Goal: Task Accomplishment & Management: Manage account settings

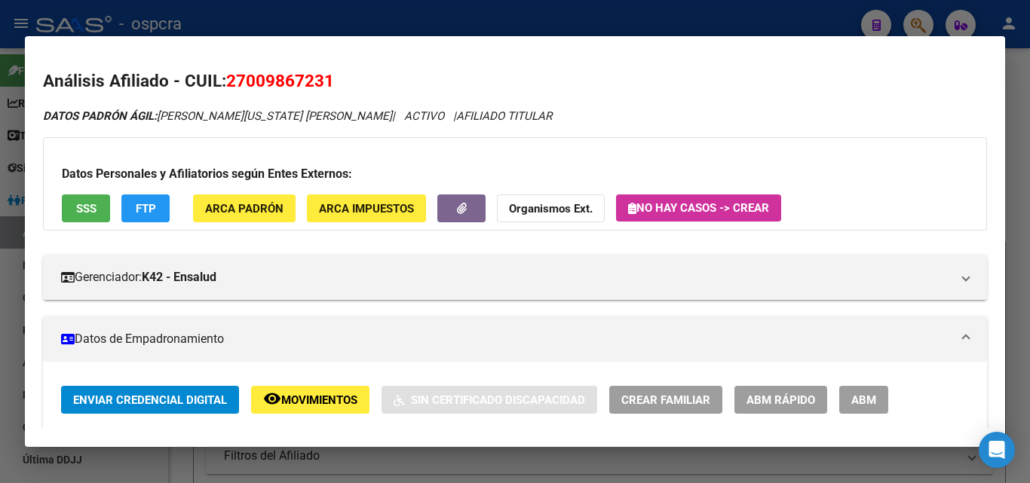
click at [496, 38] on mat-dialog-container "Análisis Afiliado - CUIL: 27009867231 DATOS PADRÓN ÁGIL: [PERSON_NAME][US_STATE…" at bounding box center [515, 241] width 980 height 411
click at [566, 38] on mat-dialog-container "Análisis Afiliado - CUIL: 27009867231 DATOS PADRÓN ÁGIL: [PERSON_NAME][US_STATE…" at bounding box center [515, 241] width 980 height 411
click at [592, 23] on div at bounding box center [515, 241] width 1030 height 483
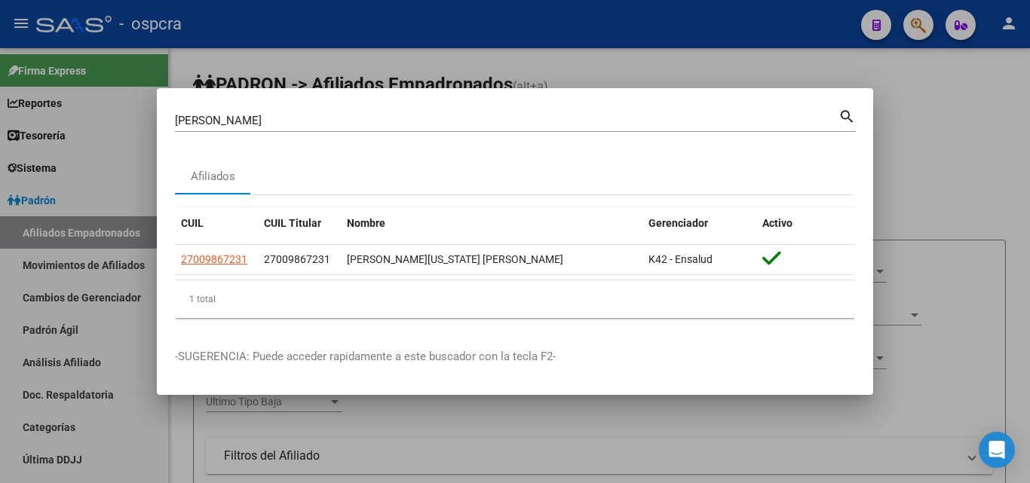
click at [592, 21] on div at bounding box center [515, 241] width 1030 height 483
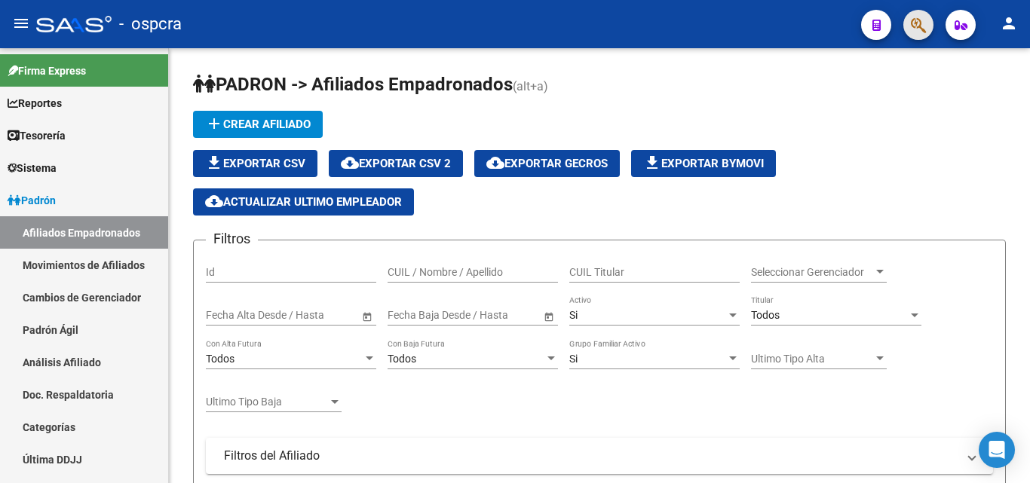
click at [905, 22] on button "button" at bounding box center [918, 25] width 30 height 30
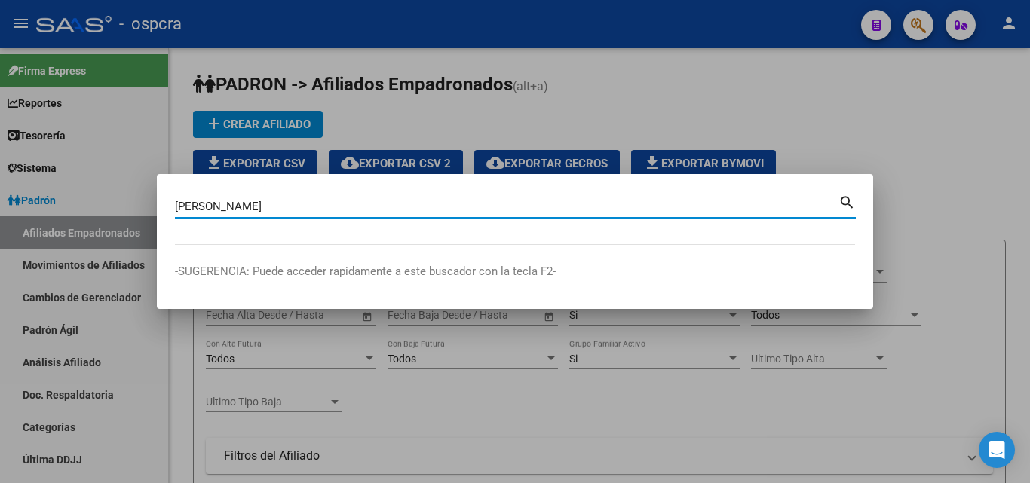
type input "[PERSON_NAME]"
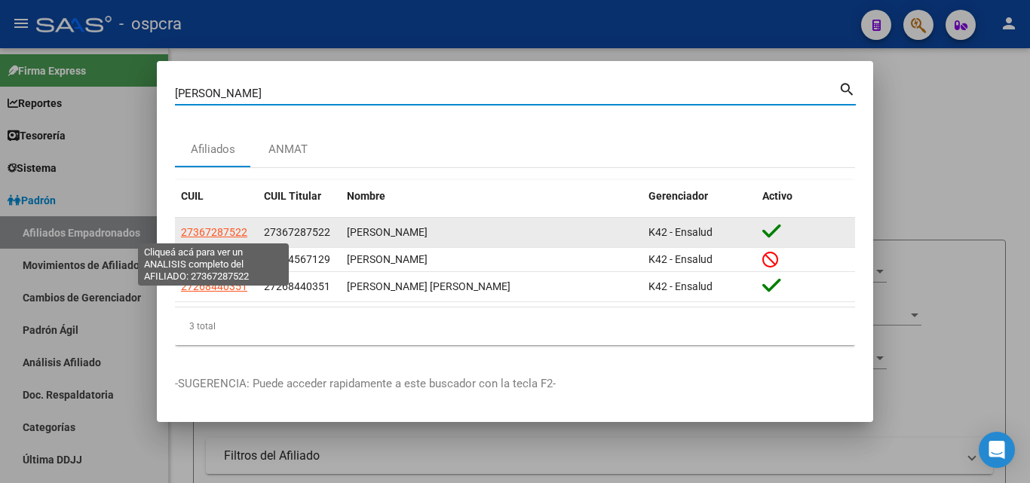
click at [199, 226] on span "27367287522" at bounding box center [214, 232] width 66 height 12
type textarea "27367287522"
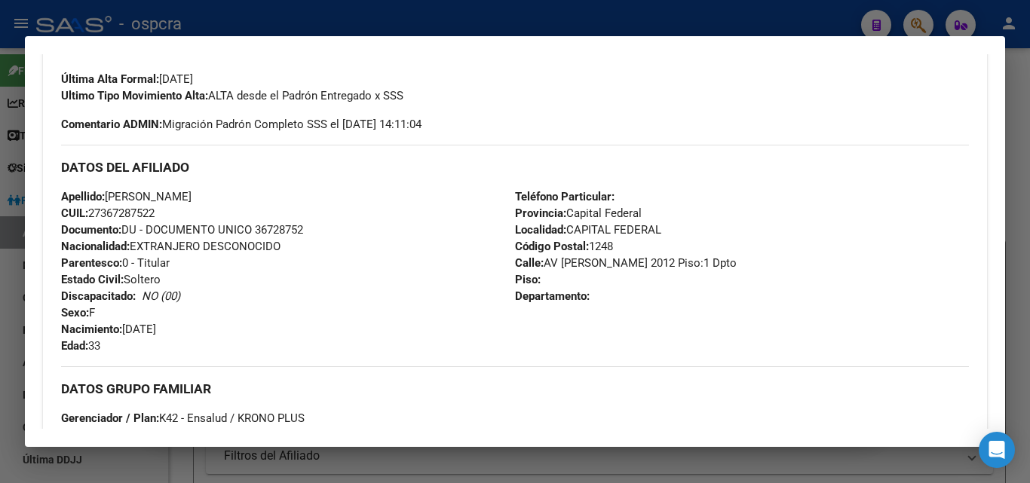
scroll to position [289, 0]
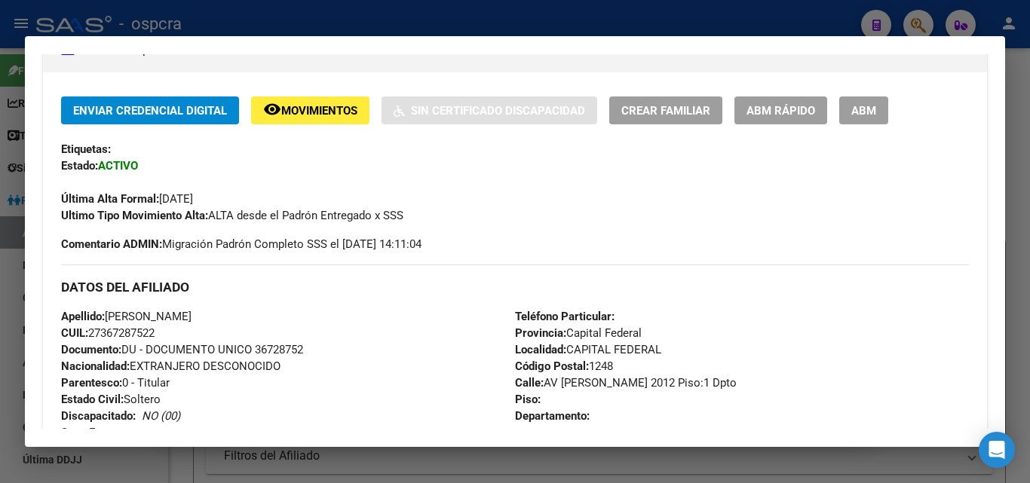
click at [870, 108] on span "ABM" at bounding box center [863, 111] width 25 height 14
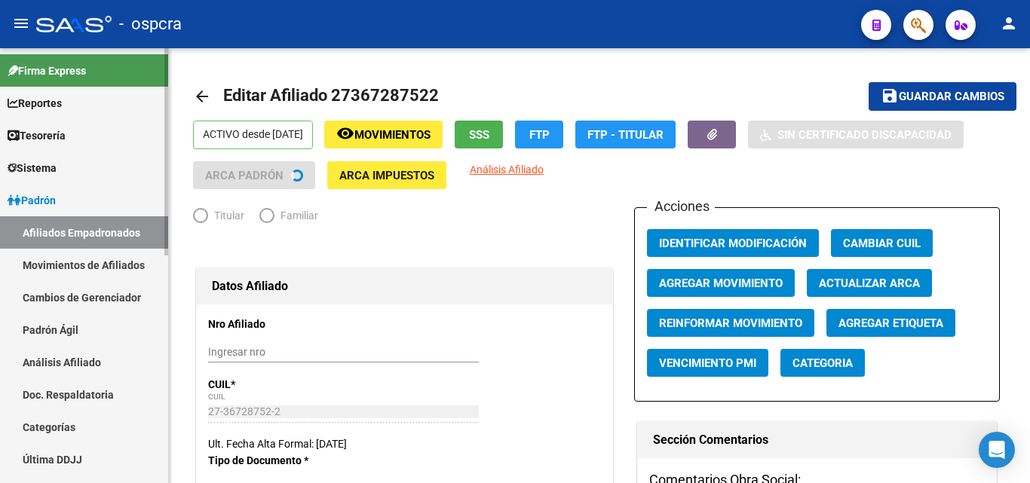
radio input "true"
type input "30-52563737-5"
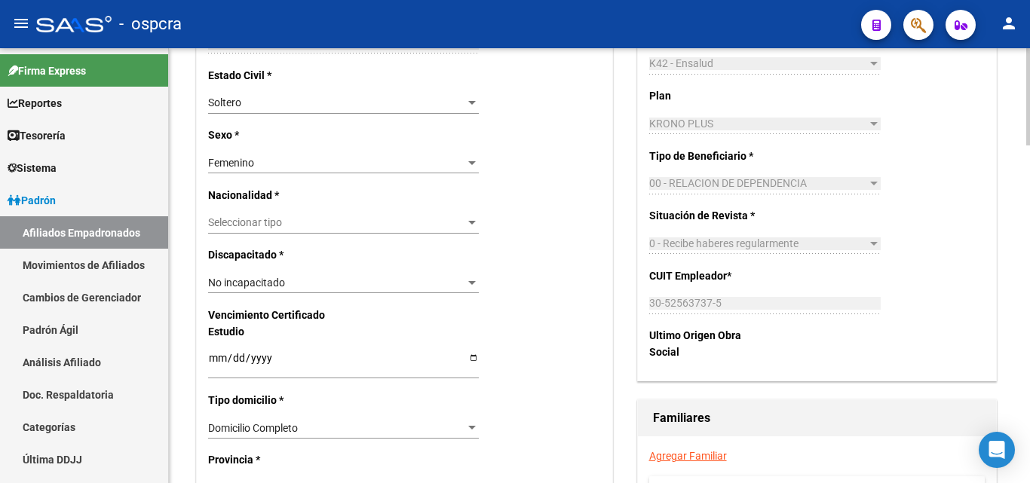
scroll to position [905, 0]
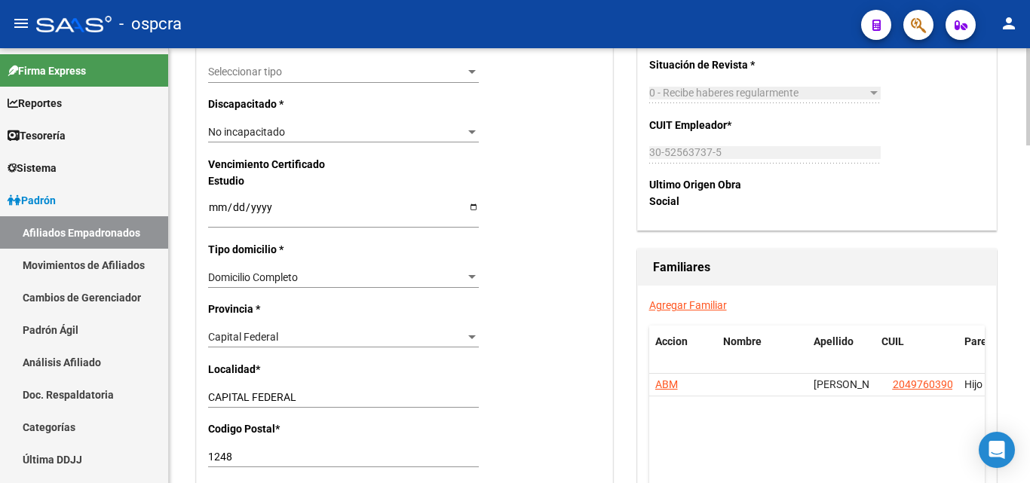
click at [698, 309] on link "Agregar Familiar" at bounding box center [688, 305] width 78 height 12
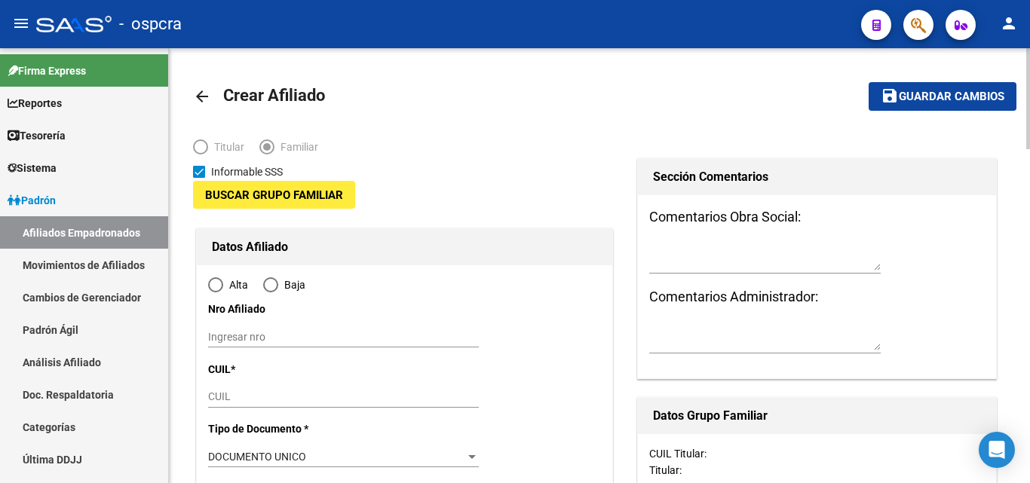
type input "30-52563737-5"
type input "CAPITAL FEDERAL"
type input "1248"
type input "AV [PERSON_NAME] 2012 Piso:1"
type input "Dpto"
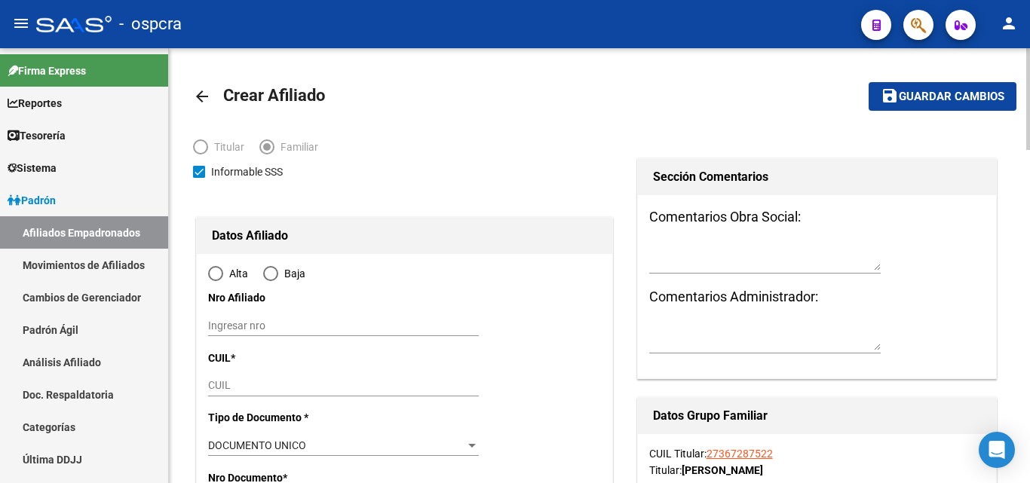
radio input "true"
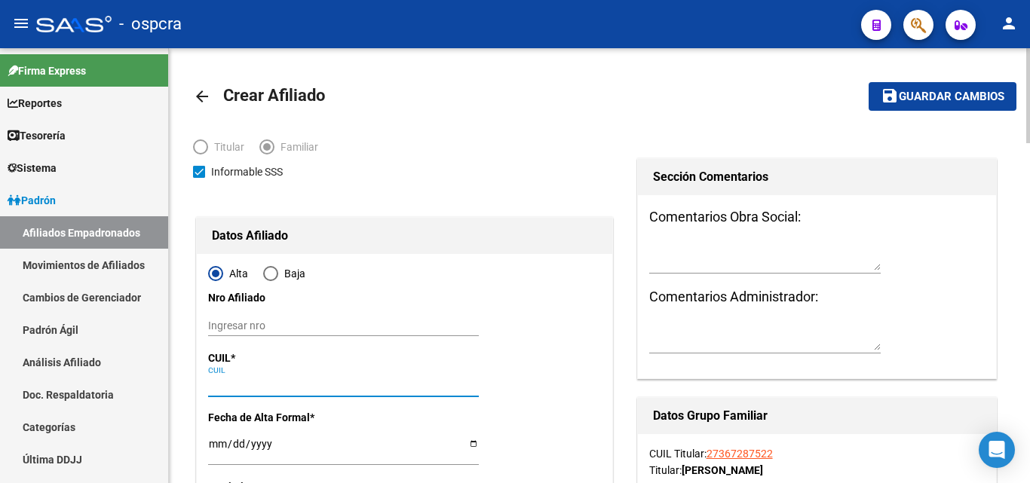
type input "30-52563737-5"
paste input "27-36728752-2"
type input "27-36728752-2"
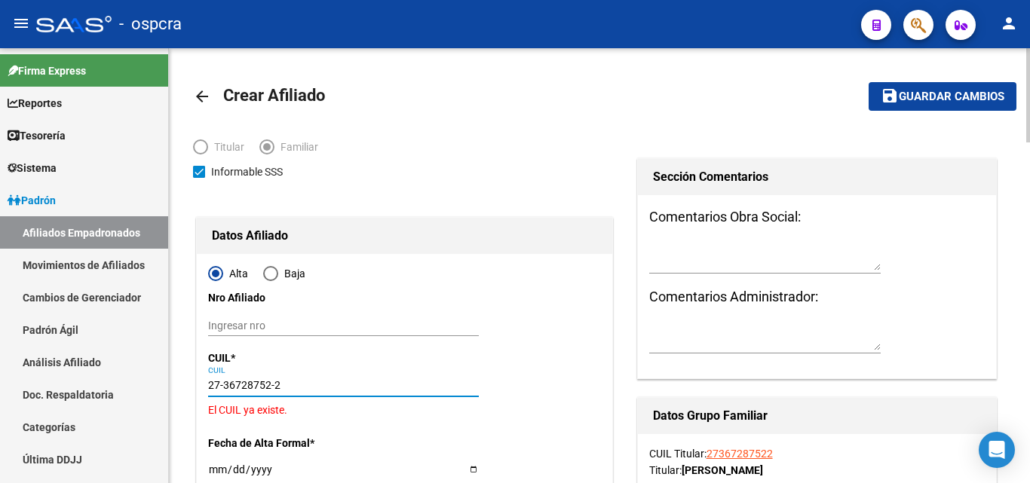
type input "36728752"
type input "[PERSON_NAME]"
type input "[DATE]"
type input "CABA"
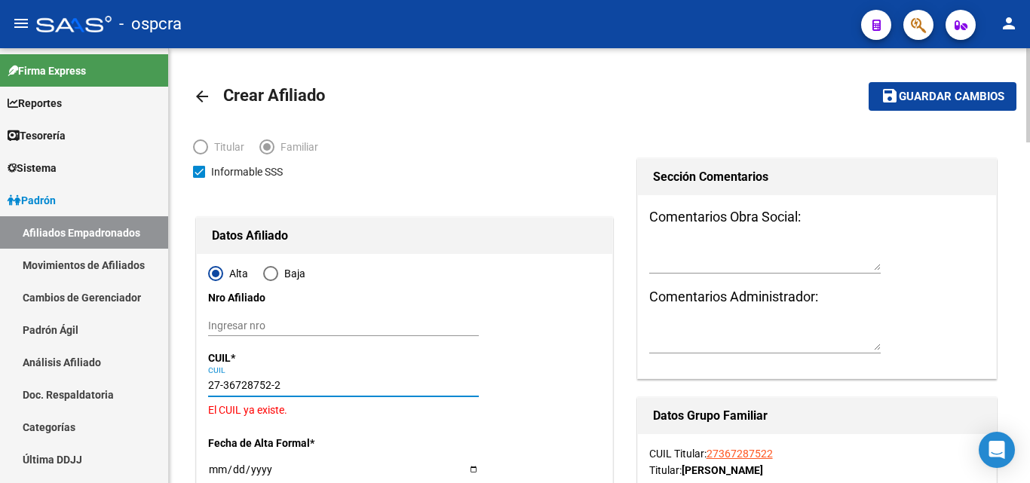
type input "AV [PERSON_NAME]"
type input "2012"
type input "1"
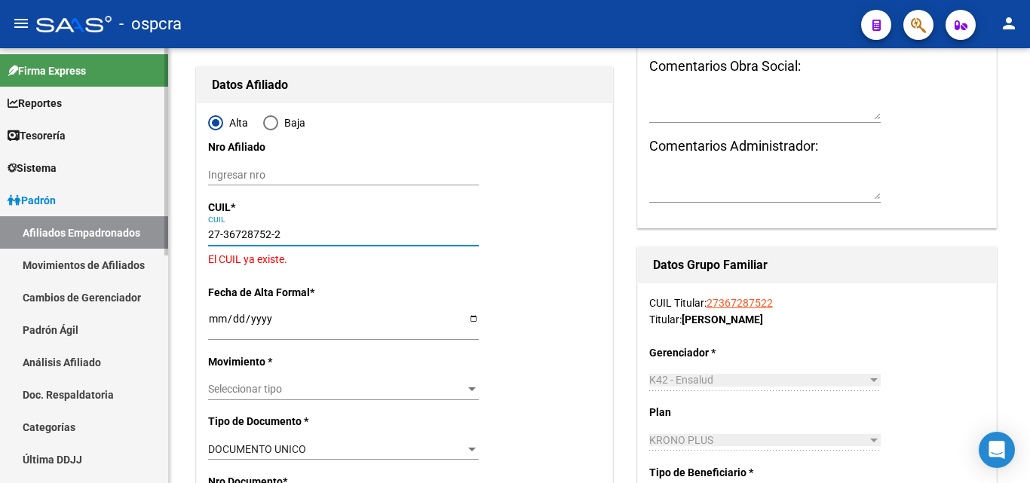
drag, startPoint x: 210, startPoint y: 247, endPoint x: 99, endPoint y: 259, distance: 111.6
click at [99, 259] on mat-sidenav-container "Firma Express Reportes Ingresos Devengados Análisis Histórico Detalles Transfer…" at bounding box center [515, 265] width 1030 height 435
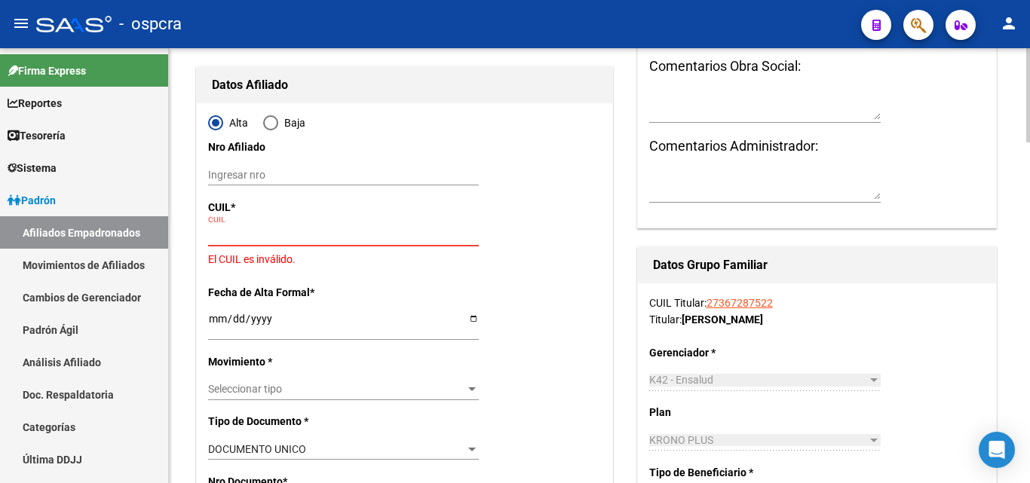
paste input "27-52089012-8"
type input "27-52089012-8"
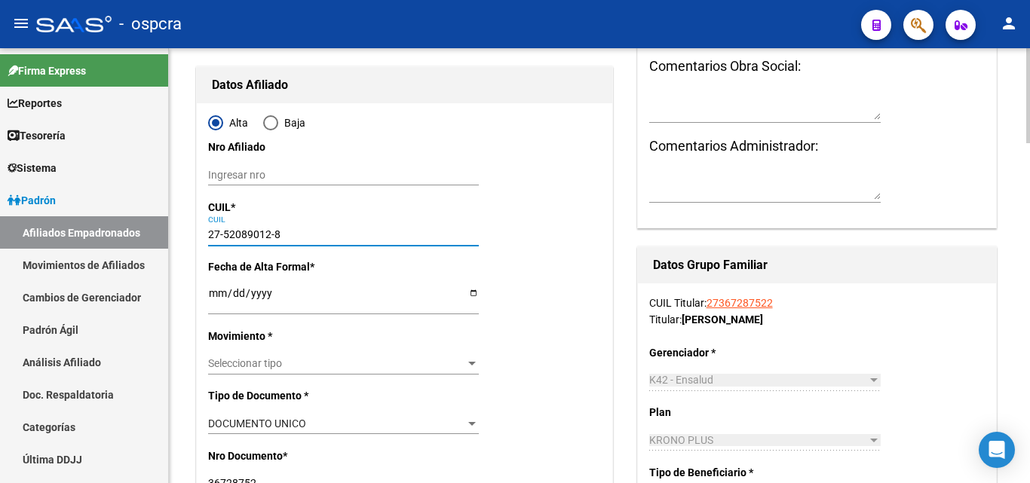
type input "52089012"
type input "[PERSON_NAME] [PERSON_NAME]"
type input "[DATE]"
type input "CABA"
type input "1437"
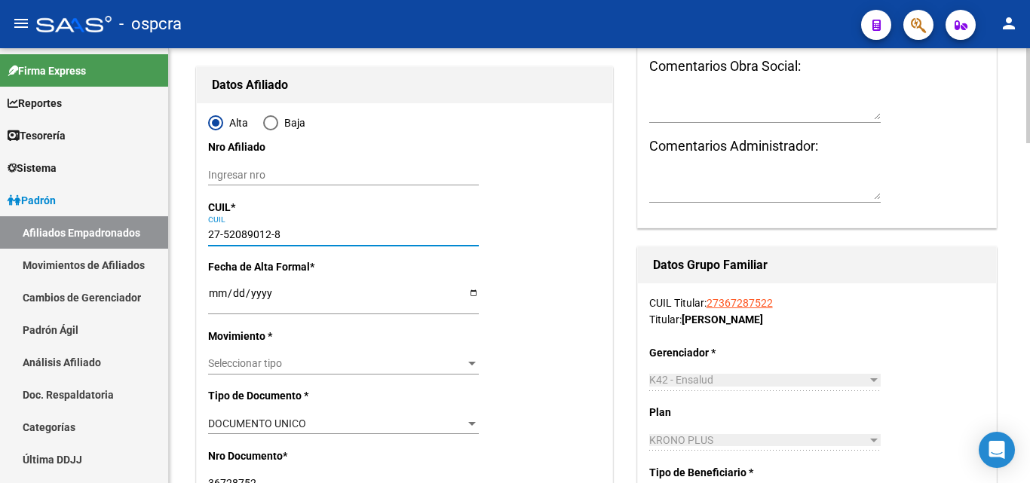
type input "[PERSON_NAME] Y CORRALES"
type input "37"
type input "06"
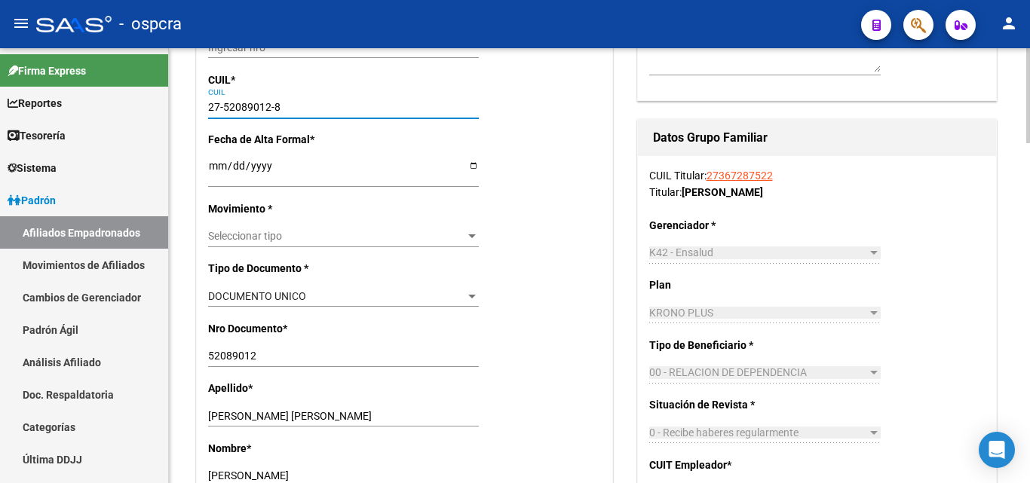
scroll to position [302, 0]
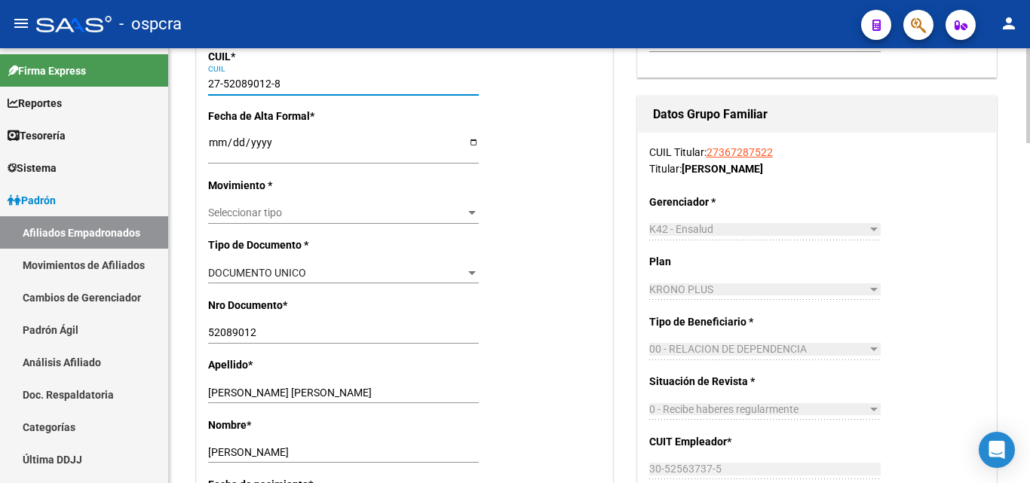
type input "27-52089012-8"
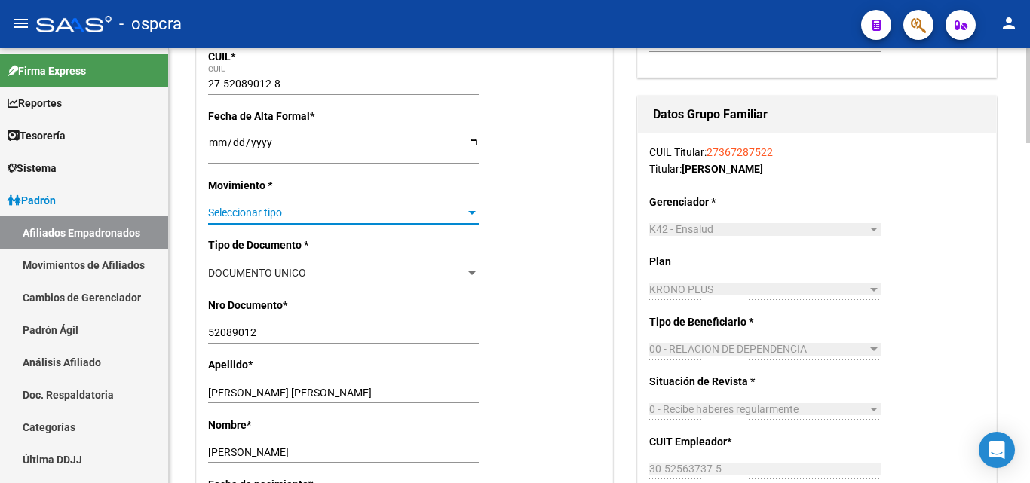
click at [467, 211] on div at bounding box center [472, 213] width 14 height 12
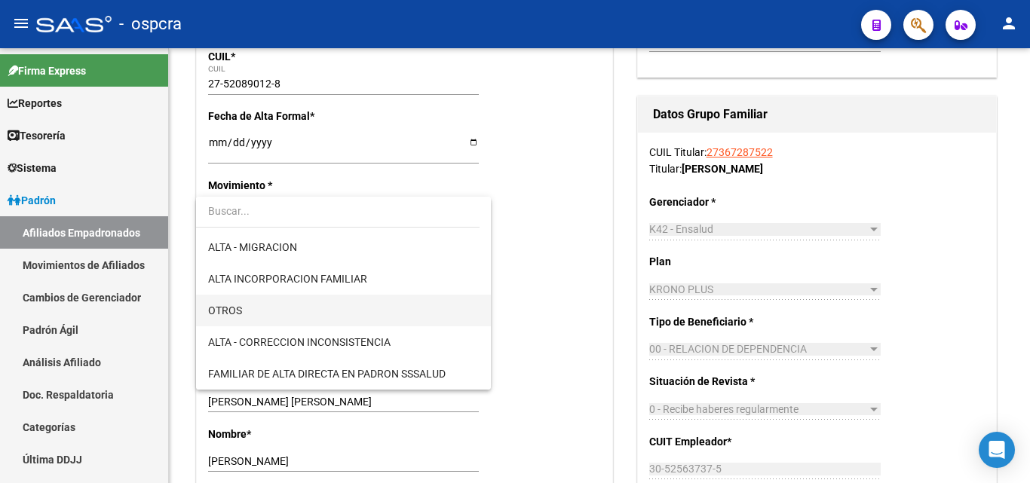
scroll to position [151, 0]
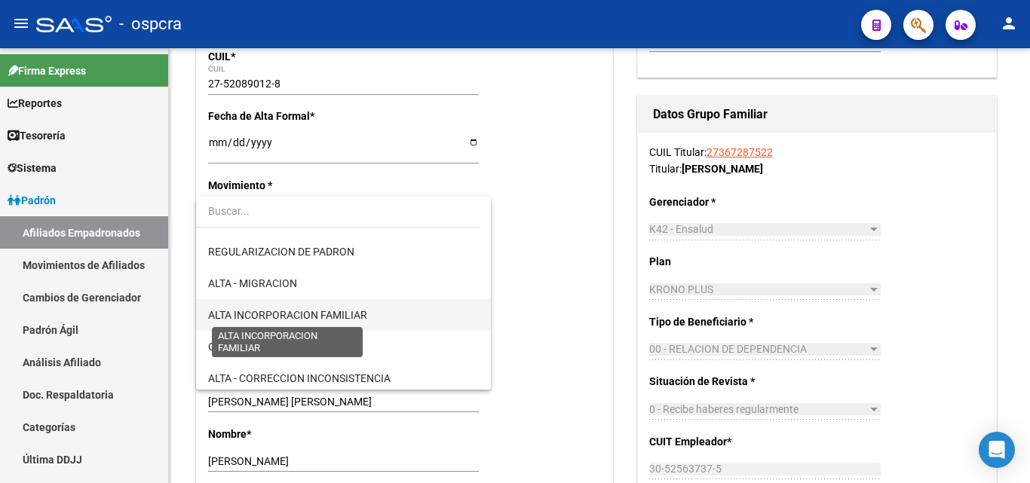
click at [313, 313] on span "ALTA INCORPORACION FAMILIAR" at bounding box center [287, 315] width 159 height 12
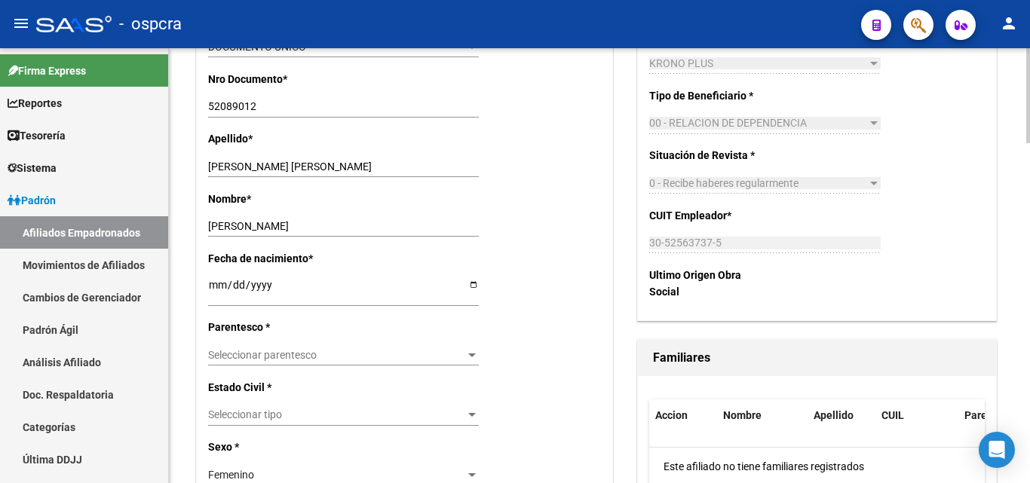
scroll to position [452, 0]
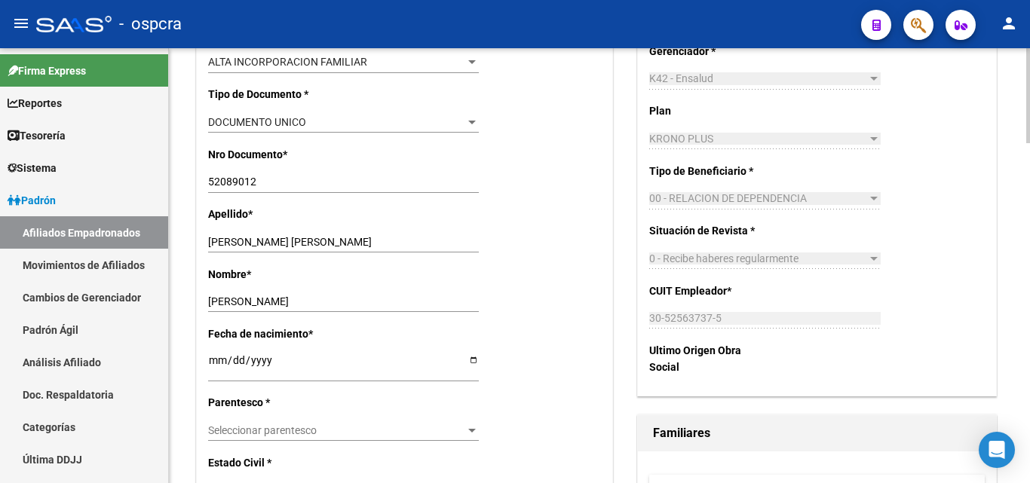
drag, startPoint x: 210, startPoint y: 301, endPoint x: 404, endPoint y: 301, distance: 193.7
click at [404, 301] on input "[PERSON_NAME]" at bounding box center [343, 302] width 271 height 13
drag, startPoint x: 295, startPoint y: 240, endPoint x: 398, endPoint y: 237, distance: 103.3
click at [398, 237] on input "[PERSON_NAME] [PERSON_NAME]" at bounding box center [343, 242] width 271 height 13
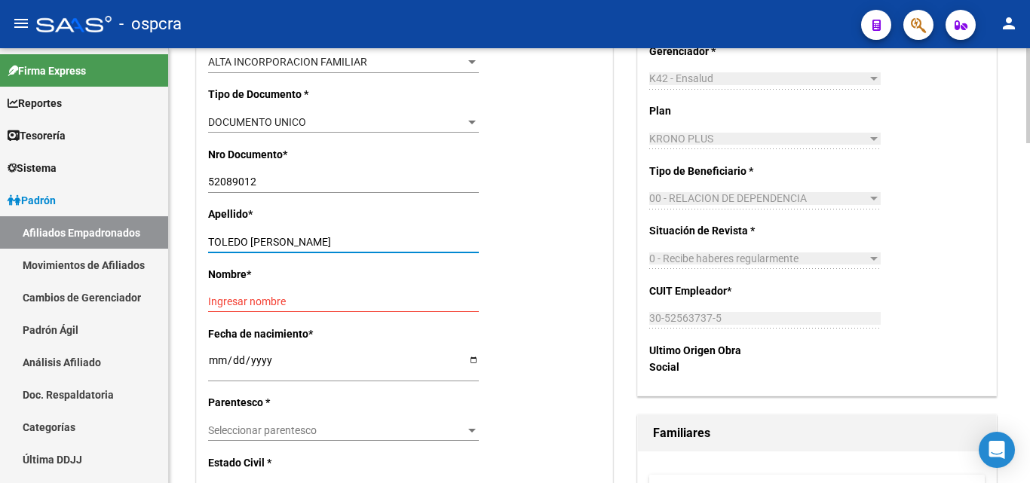
type input "TOLEDO [PERSON_NAME]"
paste input "[PERSON_NAME]"
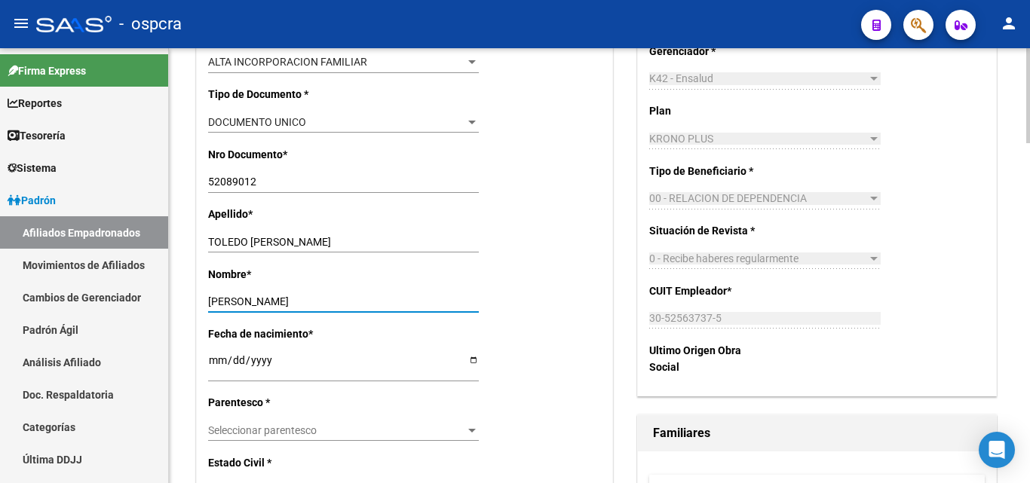
scroll to position [603, 0]
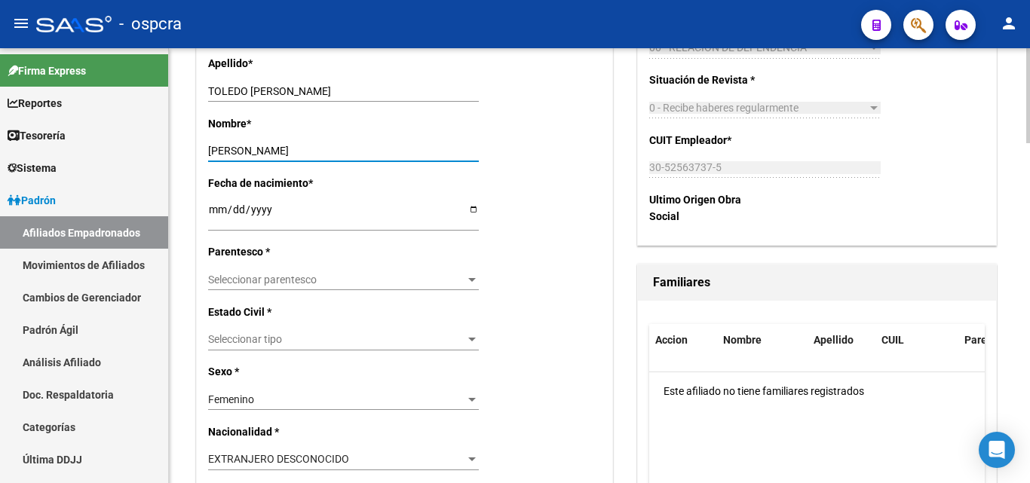
type input "[PERSON_NAME]"
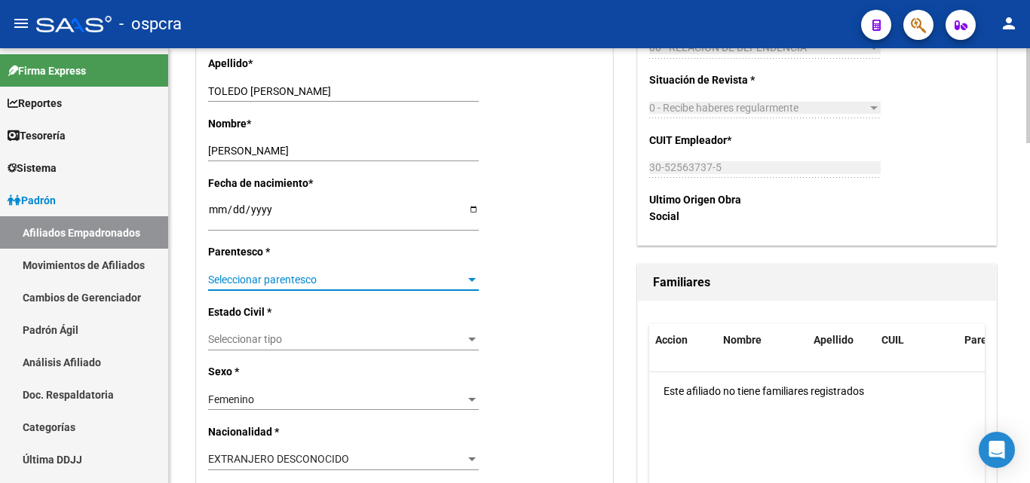
click at [464, 274] on span "Seleccionar parentesco" at bounding box center [336, 280] width 257 height 13
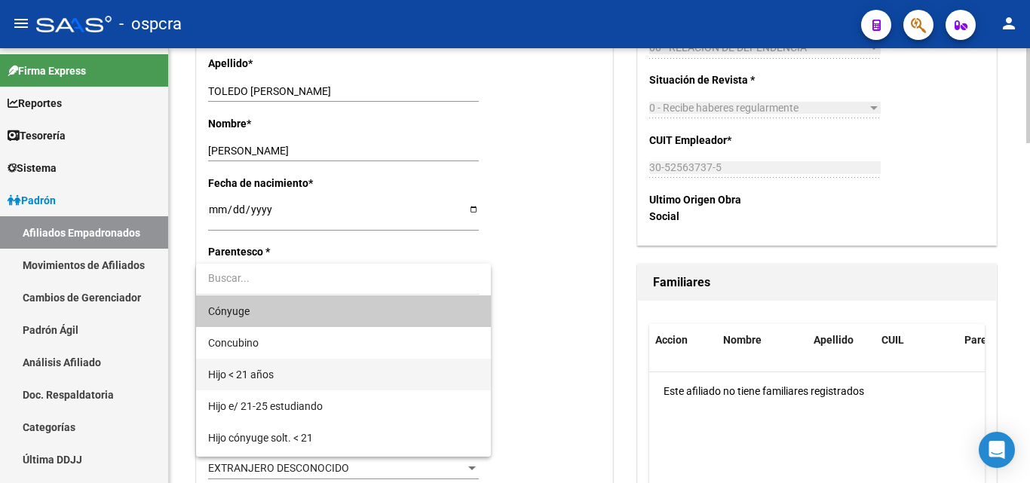
click at [296, 371] on span "Hijo < 21 años" at bounding box center [343, 375] width 271 height 32
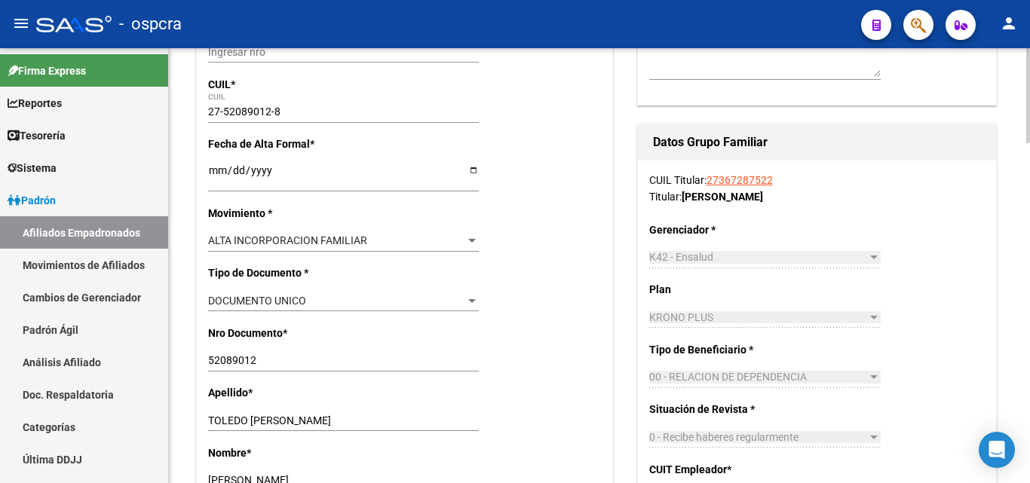
scroll to position [0, 0]
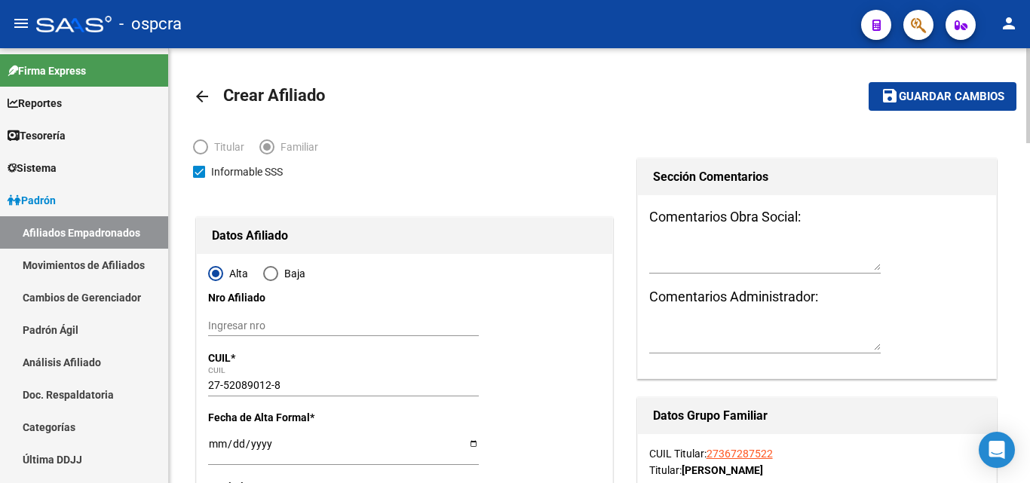
click at [958, 96] on span "Guardar cambios" at bounding box center [952, 97] width 106 height 14
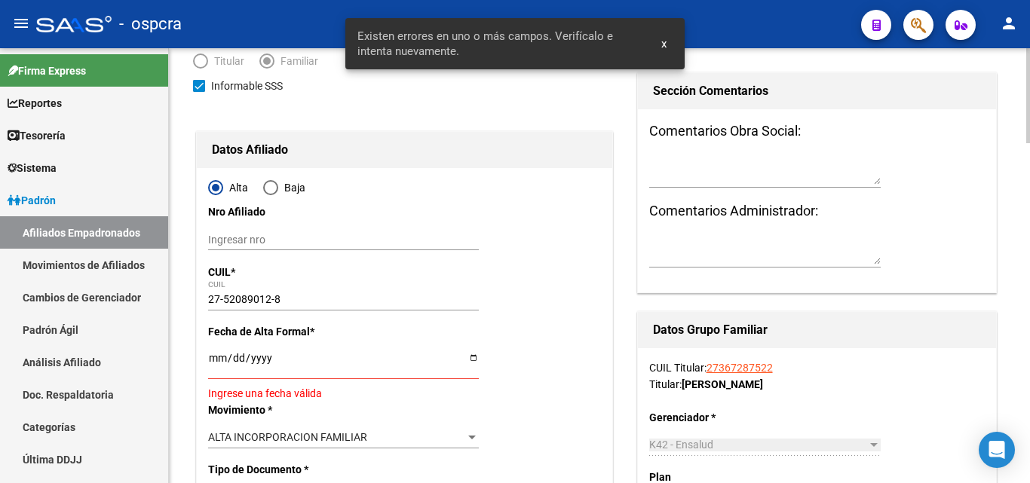
scroll to position [226, 0]
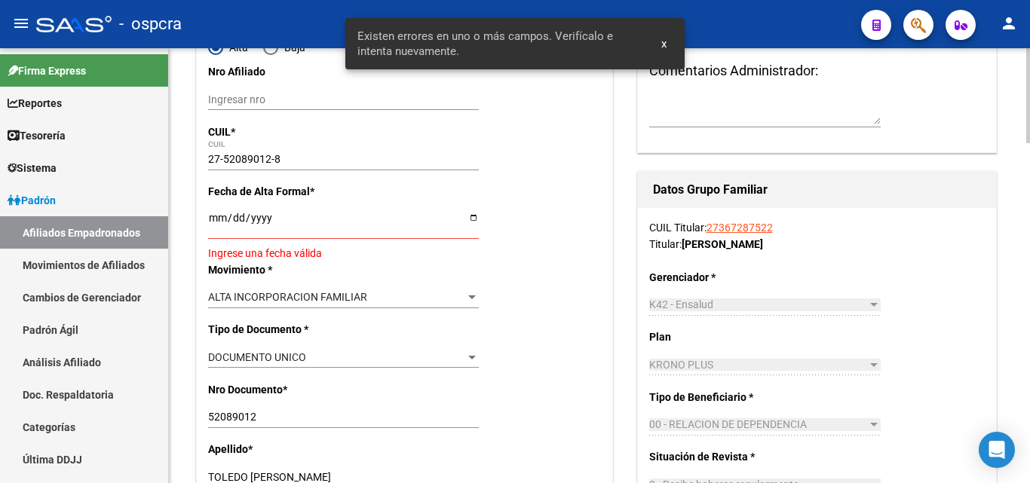
click at [472, 219] on input "Ingresar fecha" at bounding box center [343, 223] width 271 height 23
type input "[DATE]"
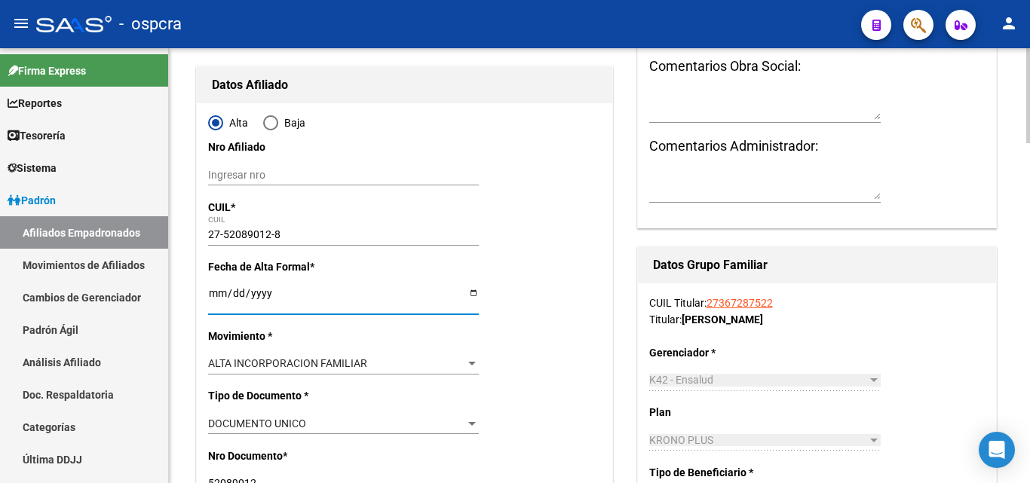
scroll to position [0, 0]
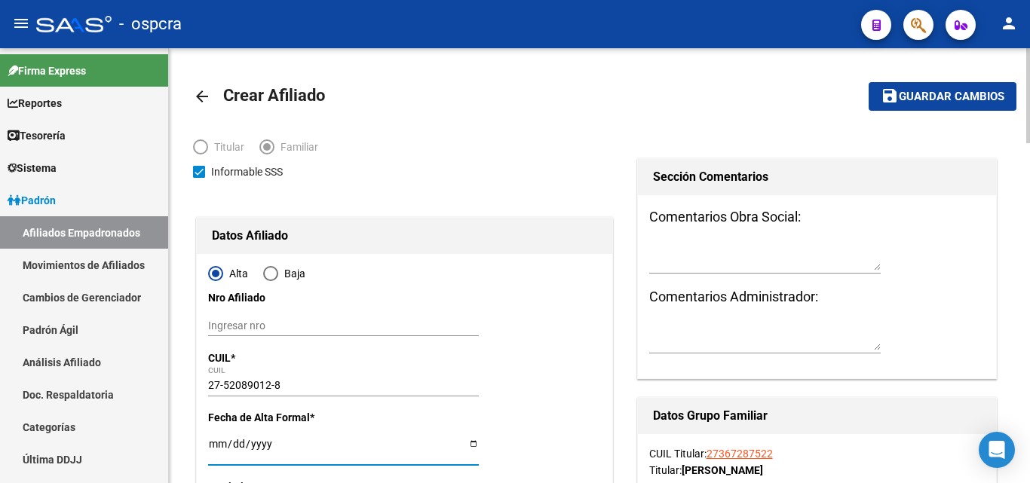
click at [983, 97] on span "Guardar cambios" at bounding box center [952, 97] width 106 height 14
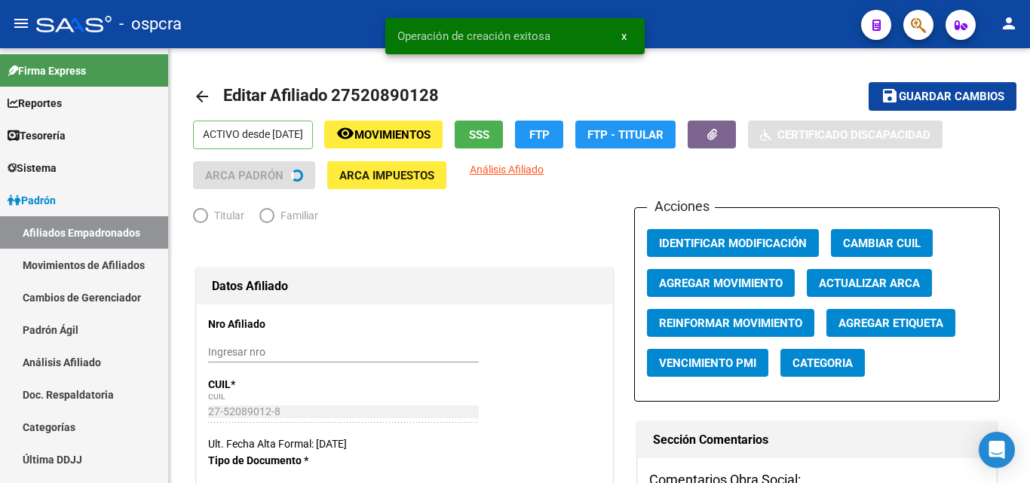
radio input "true"
type input "30-52563737-5"
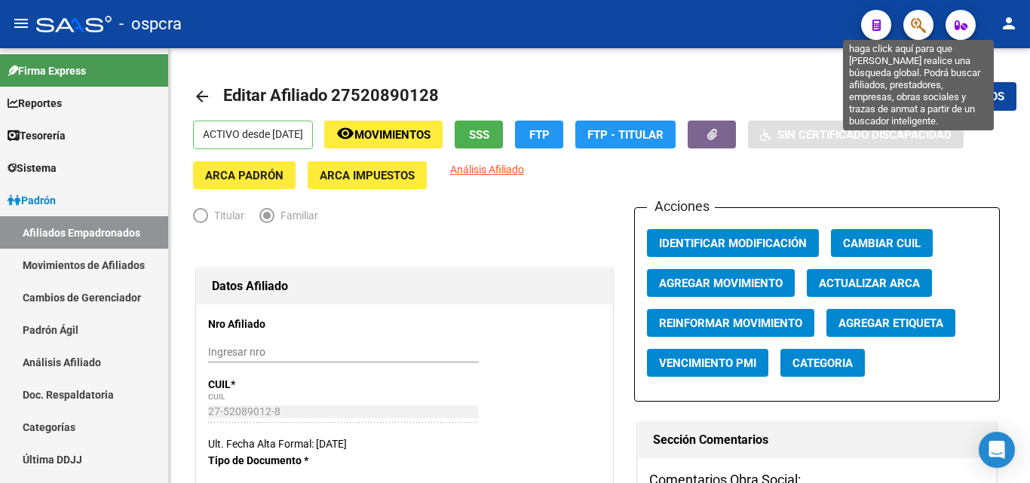
click at [918, 30] on icon "button" at bounding box center [918, 25] width 15 height 17
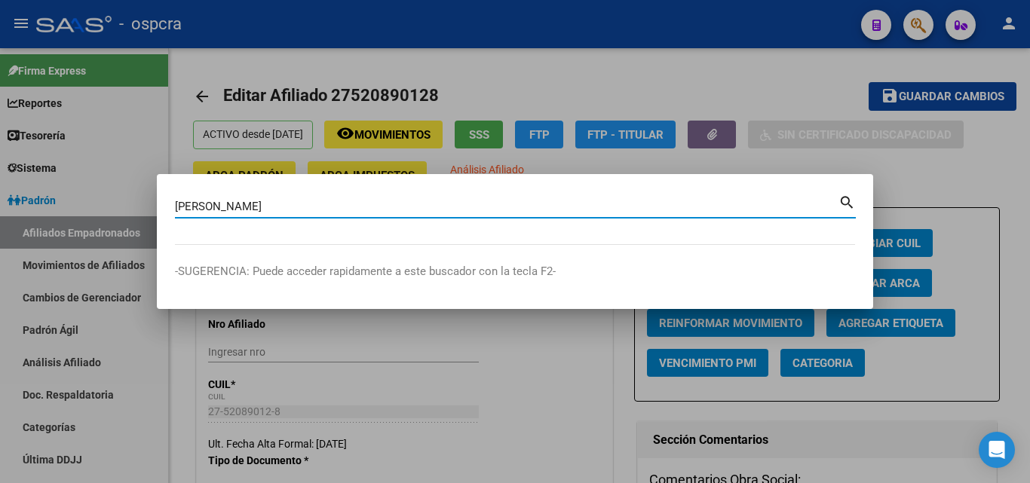
type input "[PERSON_NAME]"
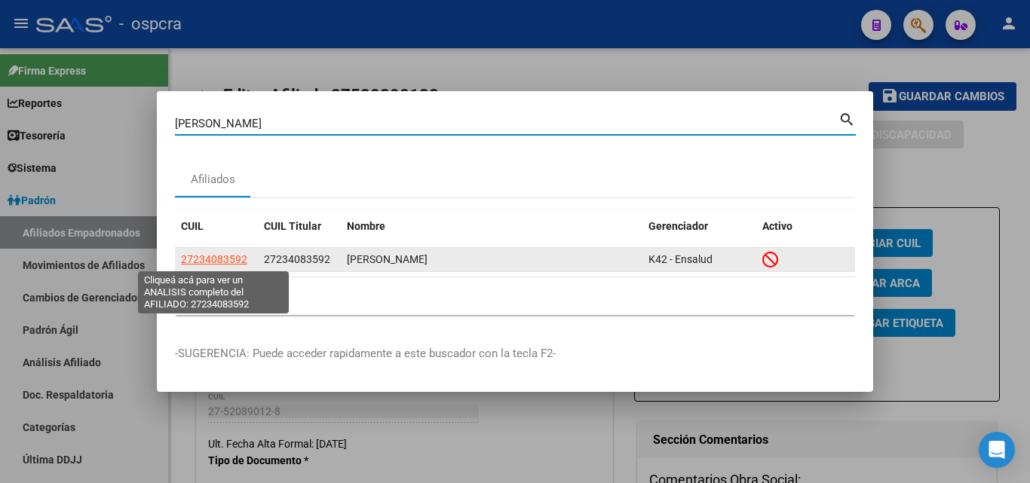
click at [223, 259] on span "27234083592" at bounding box center [214, 259] width 66 height 12
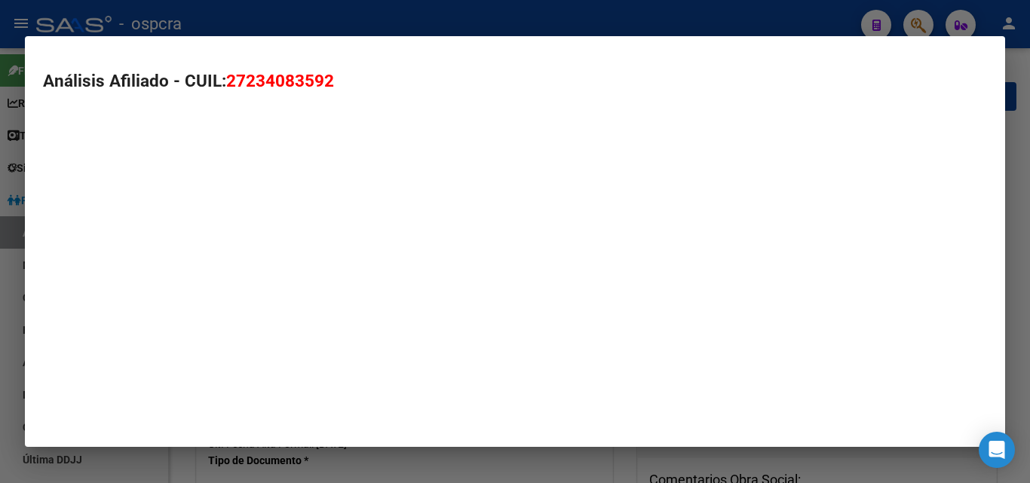
type textarea "27234083592"
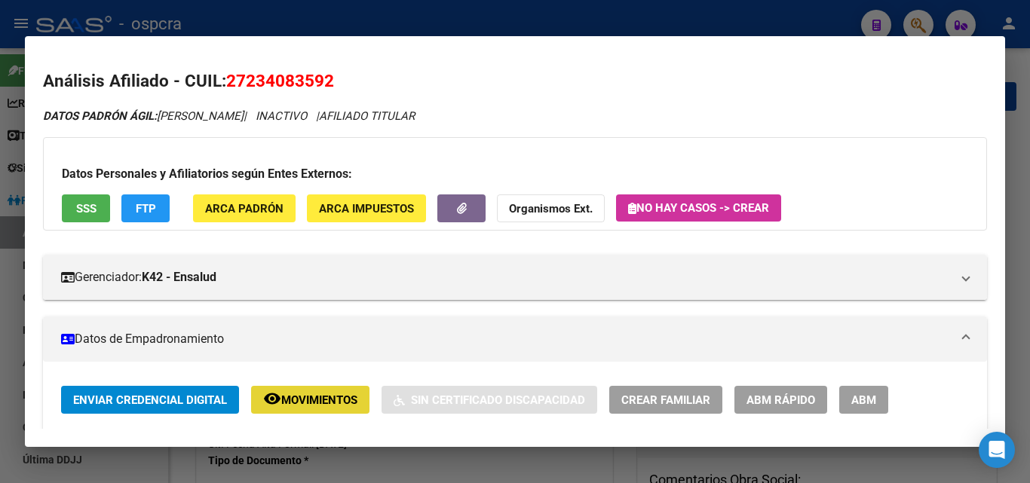
click at [329, 407] on span "Movimientos" at bounding box center [319, 401] width 76 height 14
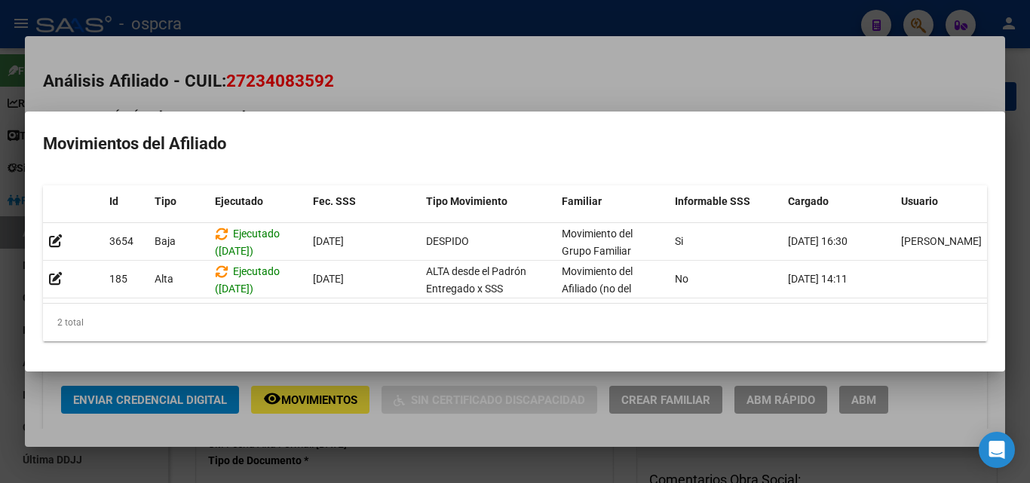
click at [428, 62] on div at bounding box center [515, 241] width 1030 height 483
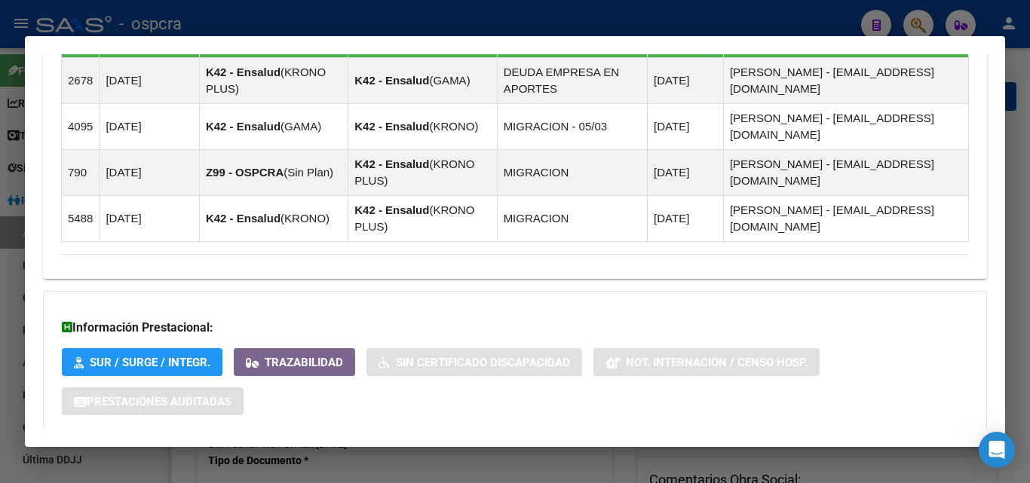
scroll to position [1025, 0]
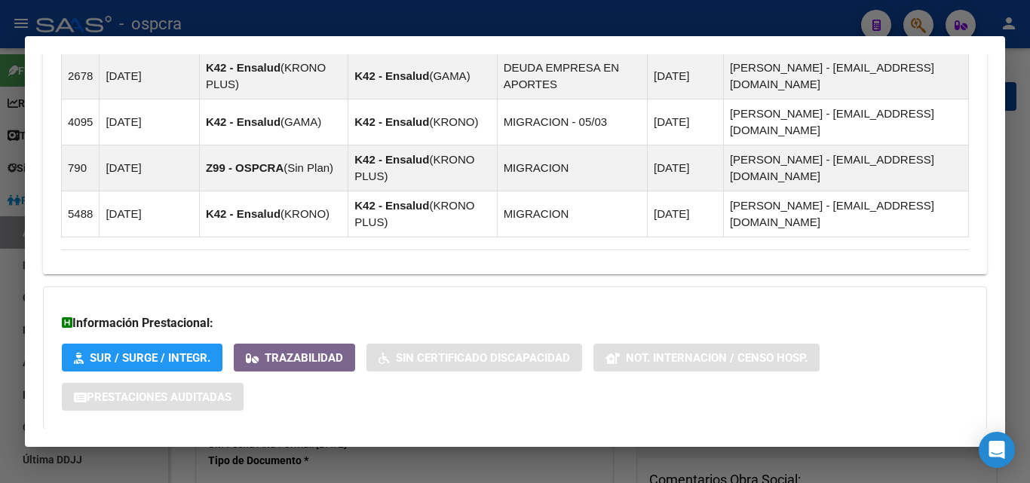
click at [205, 452] on span "Aportes y Contribuciones del Afiliado: 27234083592" at bounding box center [225, 459] width 283 height 14
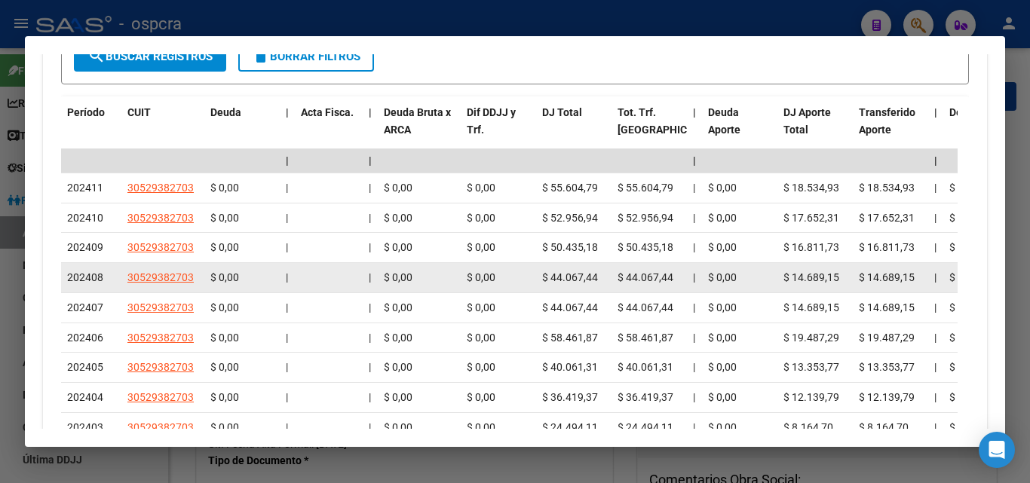
scroll to position [1620, 0]
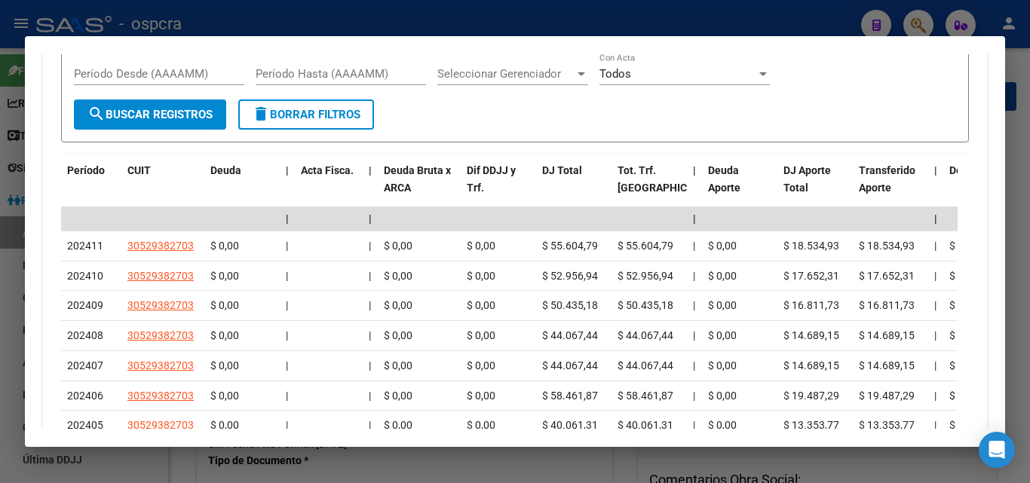
click at [16, 349] on div at bounding box center [515, 241] width 1030 height 483
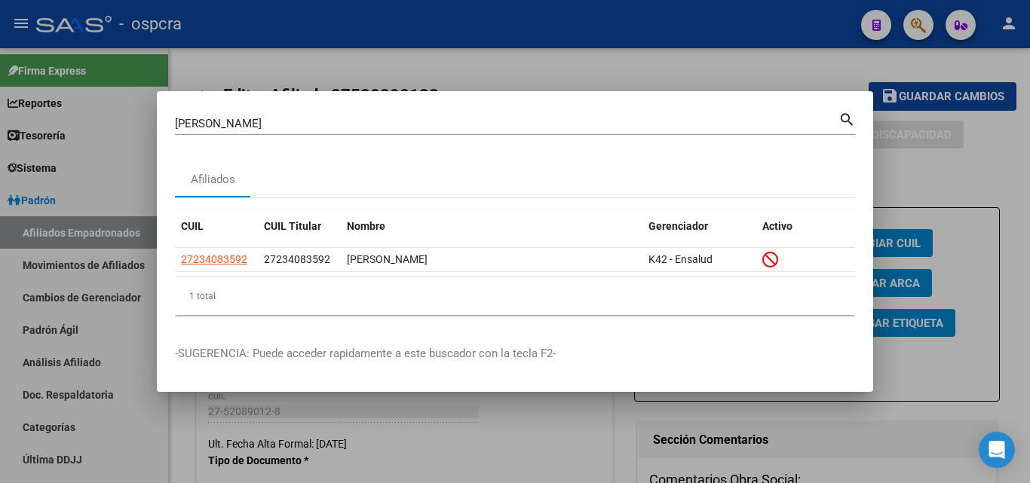
click at [0, 287] on div at bounding box center [515, 241] width 1030 height 483
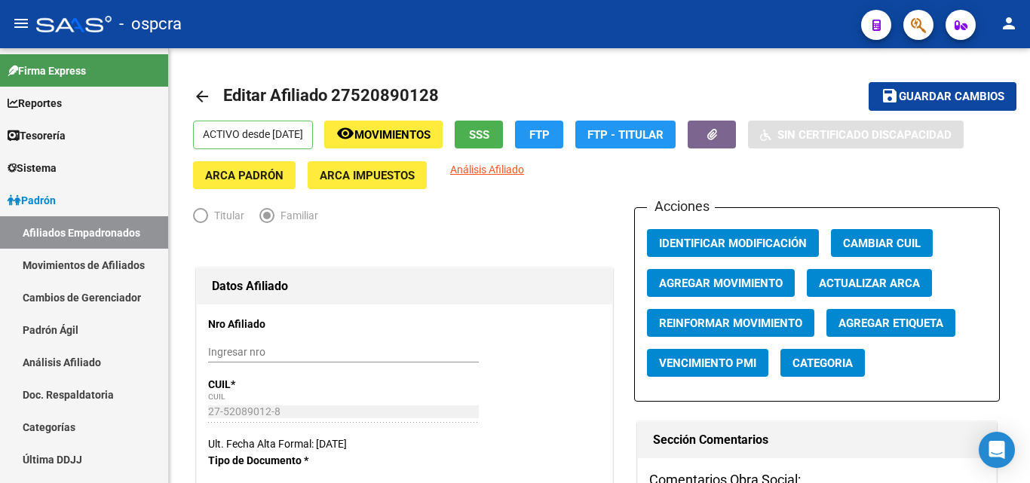
click at [903, 26] on button "button" at bounding box center [918, 25] width 30 height 30
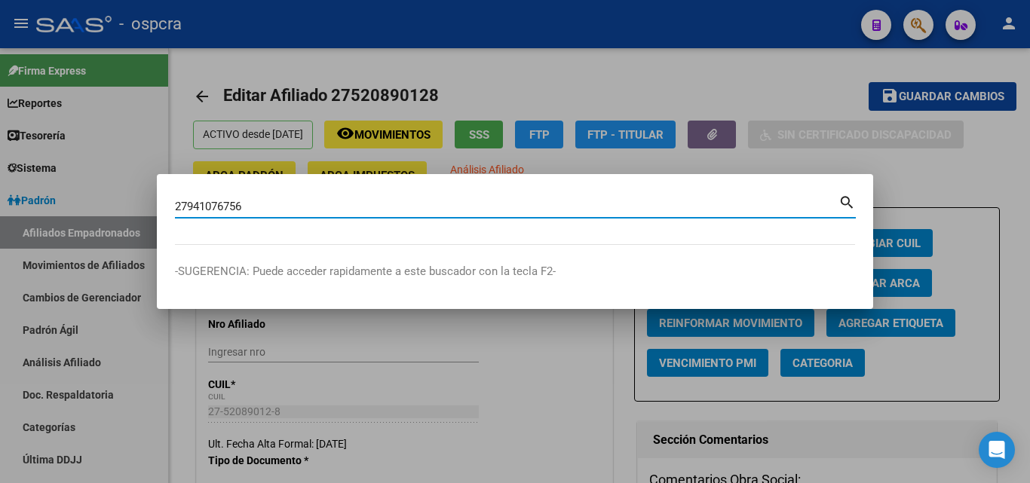
type input "27941076756"
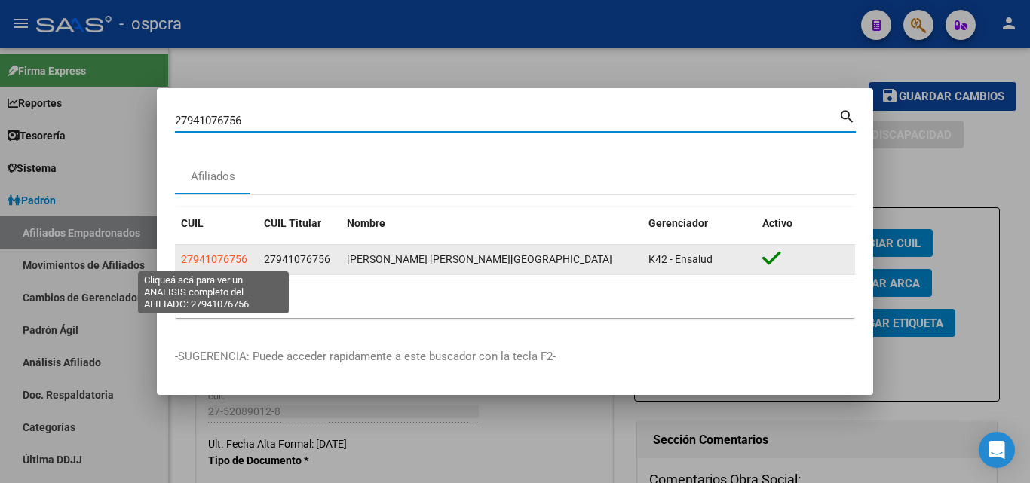
click at [188, 259] on span "27941076756" at bounding box center [214, 259] width 66 height 12
type textarea "27941076756"
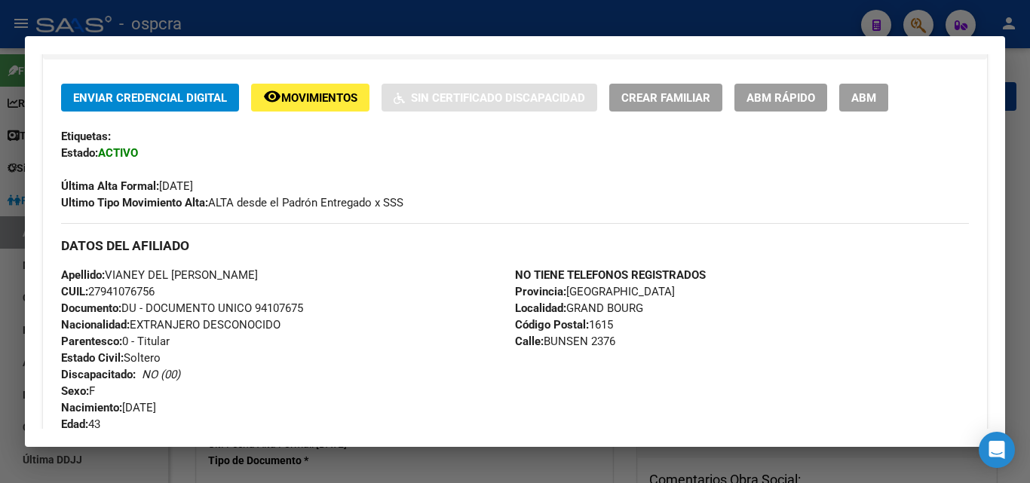
scroll to position [302, 0]
click at [867, 97] on span "ABM" at bounding box center [863, 99] width 25 height 14
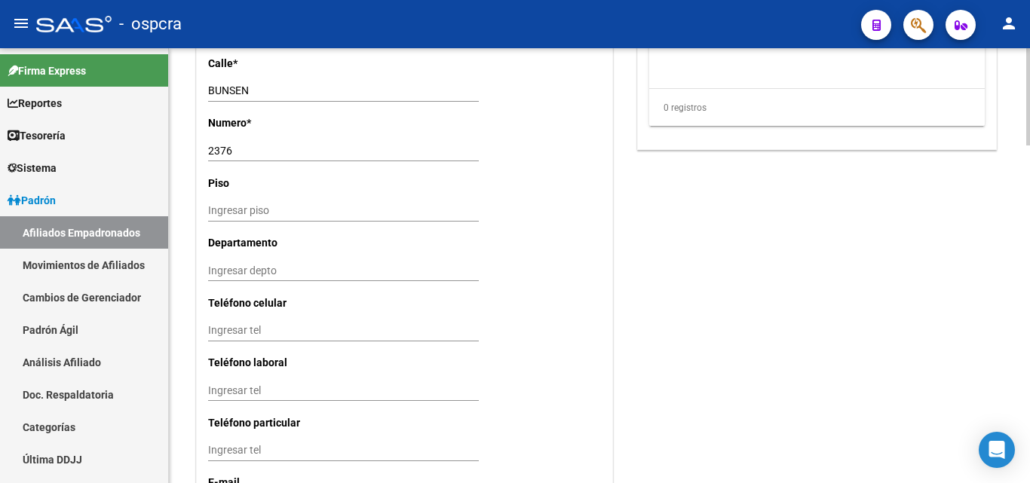
scroll to position [1505, 0]
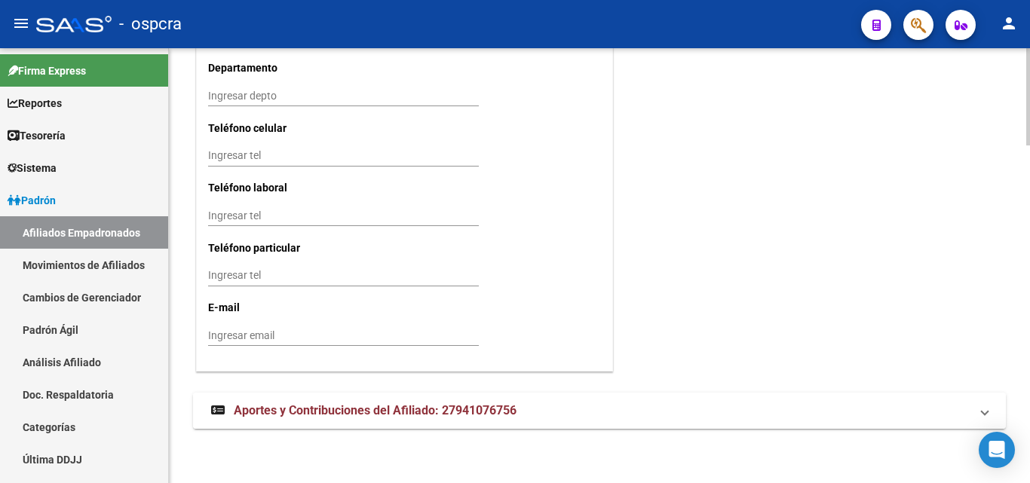
click at [338, 414] on span "Aportes y Contribuciones del Afiliado: 27941076756" at bounding box center [375, 410] width 283 height 14
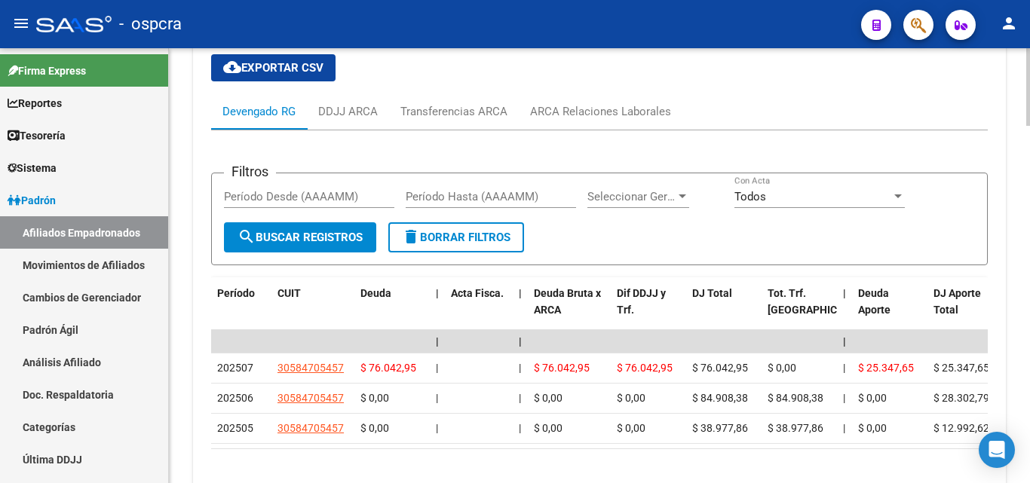
scroll to position [2000, 0]
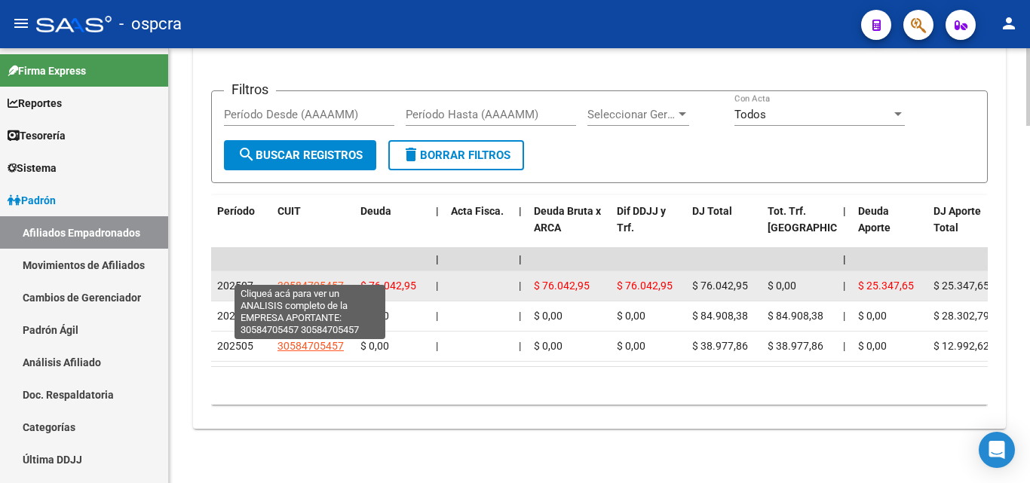
click at [322, 280] on span "30584705457" at bounding box center [310, 286] width 66 height 12
type textarea "30584705457"
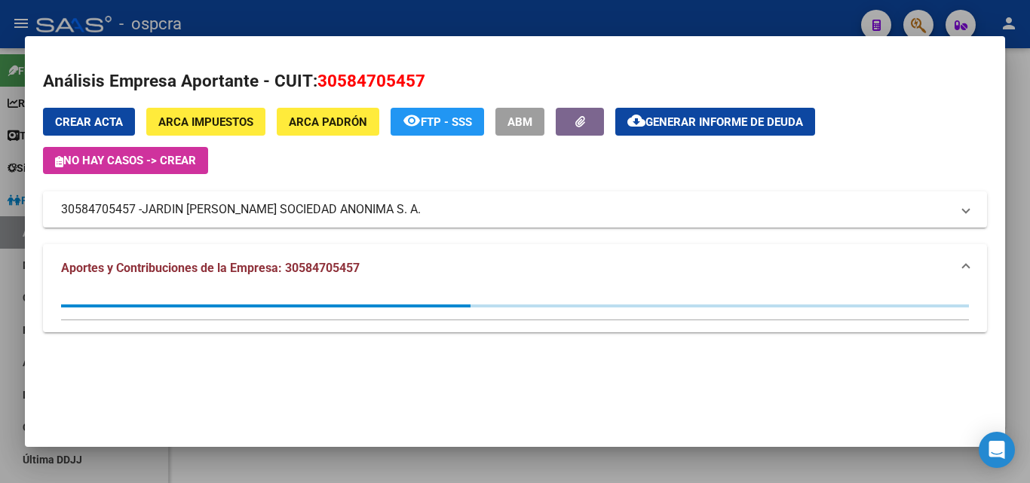
click at [3, 292] on div at bounding box center [515, 241] width 1030 height 483
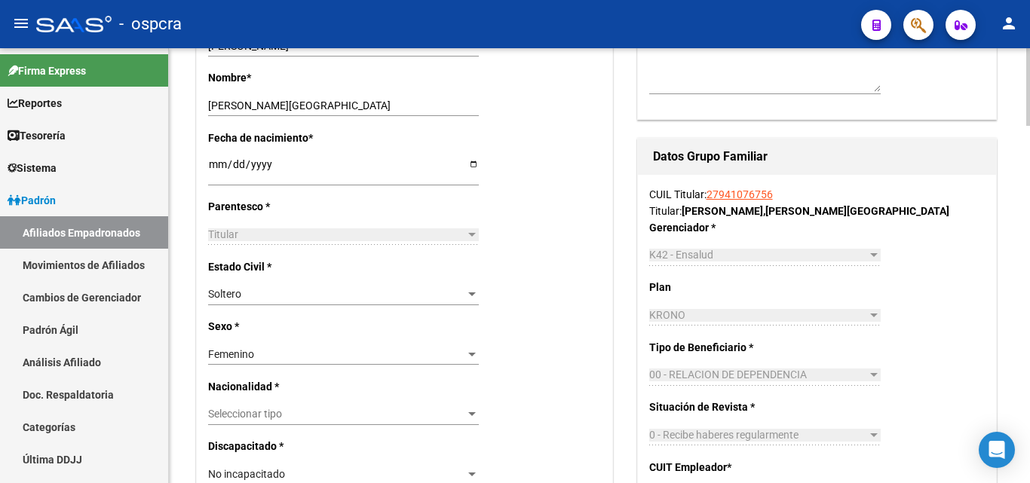
scroll to position [568, 0]
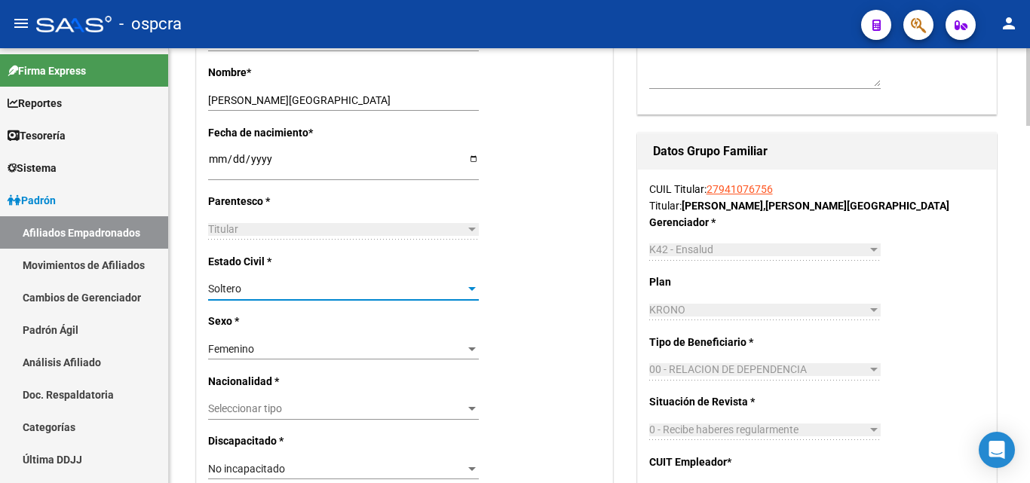
click at [459, 287] on div "Soltero" at bounding box center [336, 289] width 257 height 13
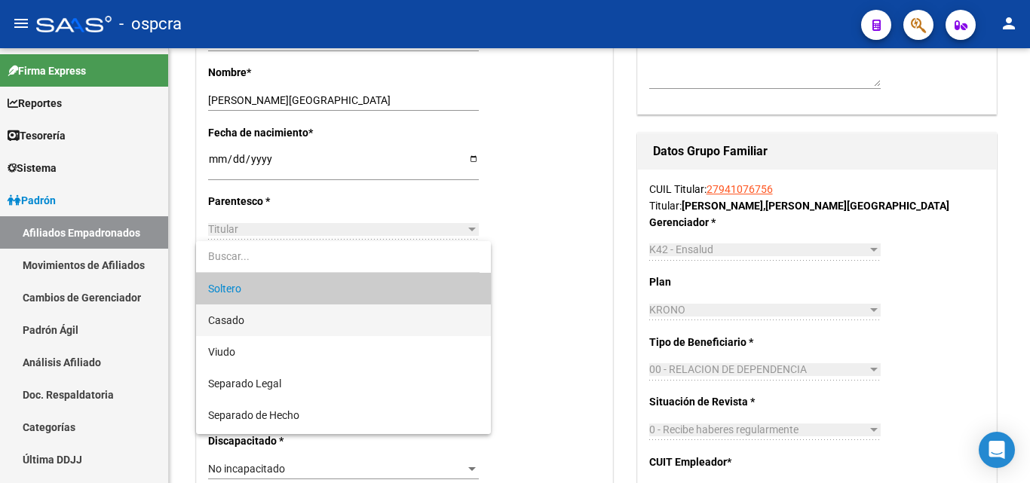
click at [276, 328] on span "Casado" at bounding box center [343, 321] width 271 height 32
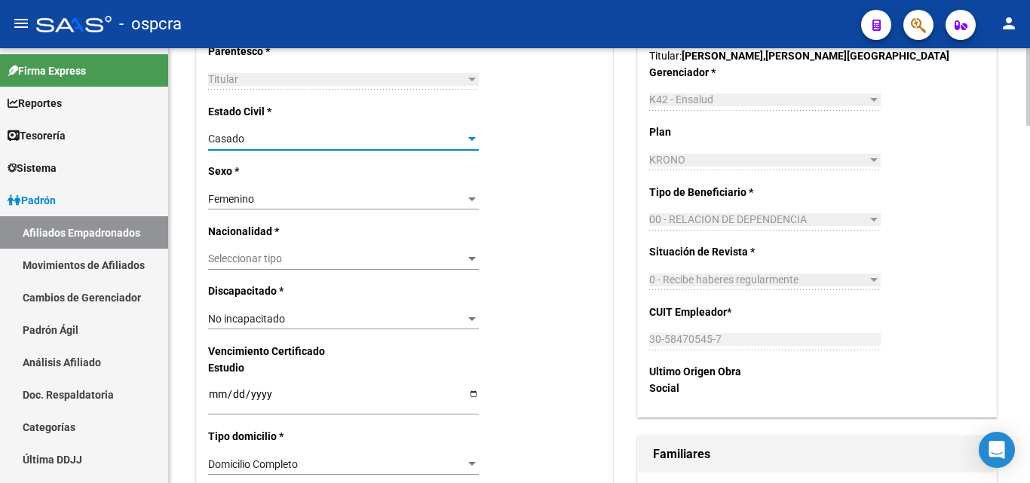
scroll to position [718, 0]
click at [443, 271] on div "Seleccionar tipo Seleccionar tipo" at bounding box center [343, 265] width 271 height 34
click at [472, 262] on div at bounding box center [472, 259] width 14 height 12
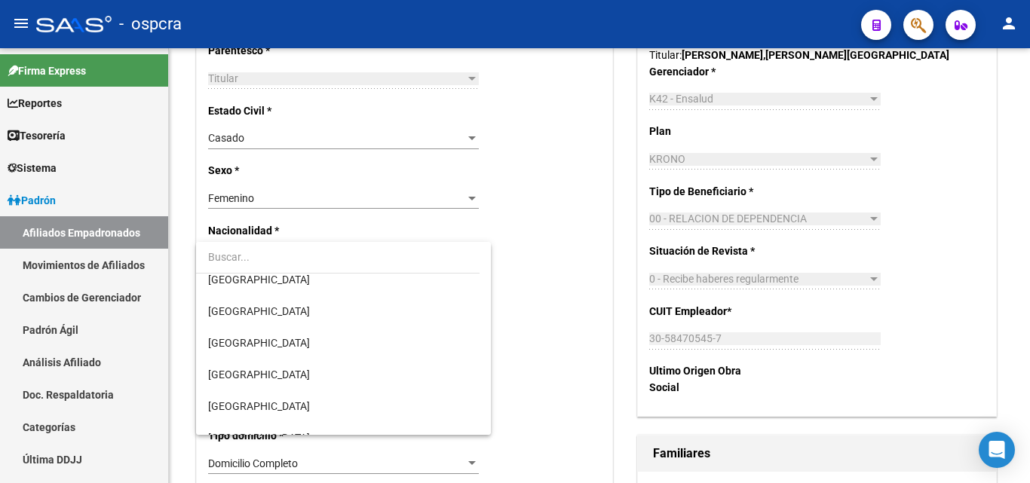
scroll to position [3619, 0]
click at [243, 402] on span "[GEOGRAPHIC_DATA]" at bounding box center [343, 407] width 271 height 32
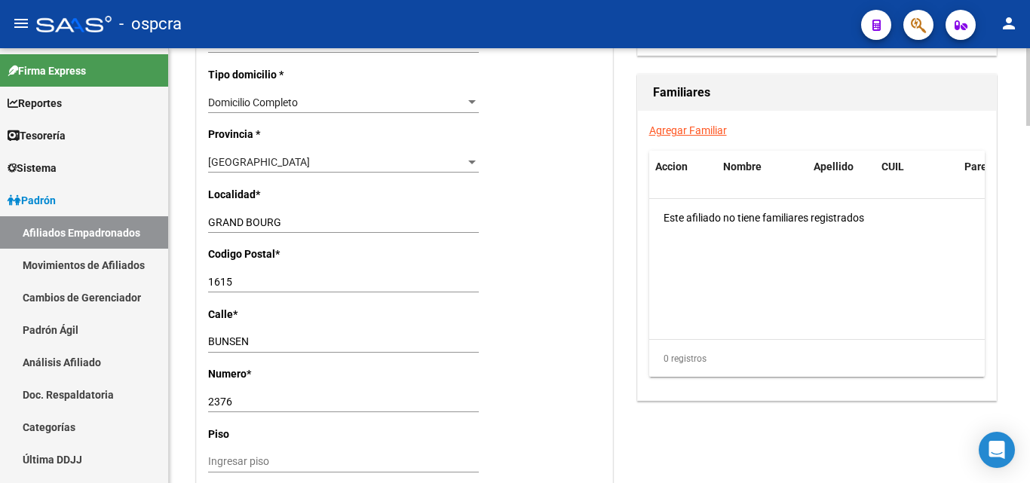
scroll to position [1095, 0]
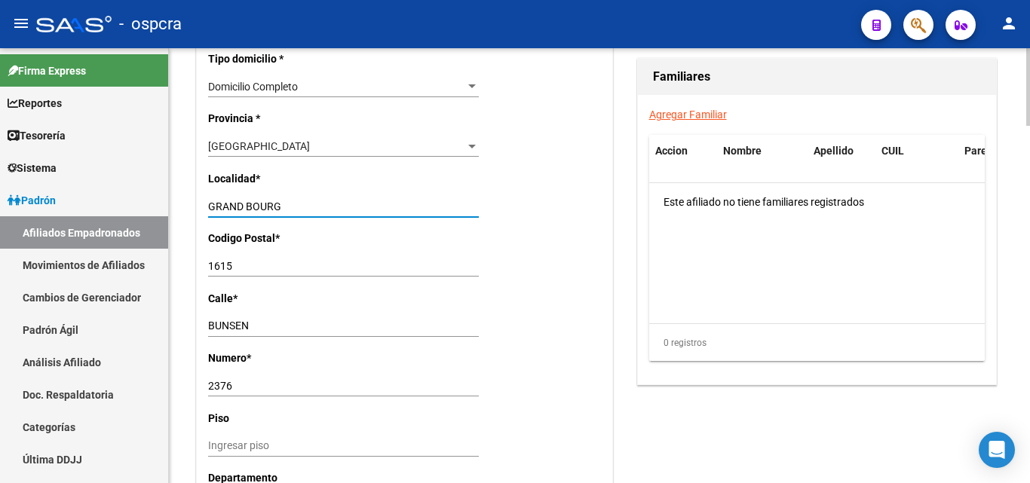
click at [298, 208] on input "GRAND BOURG" at bounding box center [343, 207] width 271 height 13
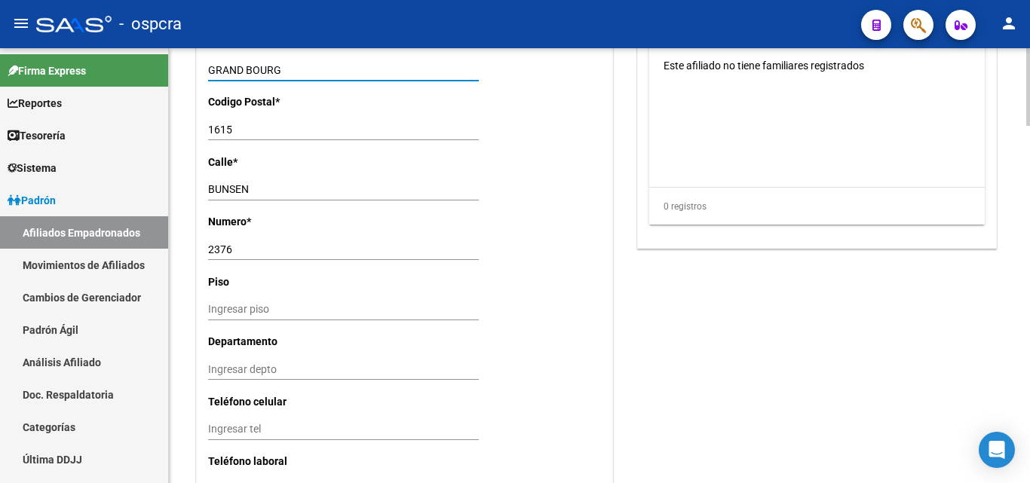
scroll to position [1246, 0]
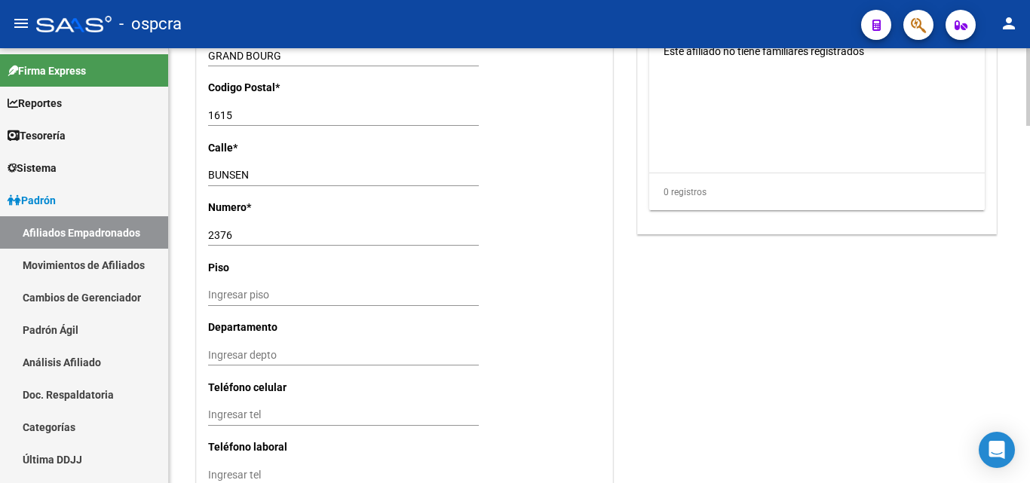
click at [222, 407] on div "Ingresar tel" at bounding box center [343, 415] width 271 height 21
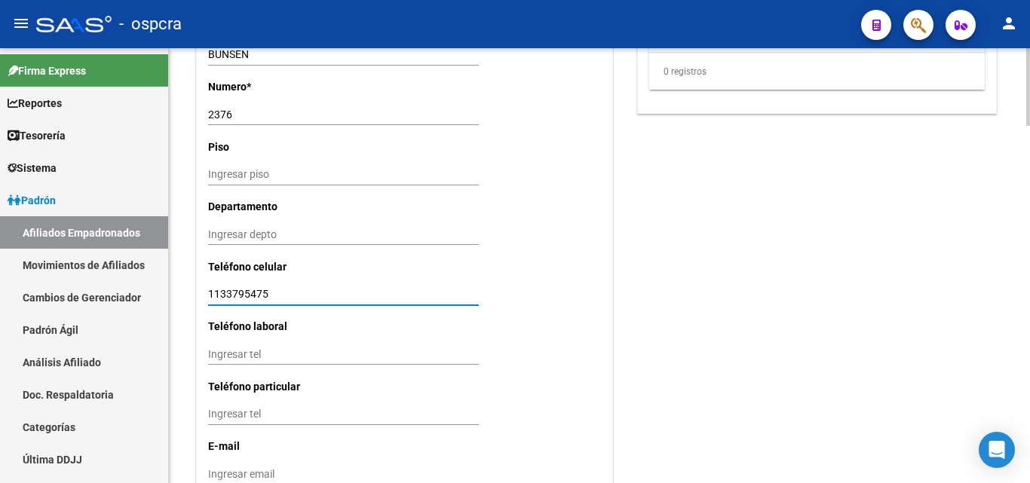
scroll to position [1397, 0]
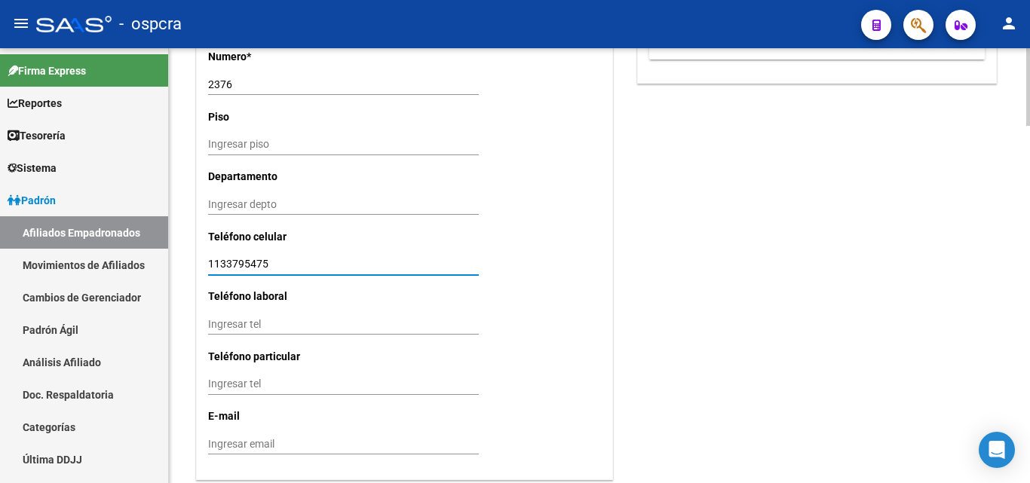
type input "1133795475"
click at [233, 322] on input "Ingresar tel" at bounding box center [343, 324] width 271 height 13
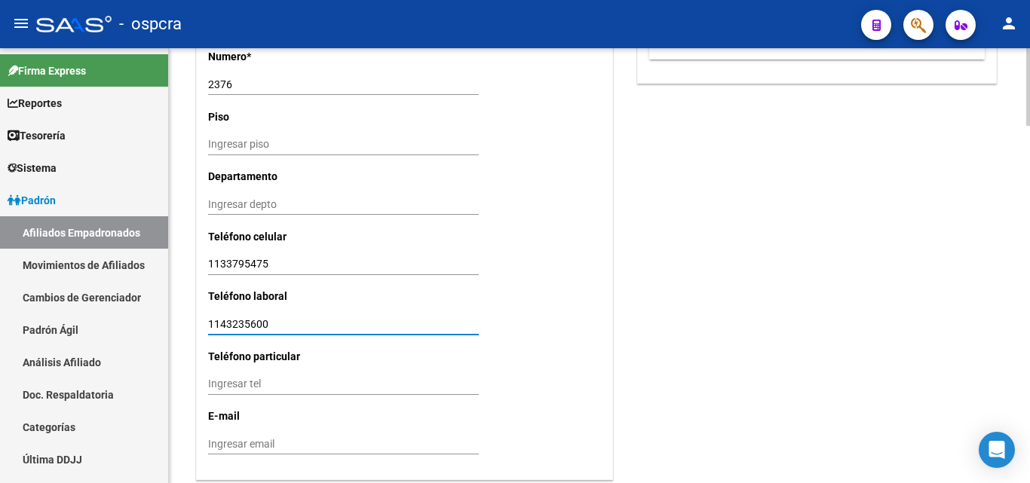
type input "1143235600"
click at [230, 447] on input "Ingresar email" at bounding box center [343, 444] width 271 height 13
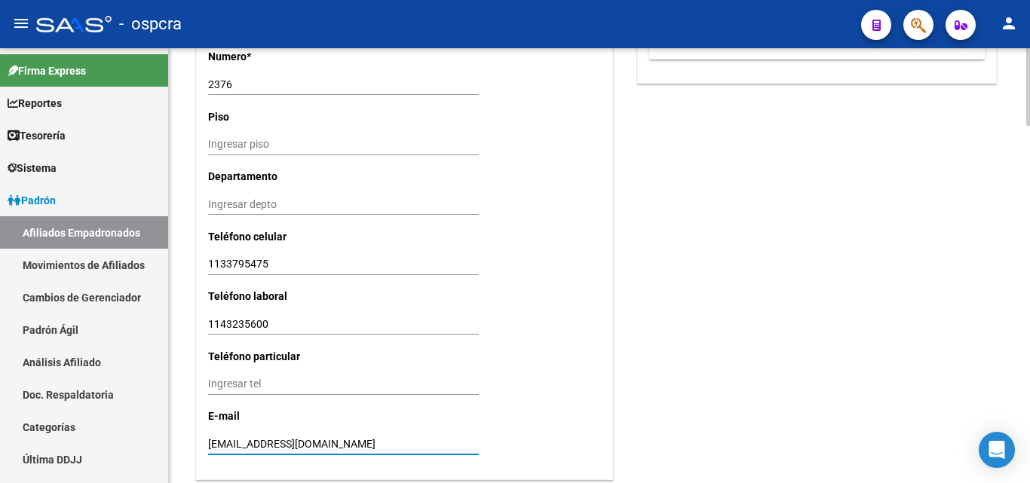
type input "[EMAIL_ADDRESS][DOMAIN_NAME]"
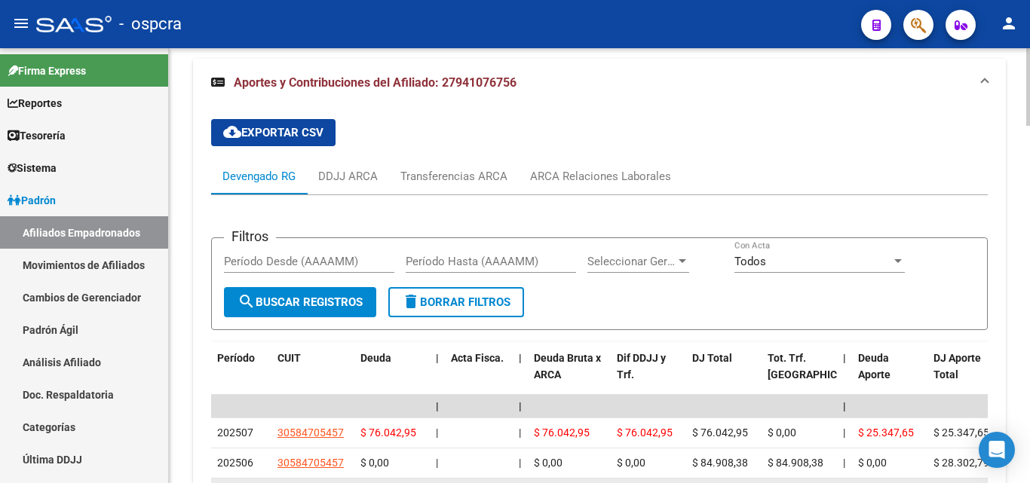
scroll to position [1925, 0]
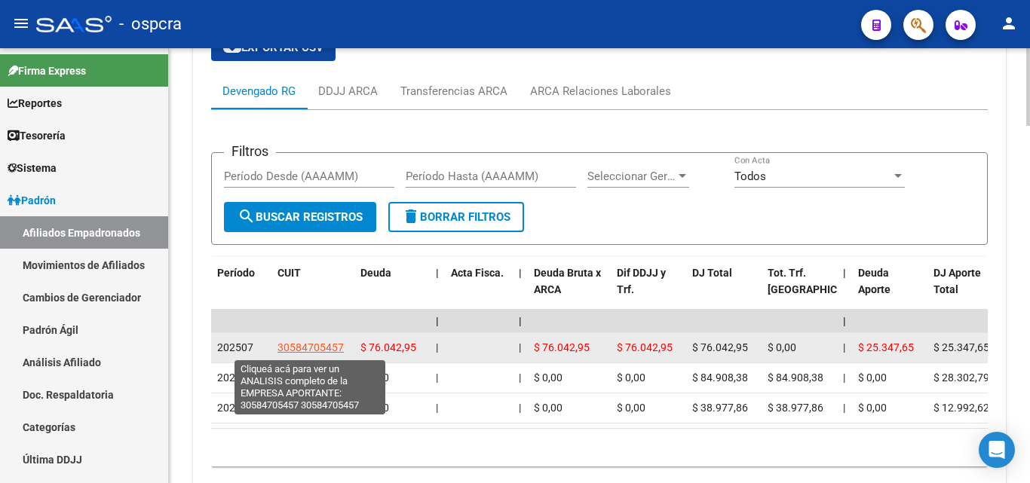
click at [310, 345] on span "30584705457" at bounding box center [310, 348] width 66 height 12
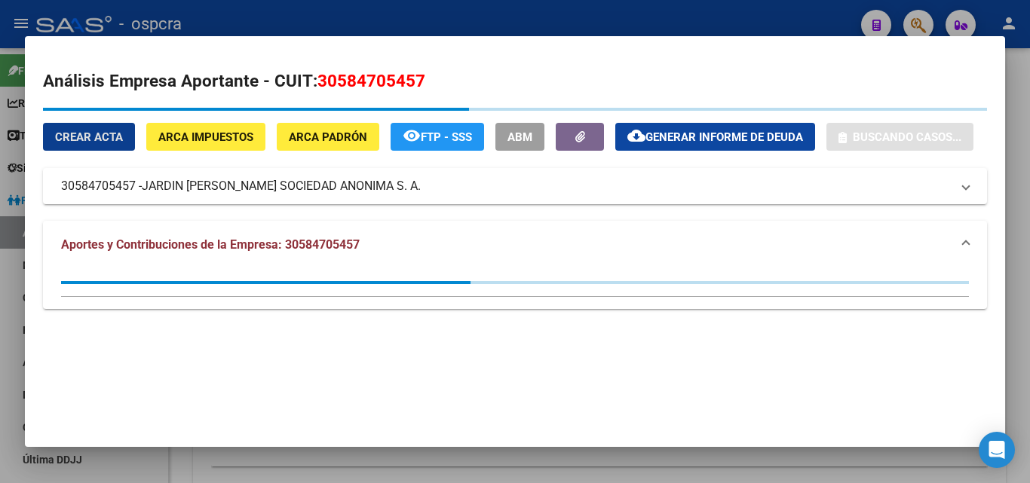
click at [310, 151] on div "Crear Acta ARCA Impuestos ARCA Padrón remove_red_eye FTP - SSS ABM cloud_downlo…" at bounding box center [508, 137] width 930 height 28
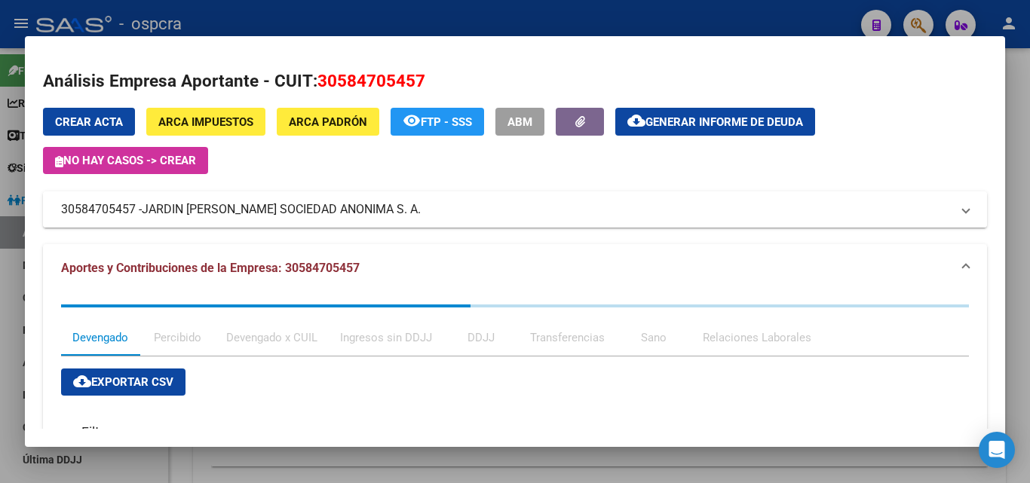
click at [323, 211] on span "JARDIN [PERSON_NAME] SOCIEDAD ANONIMA S. A." at bounding box center [281, 210] width 279 height 18
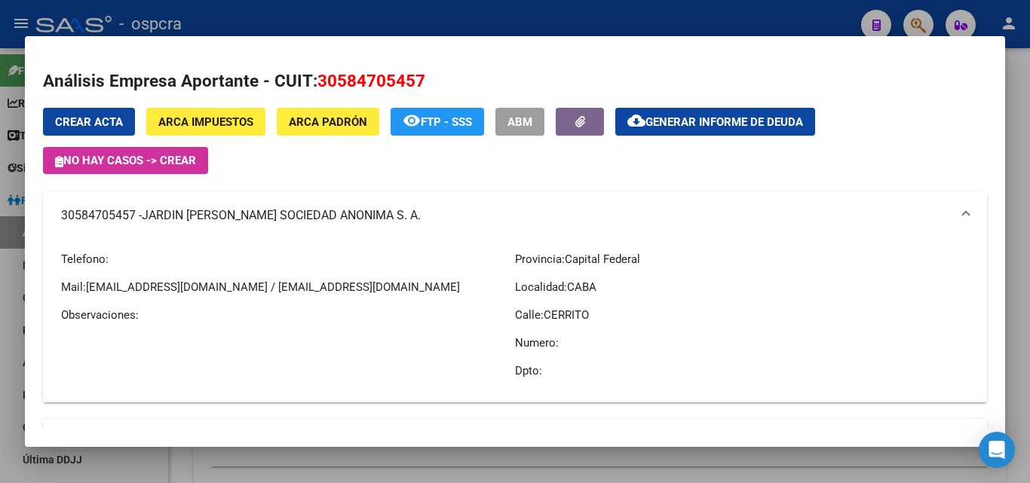
click at [0, 351] on div at bounding box center [515, 241] width 1030 height 483
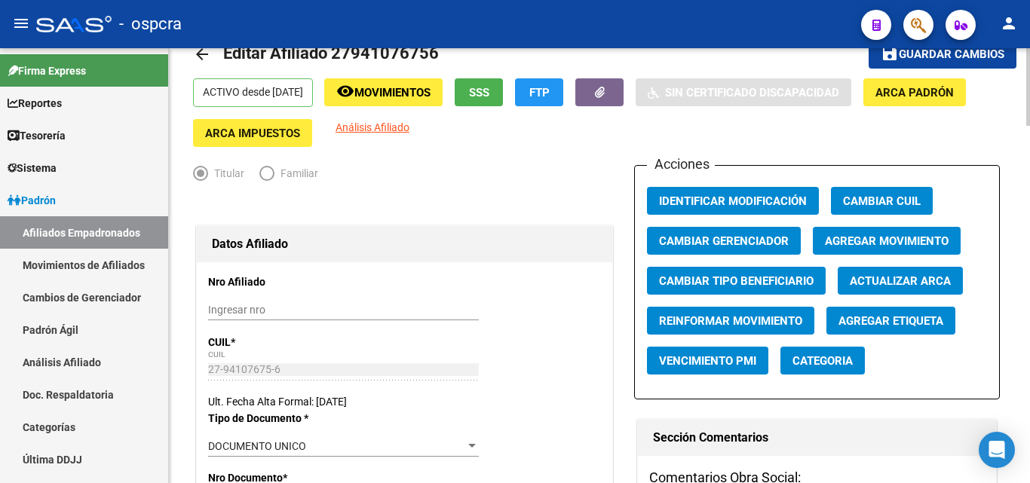
scroll to position [40, 0]
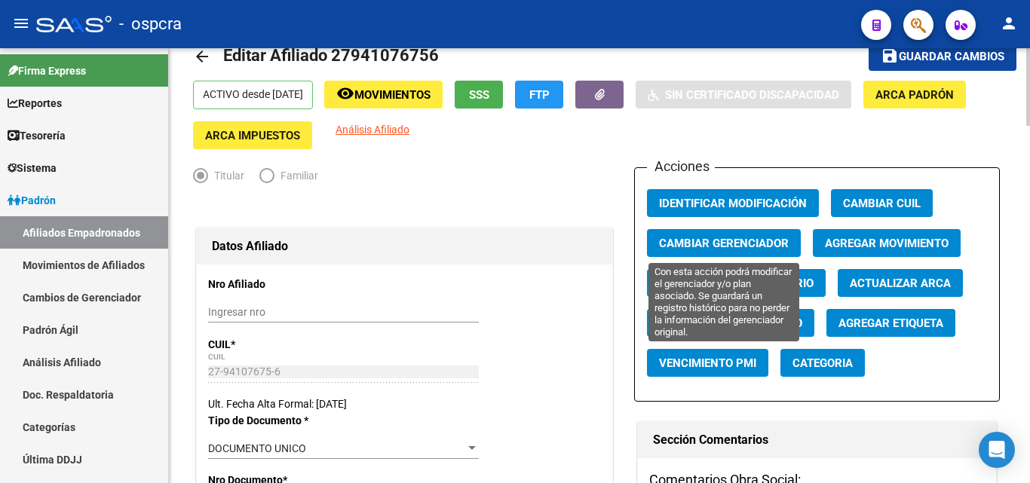
click at [733, 250] on span "Cambiar Gerenciador" at bounding box center [724, 244] width 130 height 14
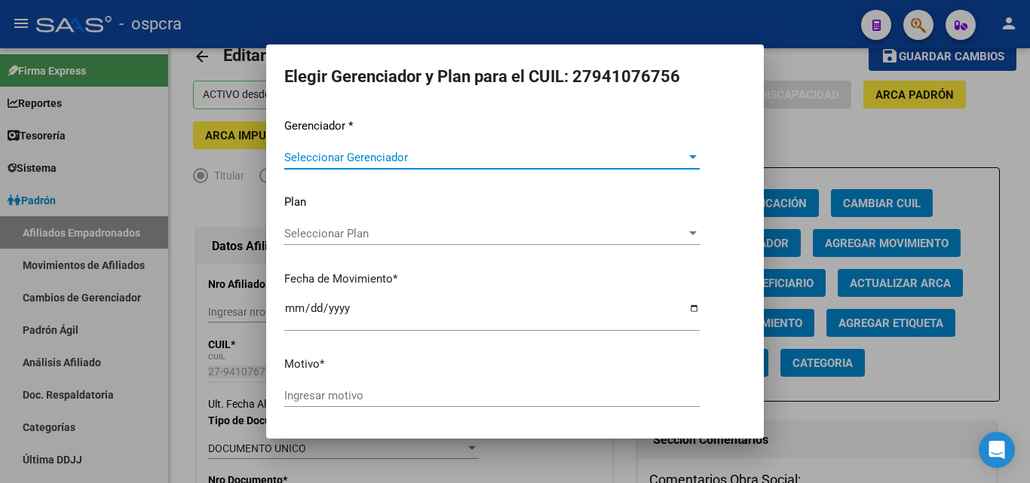
click at [522, 163] on span "Seleccionar Gerenciador" at bounding box center [485, 158] width 402 height 14
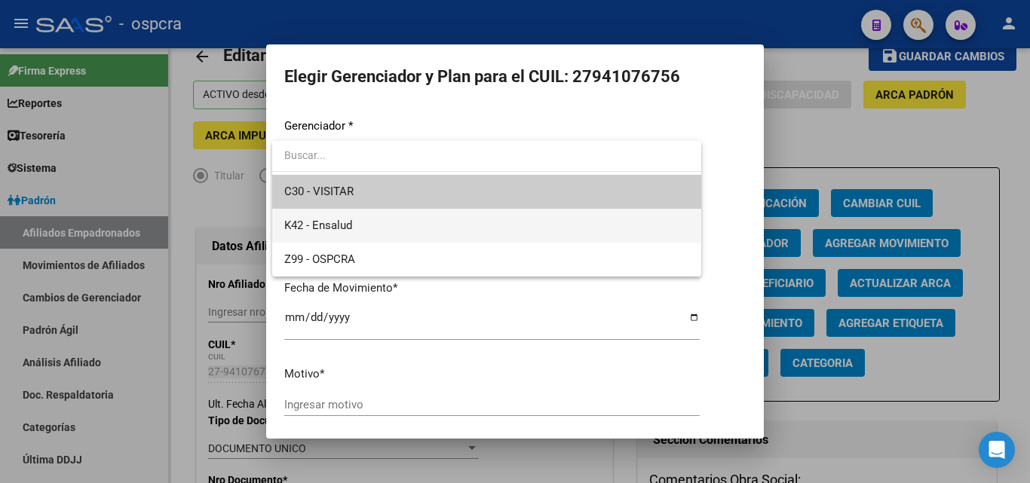
click at [412, 225] on span "K42 - Ensalud" at bounding box center [486, 226] width 405 height 34
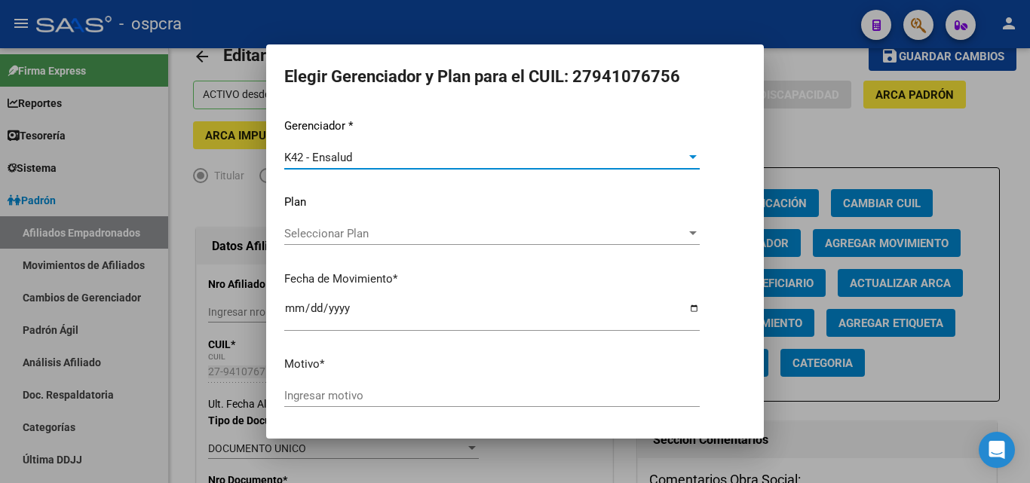
click at [467, 245] on div "Seleccionar Plan Seleccionar Plan" at bounding box center [491, 240] width 415 height 37
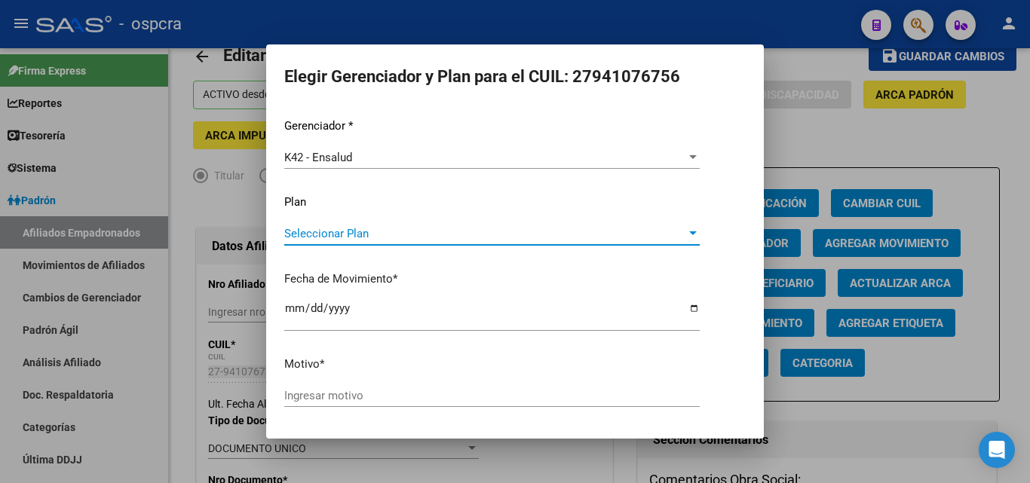
click at [461, 234] on span "Seleccionar Plan" at bounding box center [485, 234] width 402 height 14
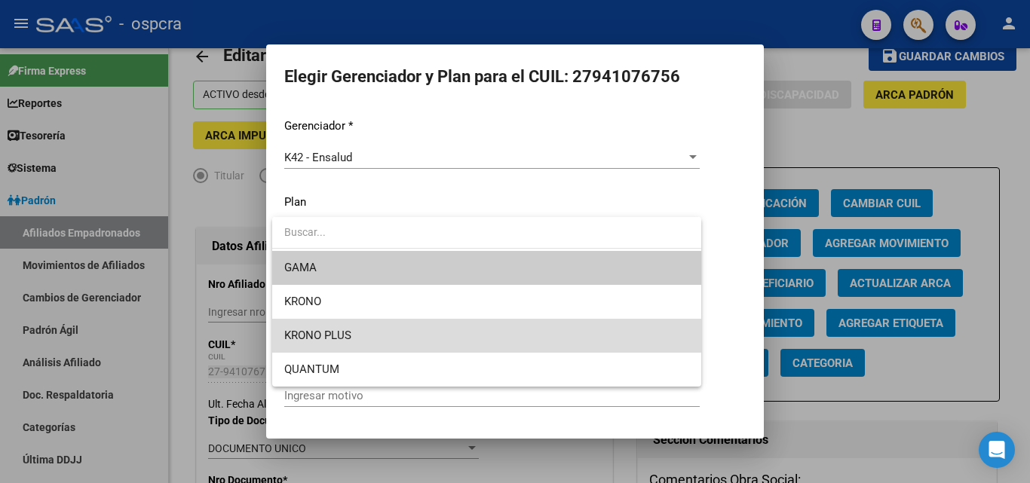
click at [435, 335] on span "KRONO PLUS" at bounding box center [486, 336] width 405 height 34
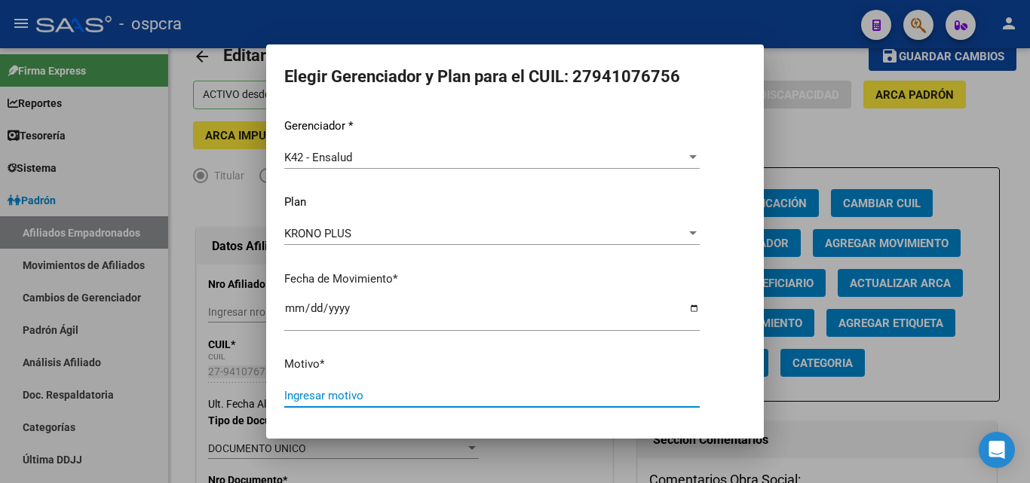
click at [400, 401] on input "Ingresar motivo" at bounding box center [491, 396] width 415 height 14
type input "Afiliacion sindical"
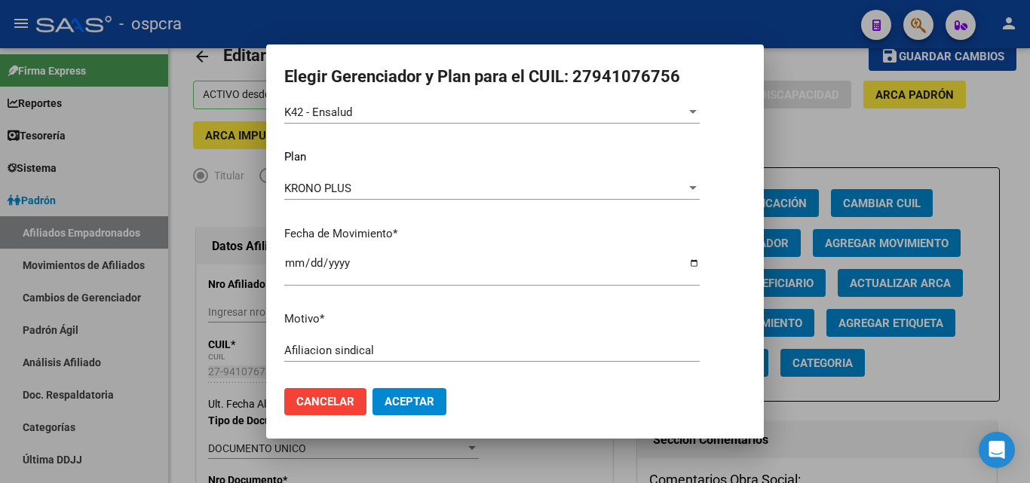
scroll to position [52, 0]
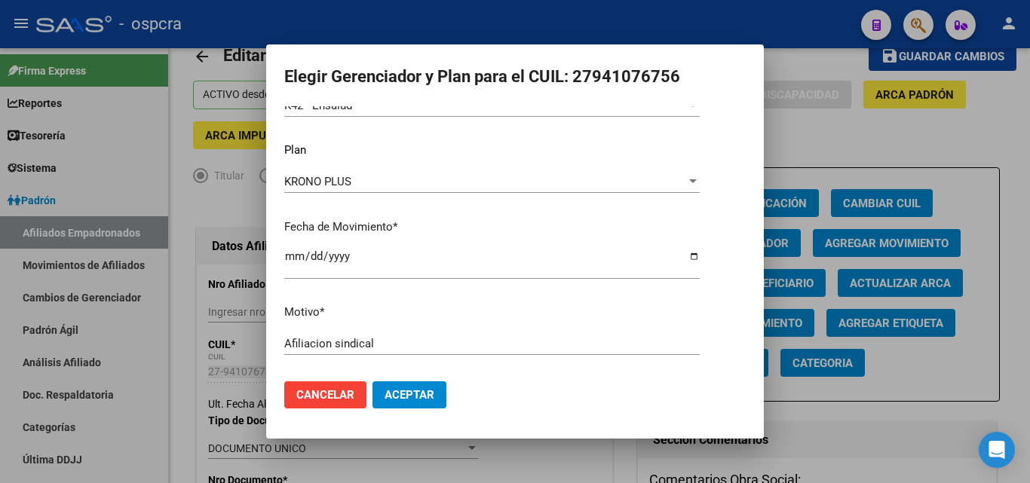
click at [413, 388] on span "Aceptar" at bounding box center [409, 395] width 50 height 14
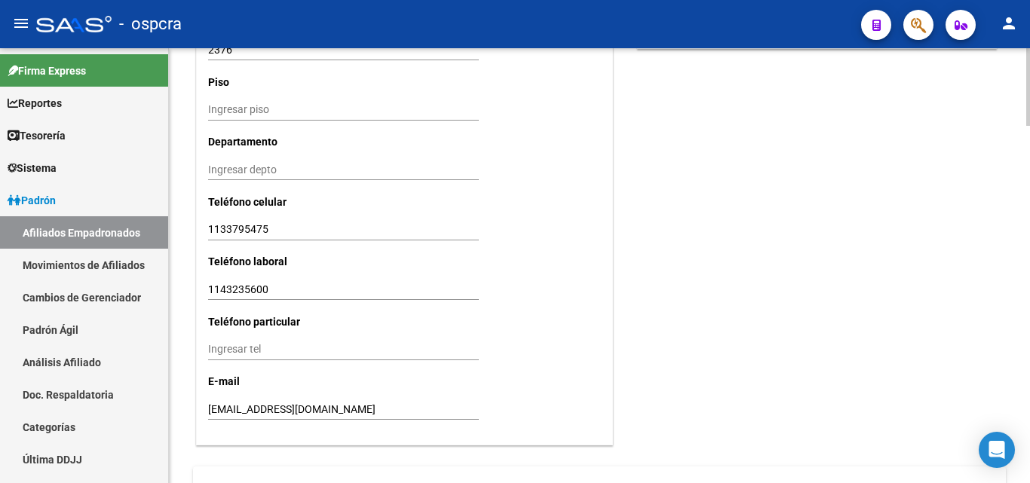
scroll to position [1623, 0]
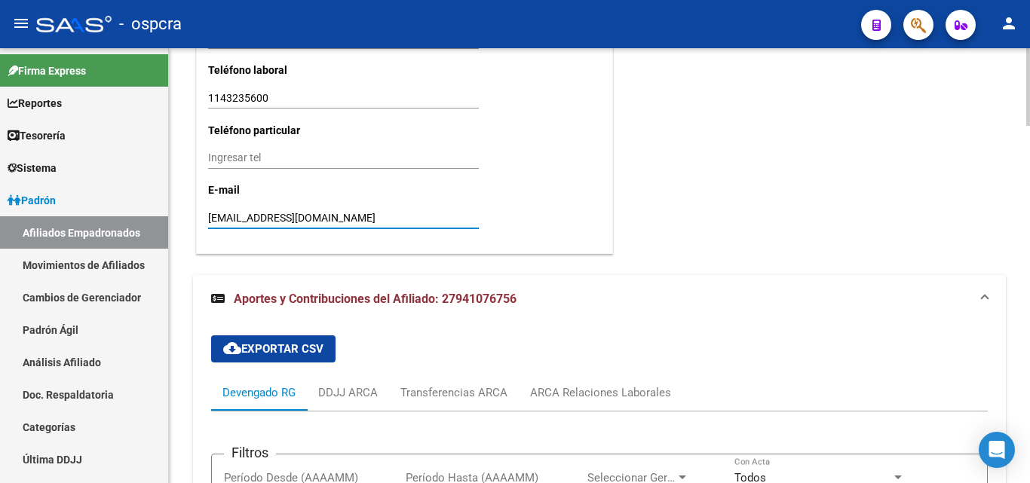
drag, startPoint x: 379, startPoint y: 216, endPoint x: 173, endPoint y: 225, distance: 206.8
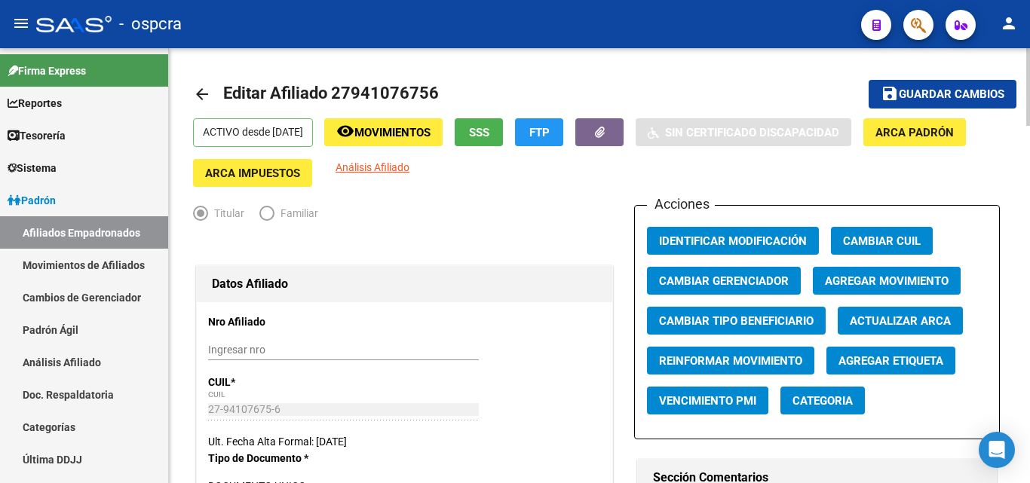
scroll to position [0, 0]
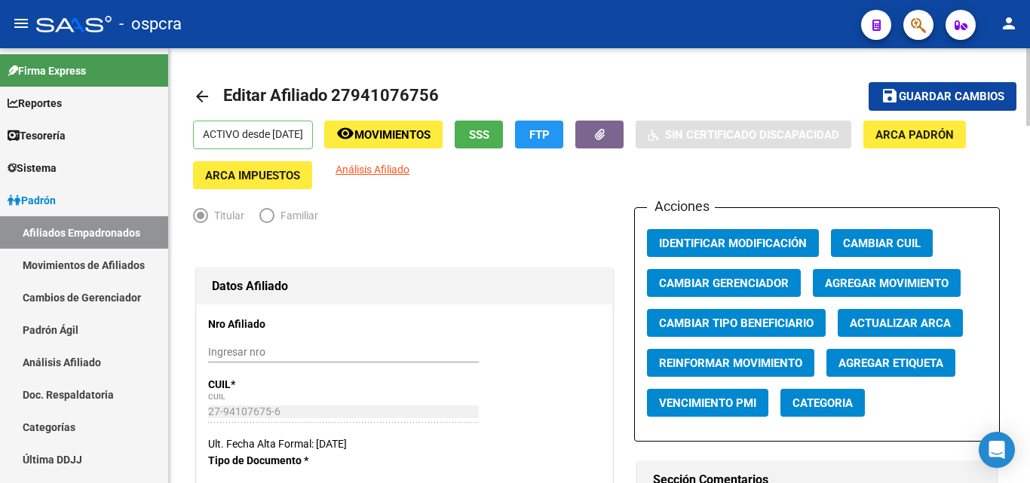
type input "[EMAIL_ADDRESS][DOMAIN_NAME]"
click at [977, 92] on span "Guardar cambios" at bounding box center [952, 97] width 106 height 14
click at [966, 101] on span "Guardar cambios" at bounding box center [952, 97] width 106 height 14
click at [986, 447] on div "Open Intercom Messenger" at bounding box center [997, 450] width 40 height 40
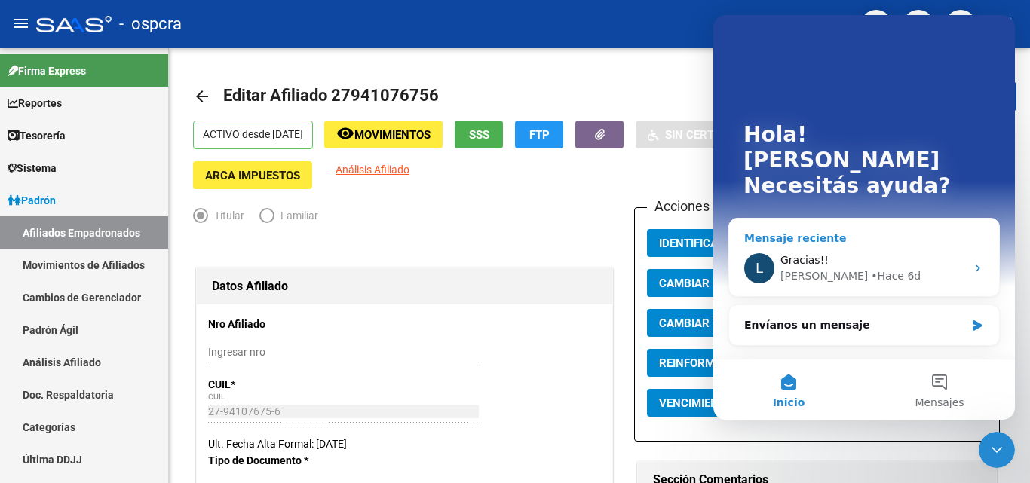
click at [871, 268] on div "• Hace 6d" at bounding box center [896, 276] width 50 height 16
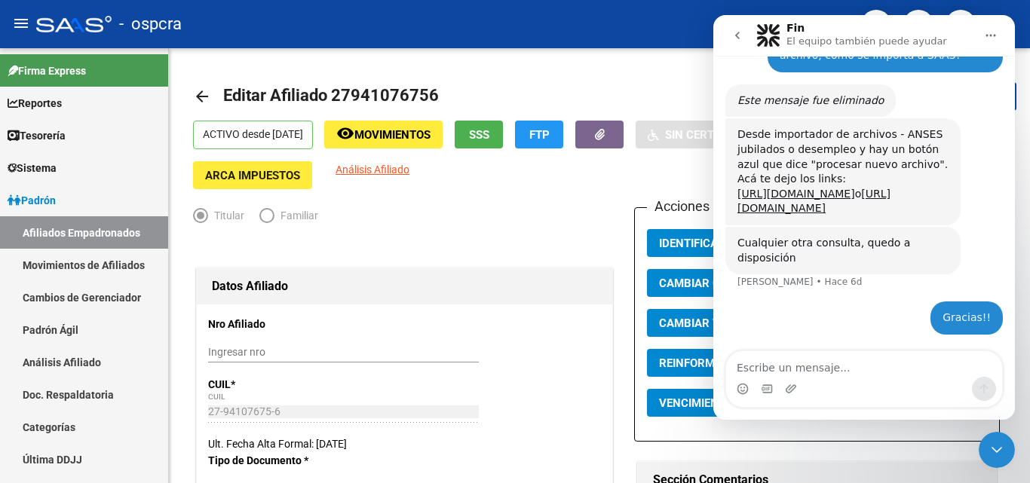
scroll to position [1178, 0]
type textarea "Buenos dias"
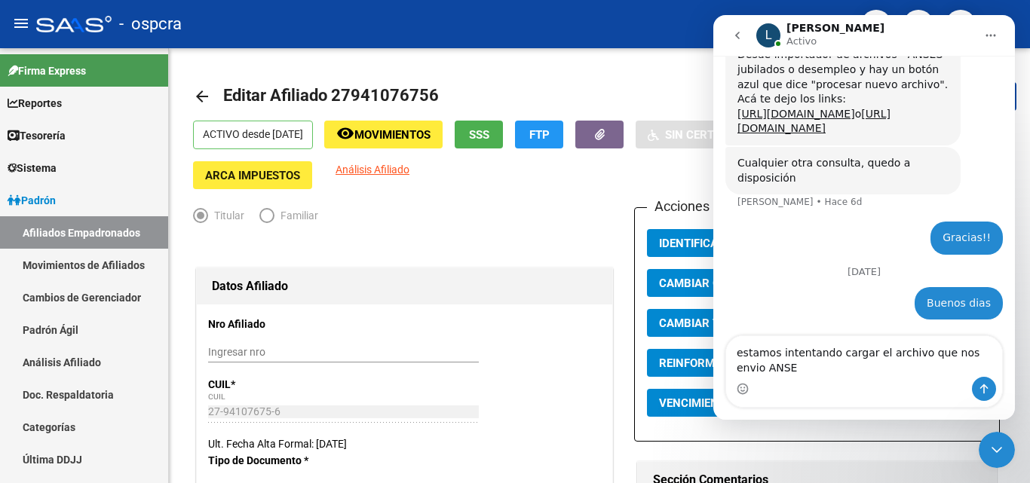
scroll to position [1279, 0]
type textarea "estamos intentando cargar el archivo que nos envio ANSES"
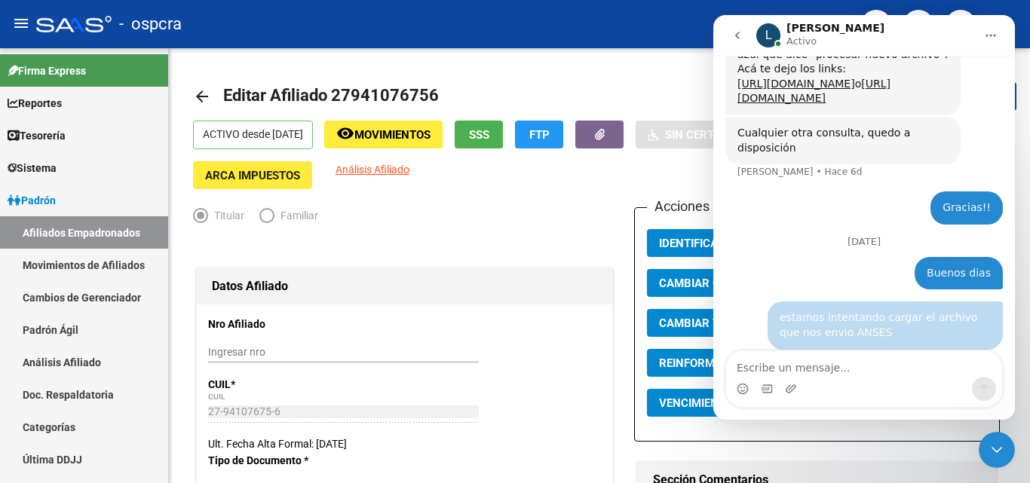
scroll to position [1312, 0]
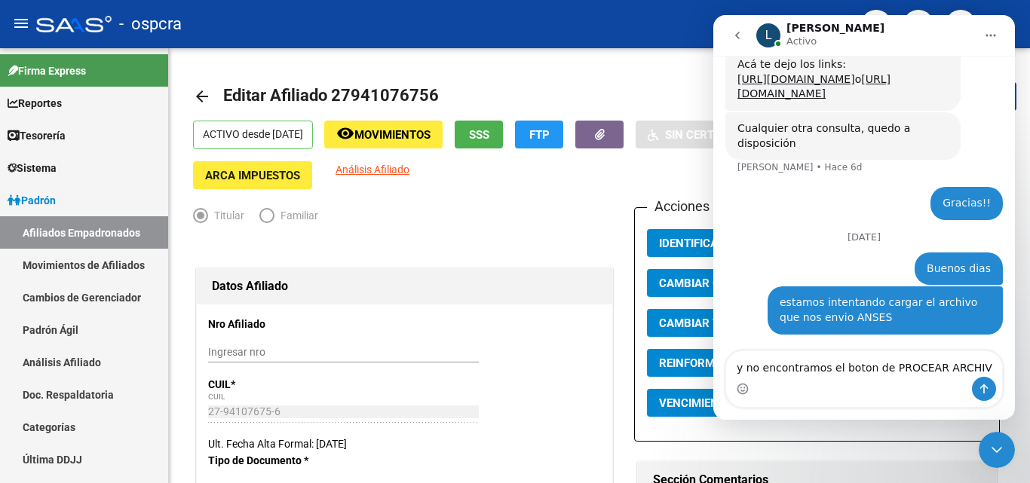
type textarea "y no encontramos el boton de PROCEAR ARCHIVO"
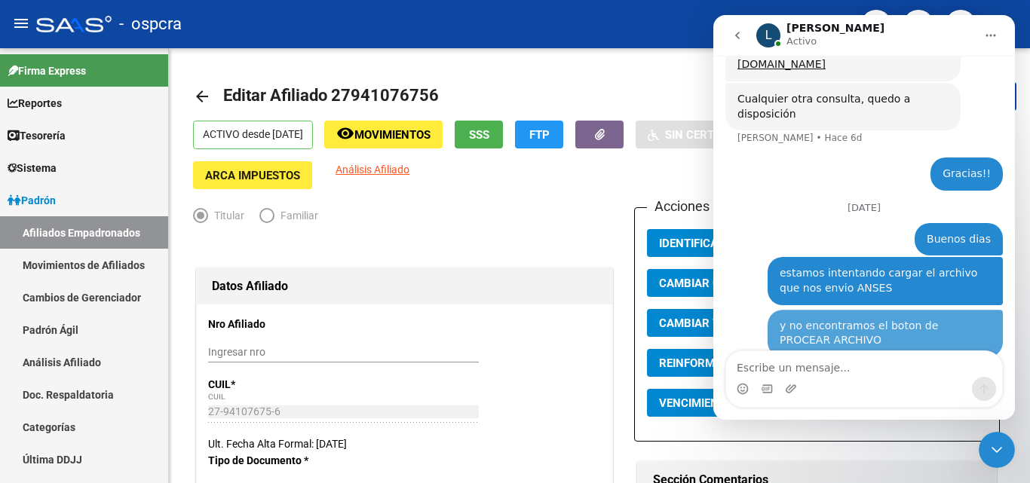
scroll to position [1361, 0]
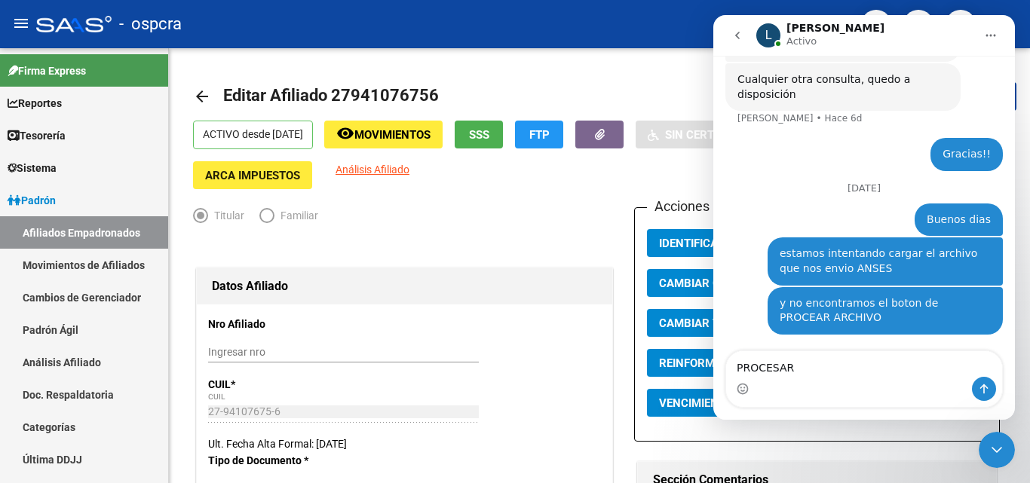
type textarea "PROCESAR*"
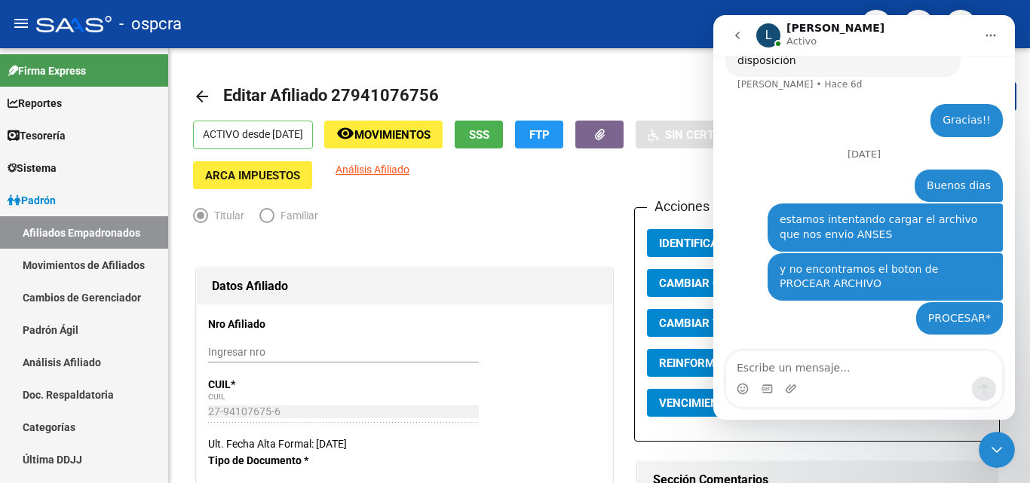
click at [1002, 458] on icon "Cerrar Intercom Messenger" at bounding box center [997, 450] width 18 height 18
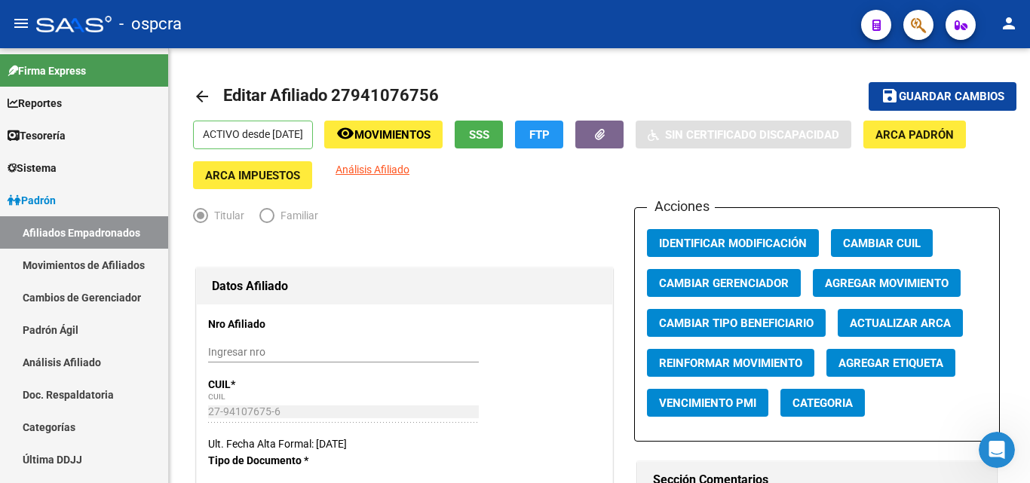
click at [919, 18] on icon "button" at bounding box center [918, 25] width 15 height 17
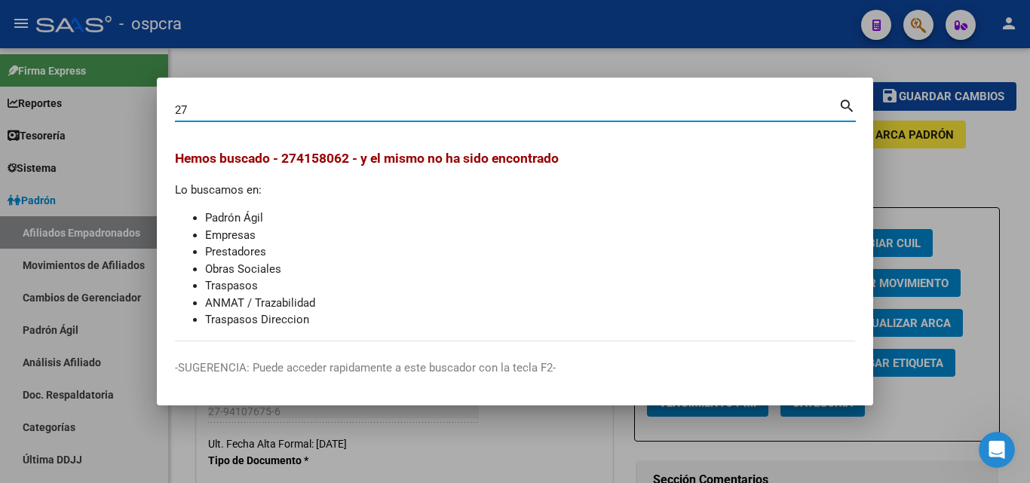
type input "2"
type input "27415780627"
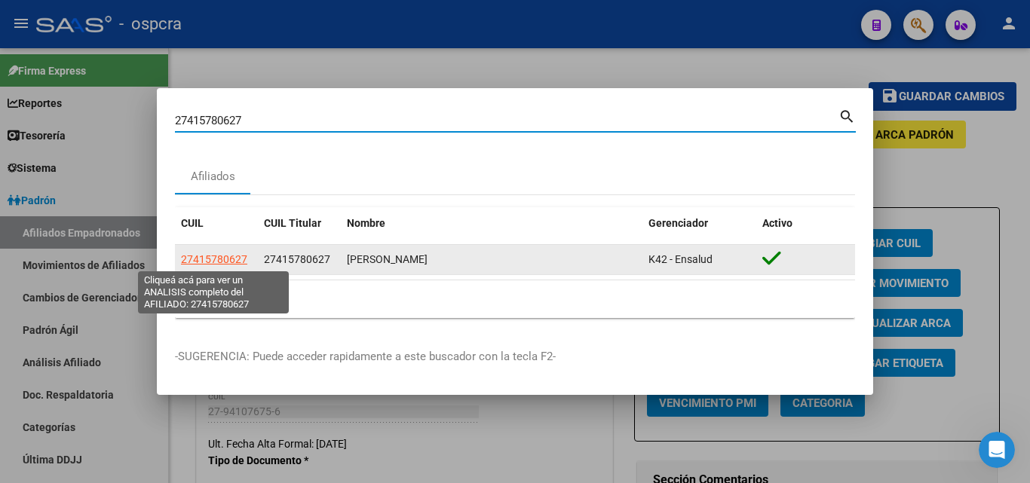
click at [234, 253] on span "27415780627" at bounding box center [214, 259] width 66 height 12
type textarea "27415780627"
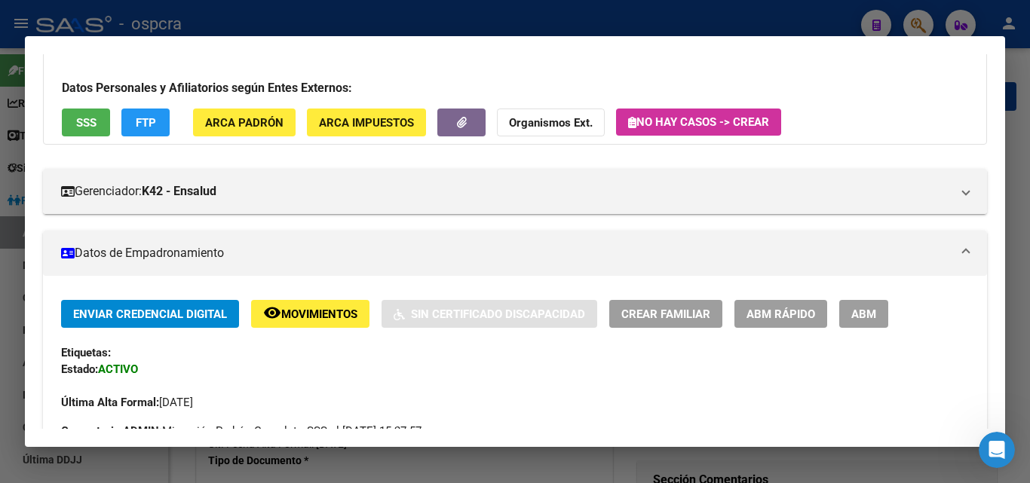
scroll to position [75, 0]
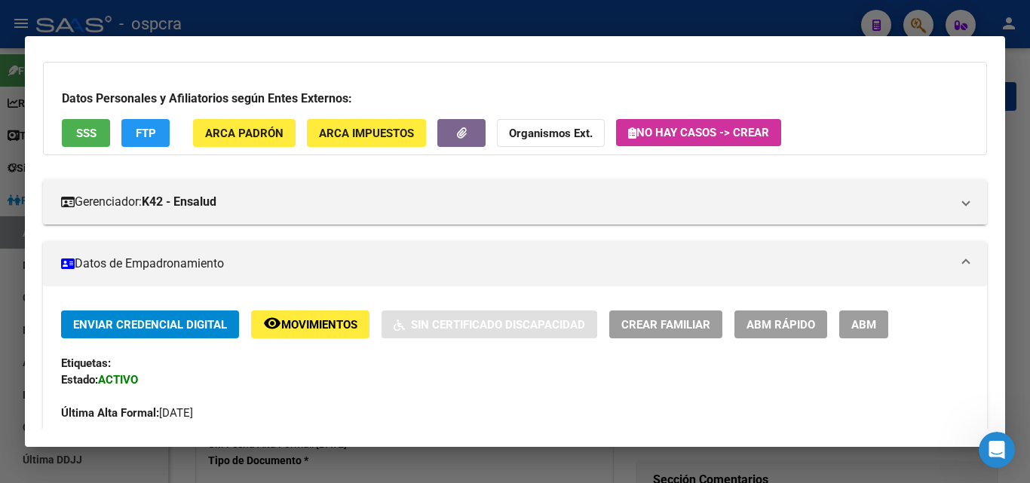
click at [878, 324] on button "ABM" at bounding box center [863, 325] width 49 height 28
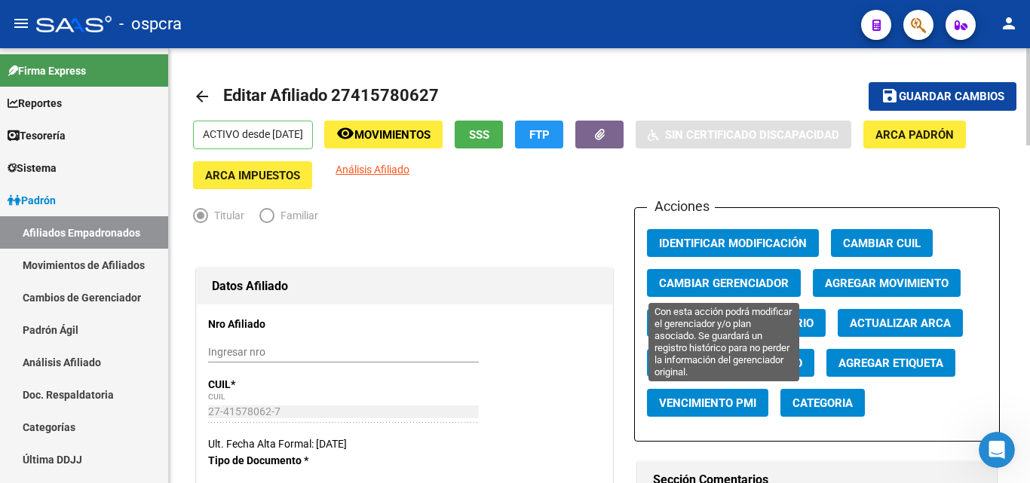
click at [765, 287] on span "Cambiar Gerenciador" at bounding box center [724, 284] width 130 height 14
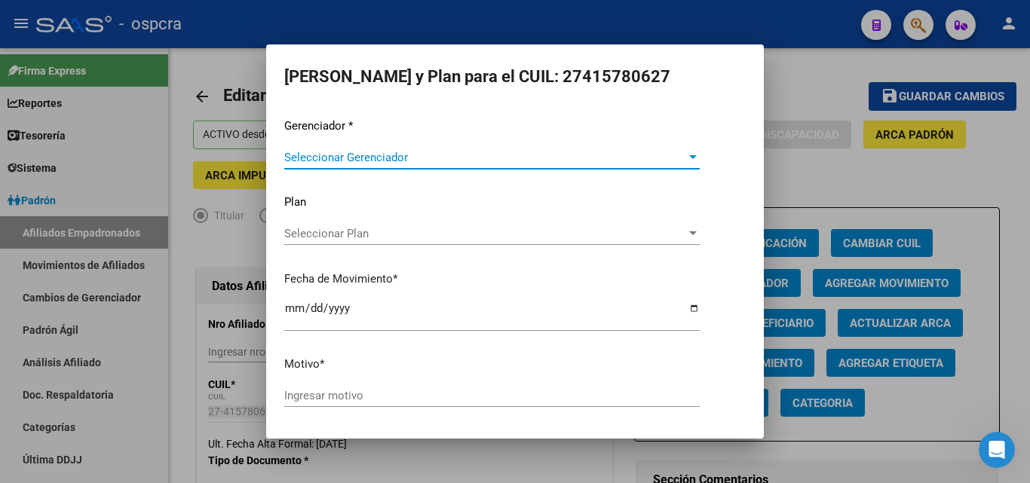
click at [468, 156] on span "Seleccionar Gerenciador" at bounding box center [485, 158] width 402 height 14
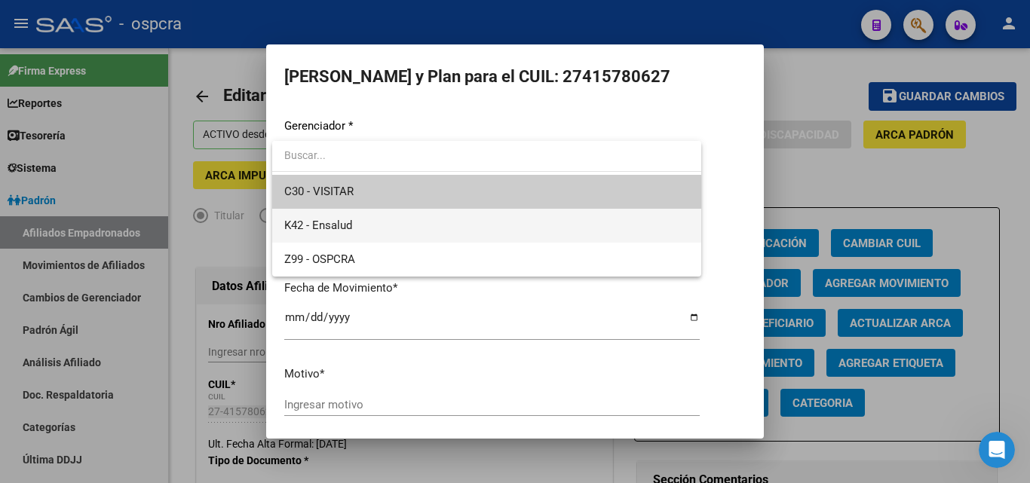
click at [389, 228] on span "K42 - Ensalud" at bounding box center [486, 226] width 405 height 34
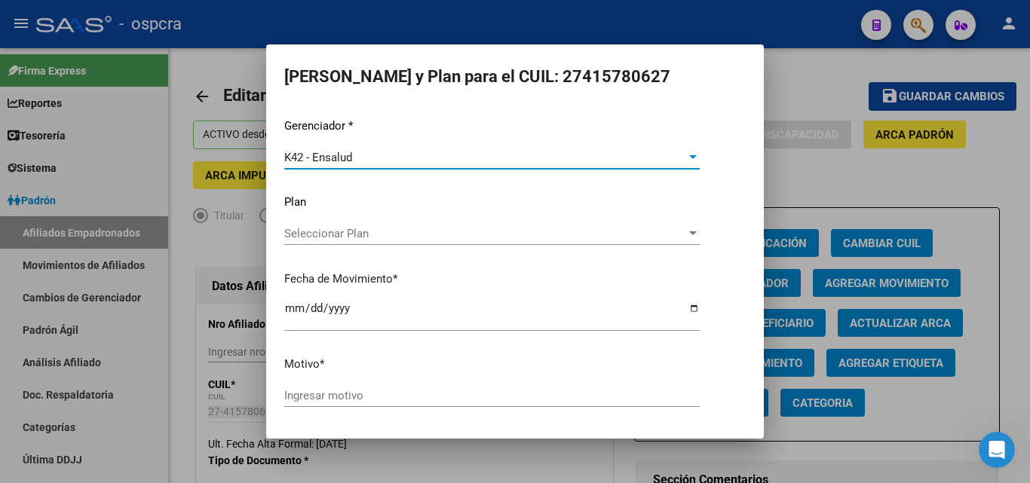
click at [408, 234] on span "Seleccionar Plan" at bounding box center [485, 234] width 402 height 14
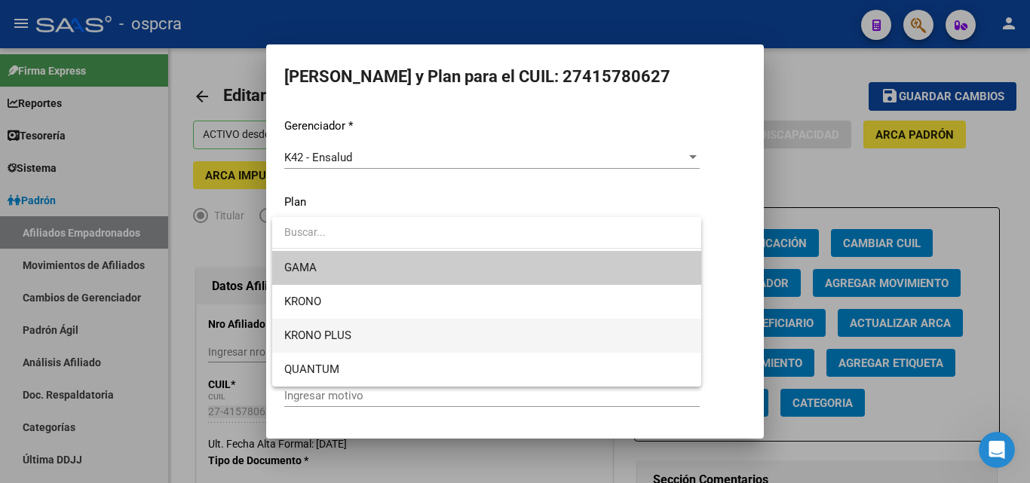
scroll to position [1454, 0]
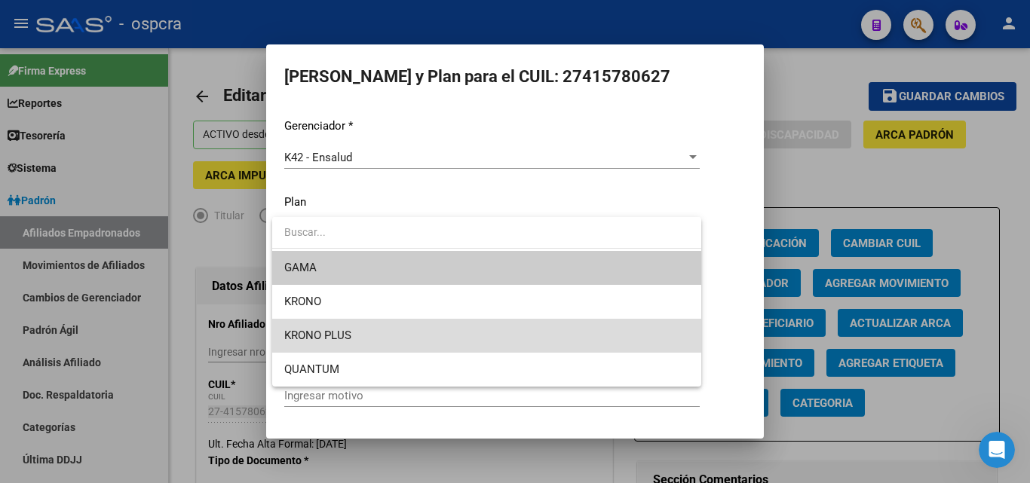
click at [370, 337] on span "KRONO PLUS" at bounding box center [486, 336] width 405 height 34
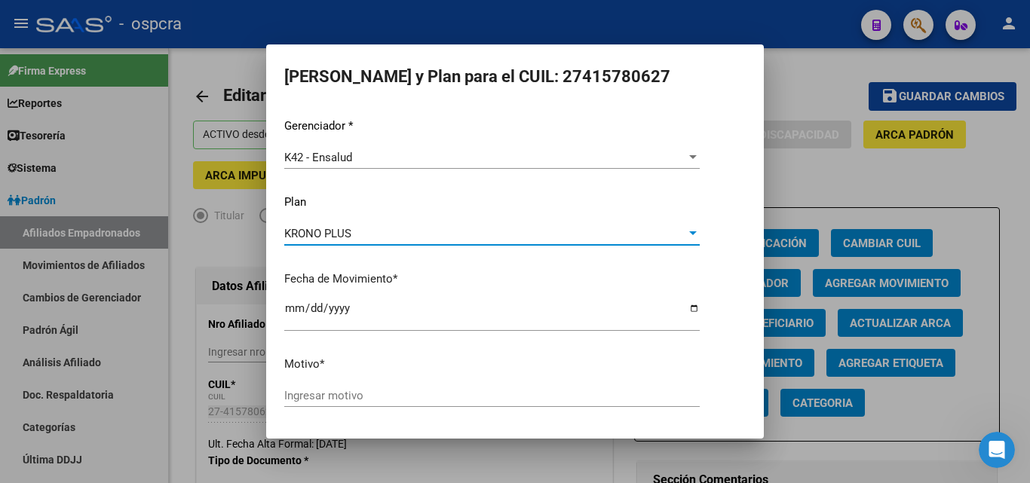
click at [360, 402] on input "Ingresar motivo" at bounding box center [491, 396] width 415 height 14
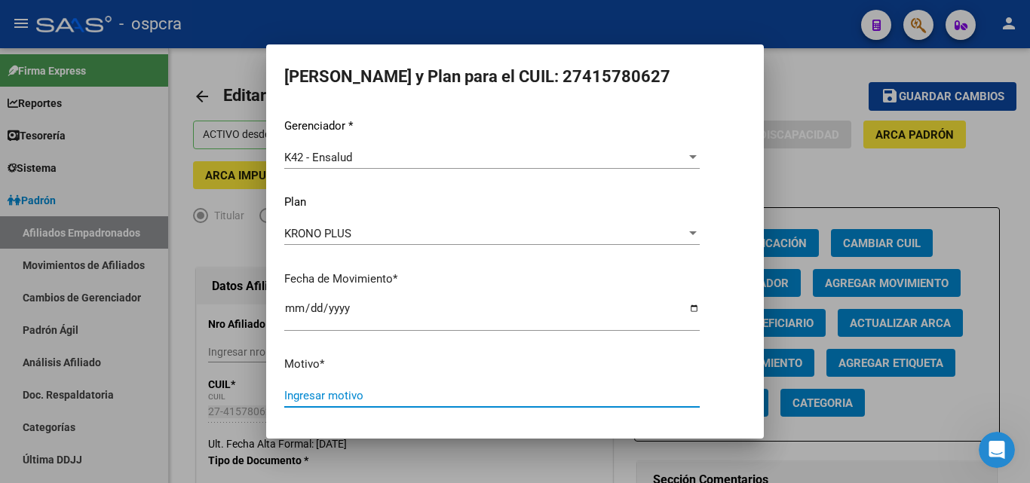
type input "a"
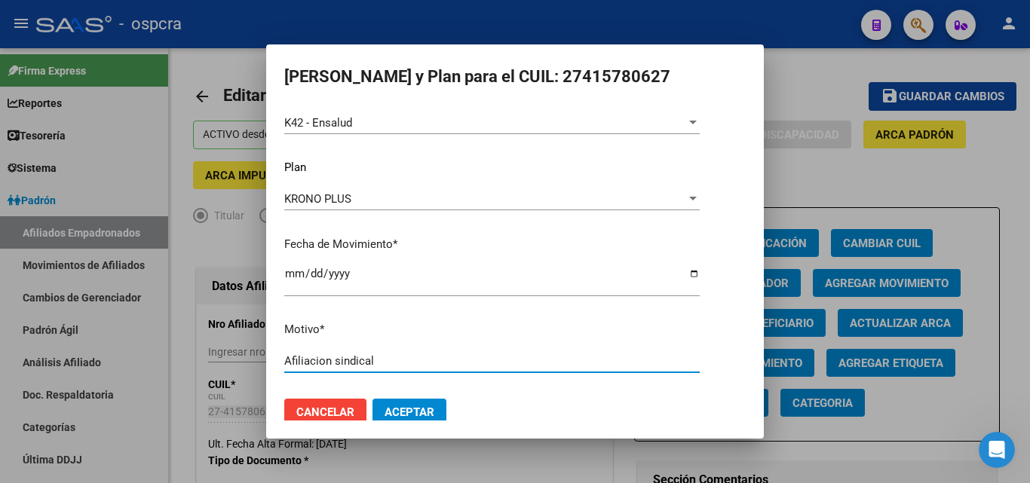
scroll to position [52, 0]
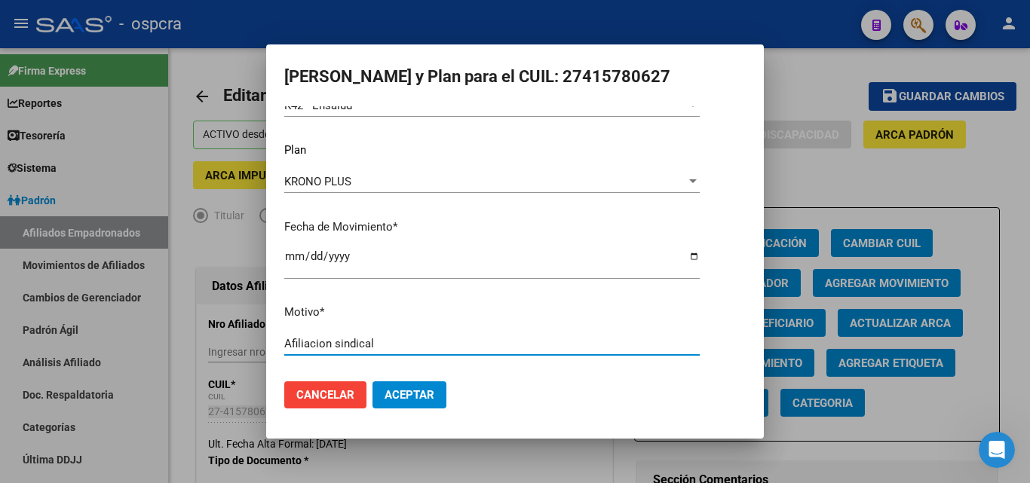
type input "Afiliacion sindical"
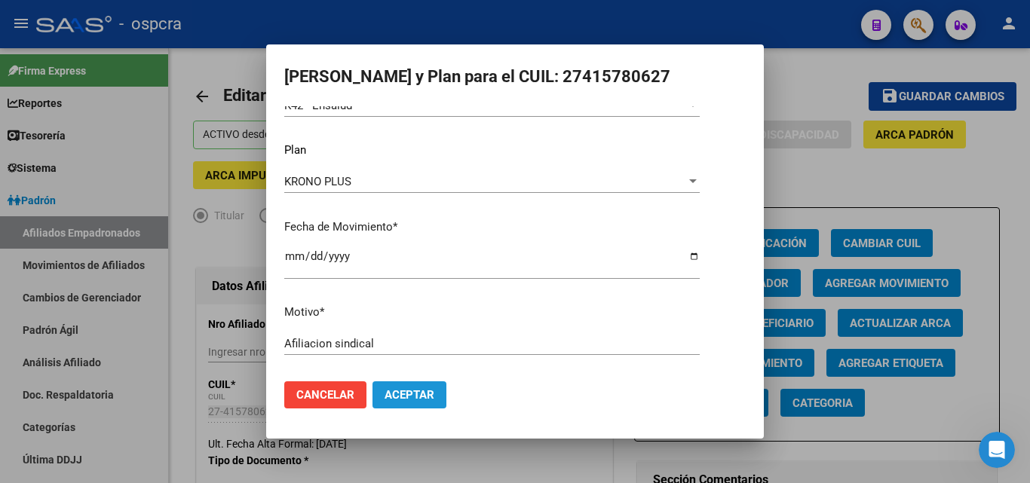
click at [427, 396] on span "Aceptar" at bounding box center [409, 395] width 50 height 14
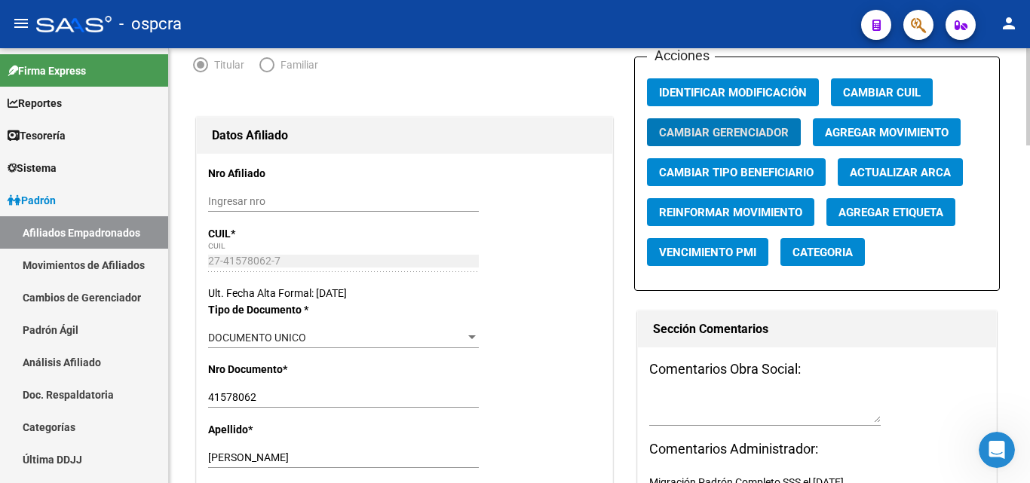
scroll to position [0, 0]
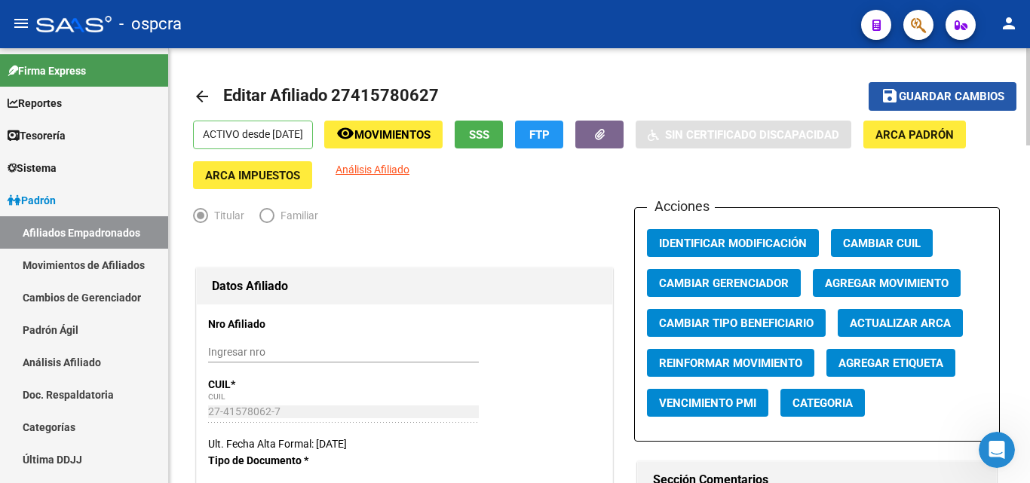
click at [975, 97] on span "Guardar cambios" at bounding box center [952, 97] width 106 height 14
click at [981, 93] on span "Guardar cambios" at bounding box center [952, 97] width 106 height 14
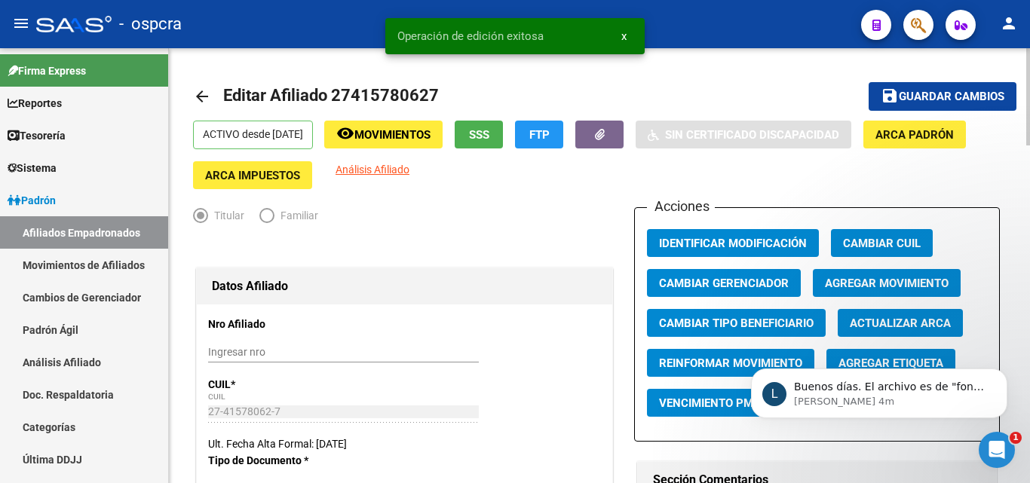
scroll to position [1514, 0]
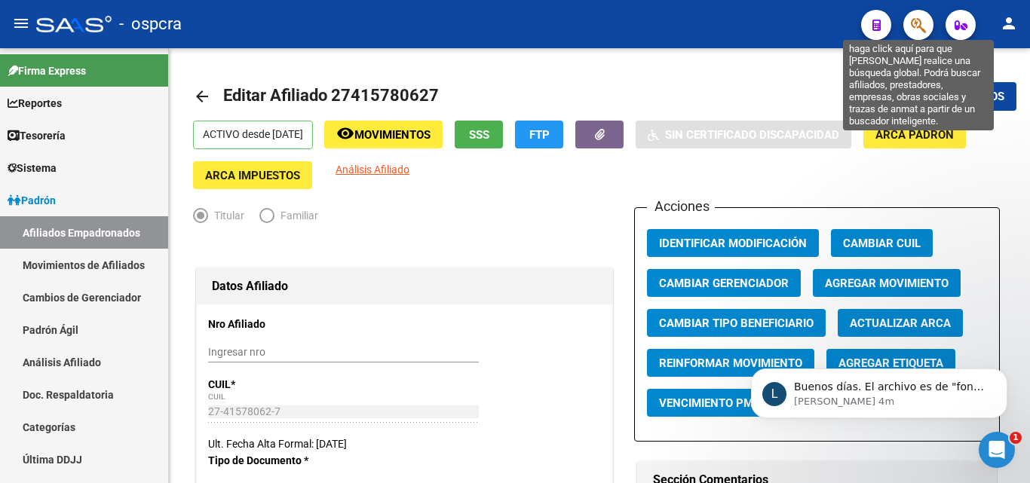
click at [920, 26] on icon "button" at bounding box center [918, 25] width 15 height 17
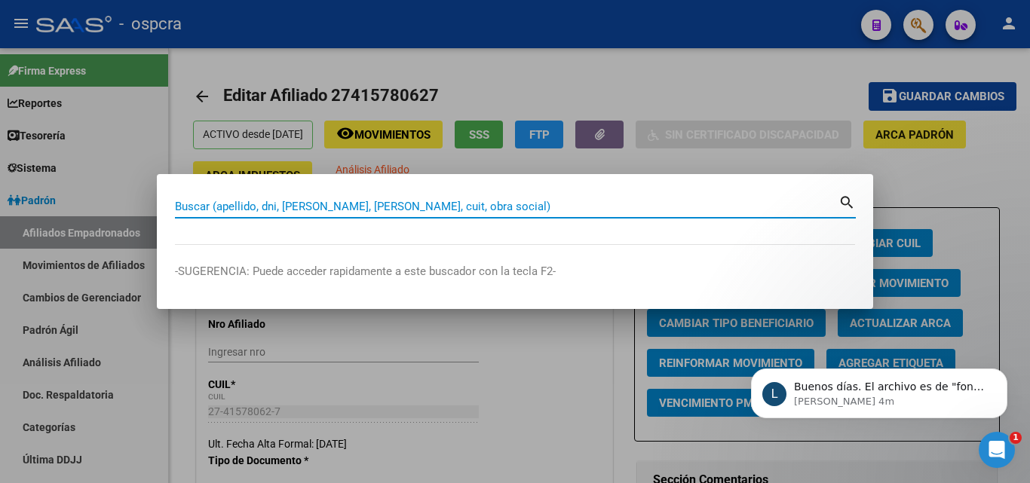
click at [207, 203] on input "Buscar (apellido, dni, [PERSON_NAME], [PERSON_NAME], cuit, obra social)" at bounding box center [506, 207] width 663 height 14
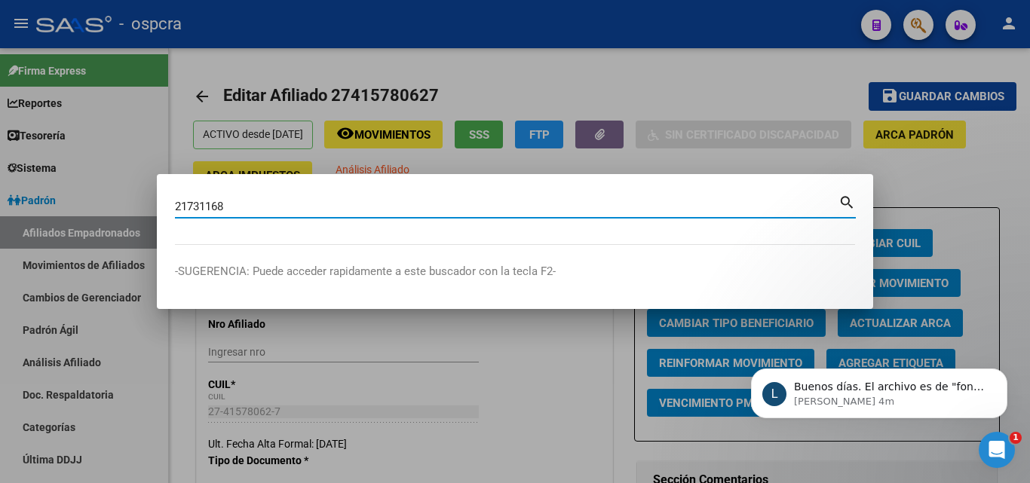
type input "21731168"
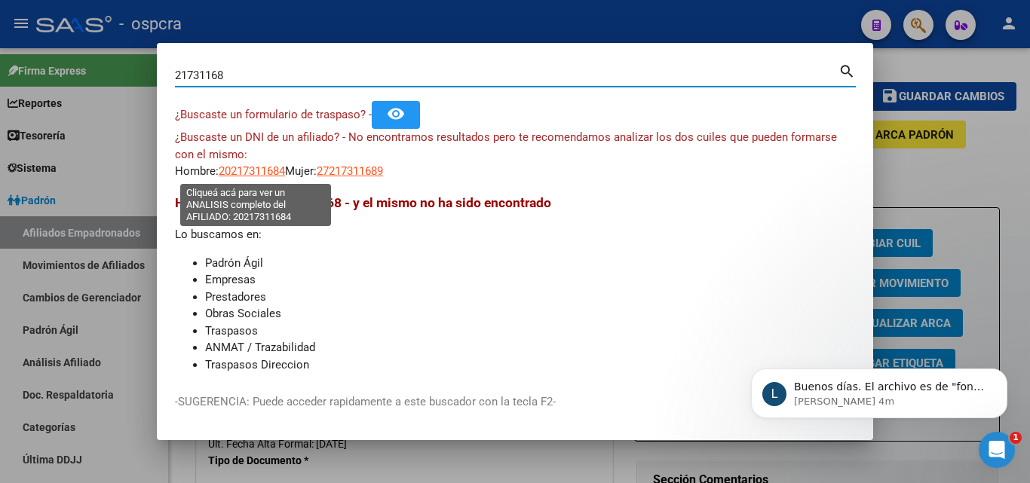
click at [261, 168] on span "20217311684" at bounding box center [252, 171] width 66 height 14
type textarea "20217311684"
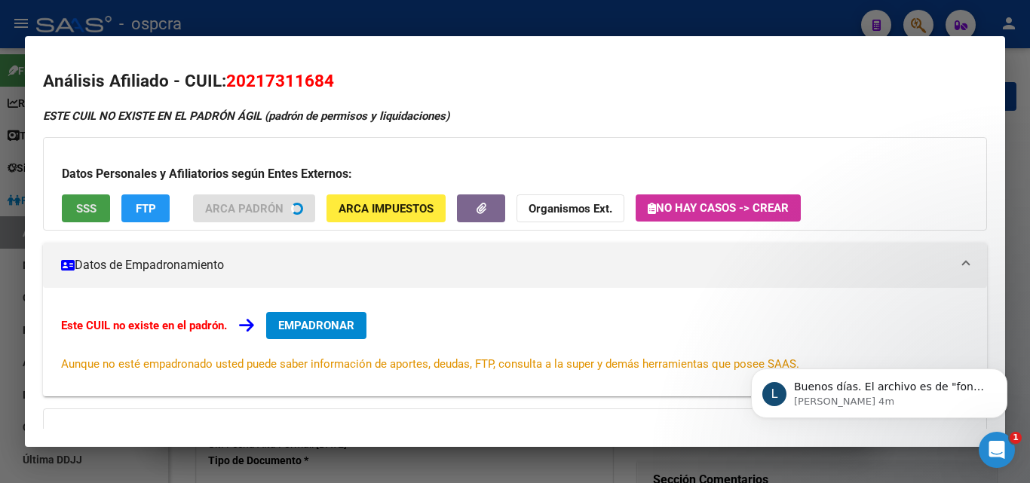
click at [83, 198] on button "SSS" at bounding box center [86, 208] width 48 height 28
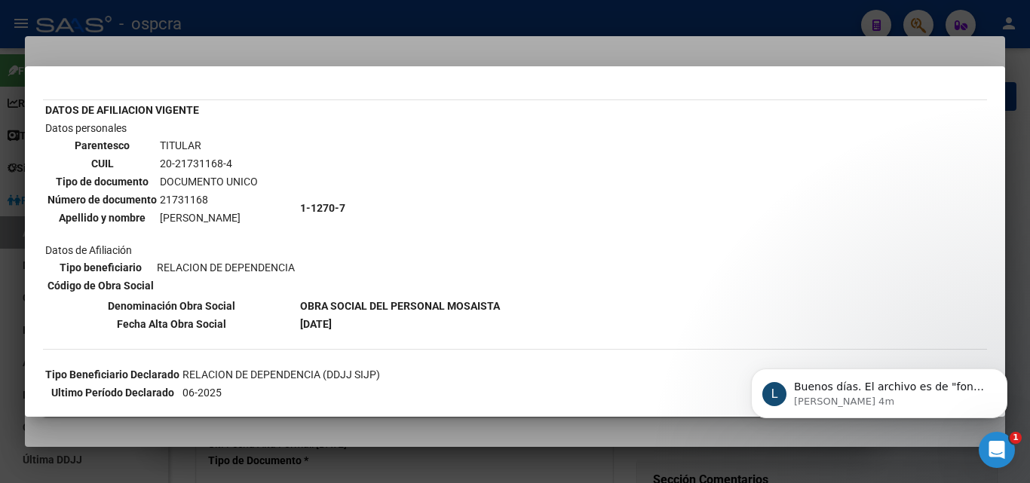
scroll to position [0, 0]
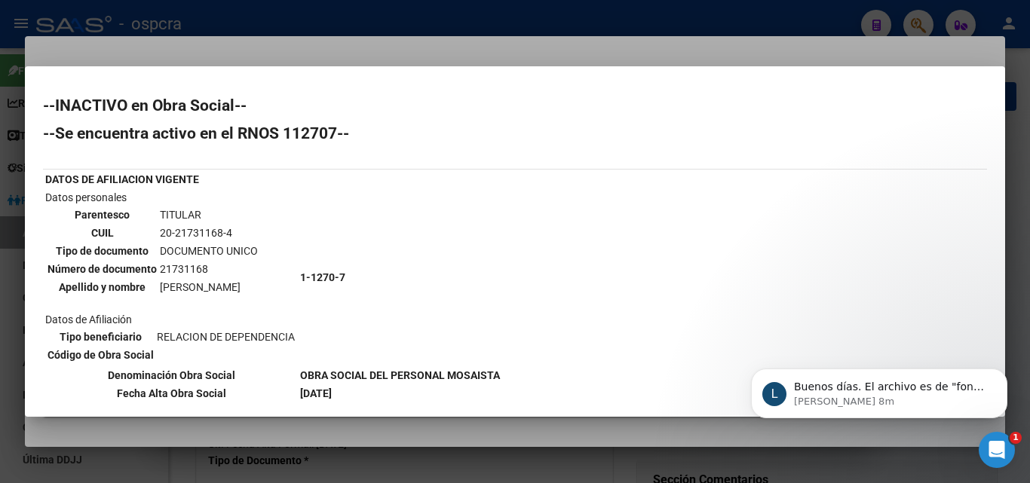
click at [992, 449] on icon "Abrir Intercom Messenger" at bounding box center [997, 450] width 25 height 25
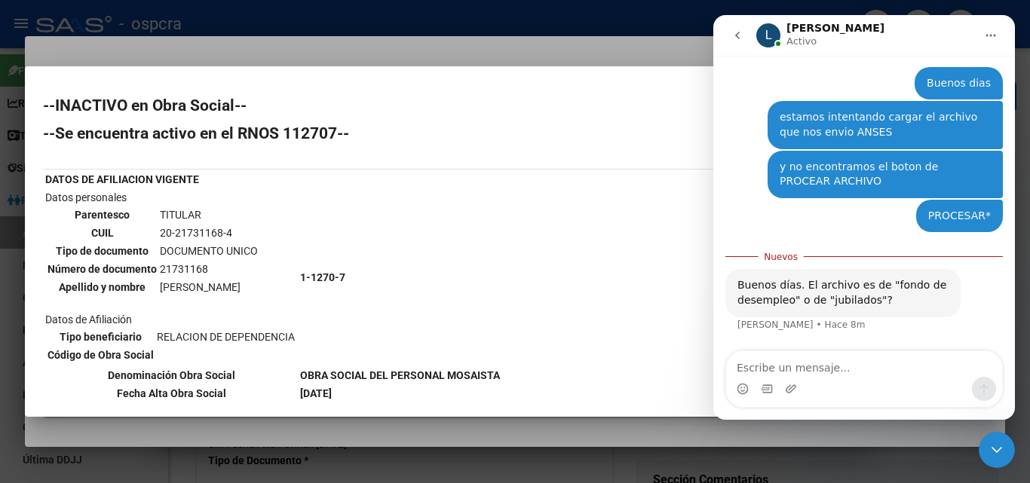
scroll to position [1481, 0]
type textarea "Fondo de desempleo"
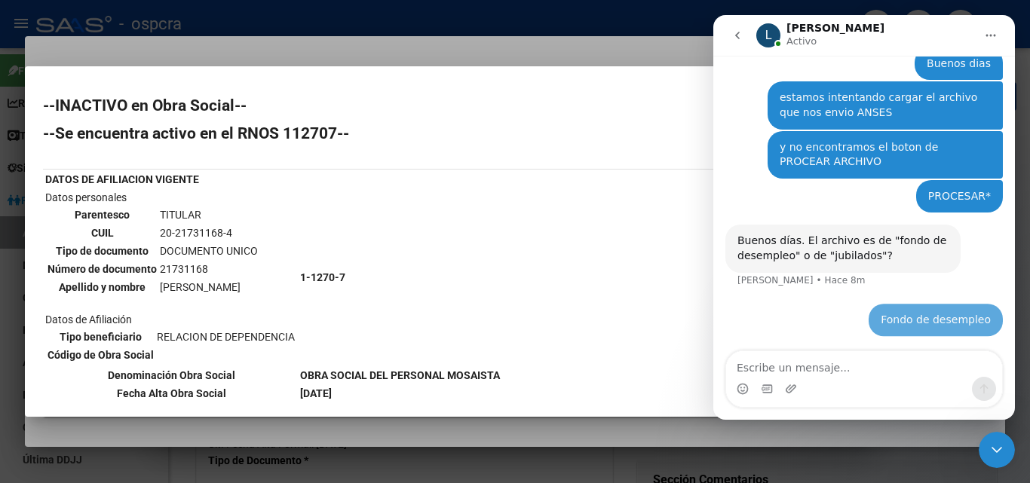
scroll to position [1500, 0]
click at [0, 349] on div at bounding box center [515, 241] width 1030 height 483
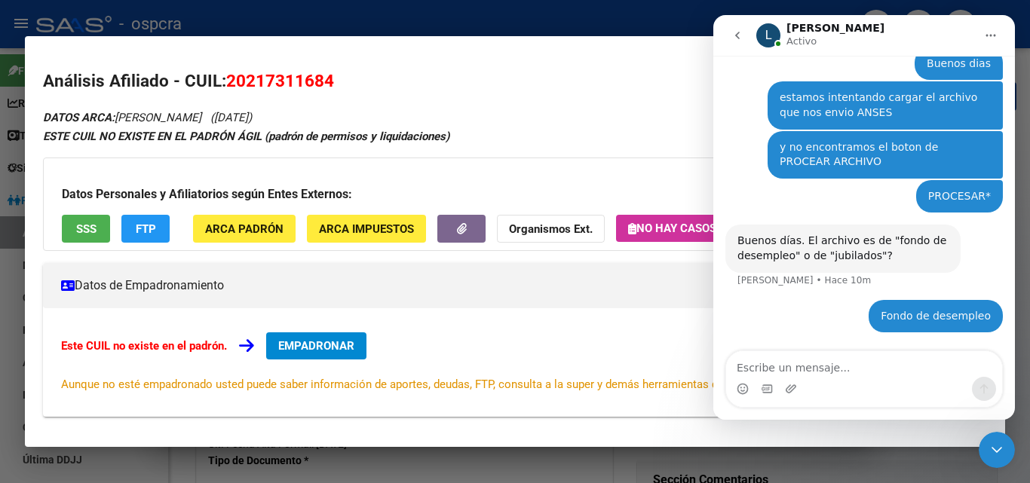
click at [0, 349] on div at bounding box center [515, 241] width 1030 height 483
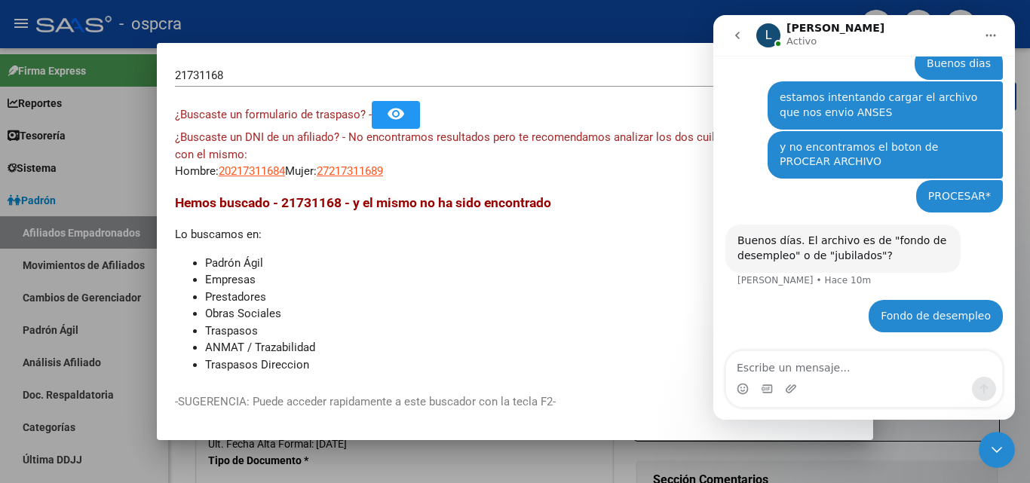
click at [1000, 449] on icon "Cerrar Intercom Messenger" at bounding box center [996, 450] width 11 height 6
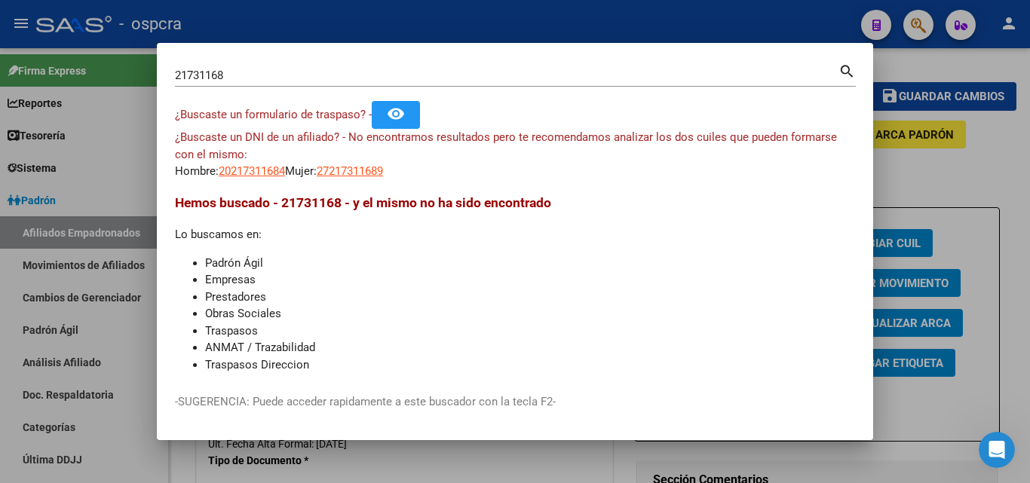
click at [0, 358] on div at bounding box center [515, 241] width 1030 height 483
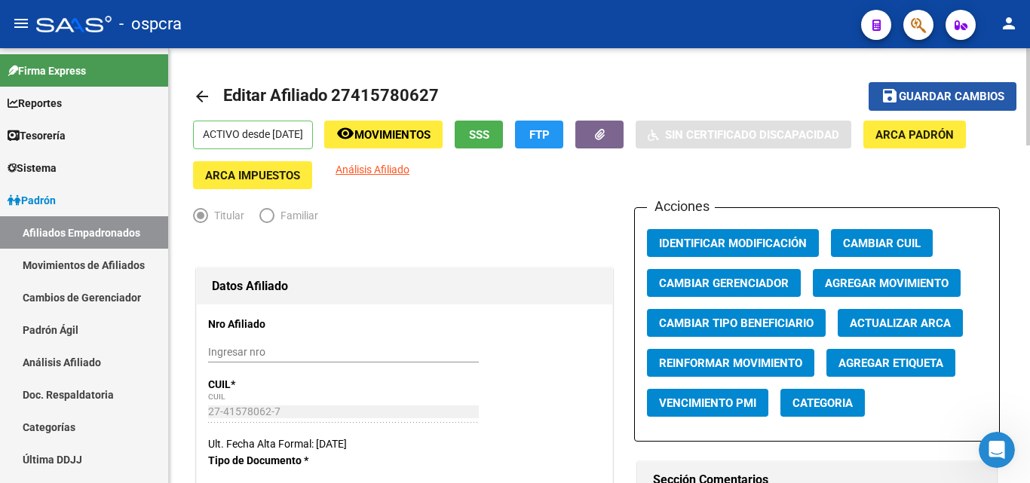
click at [960, 94] on span "Guardar cambios" at bounding box center [952, 97] width 106 height 14
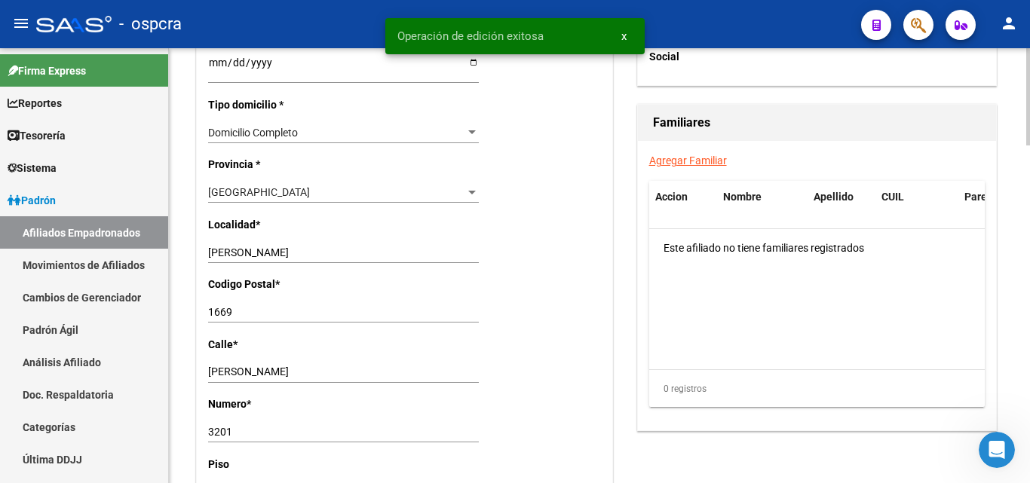
scroll to position [1055, 0]
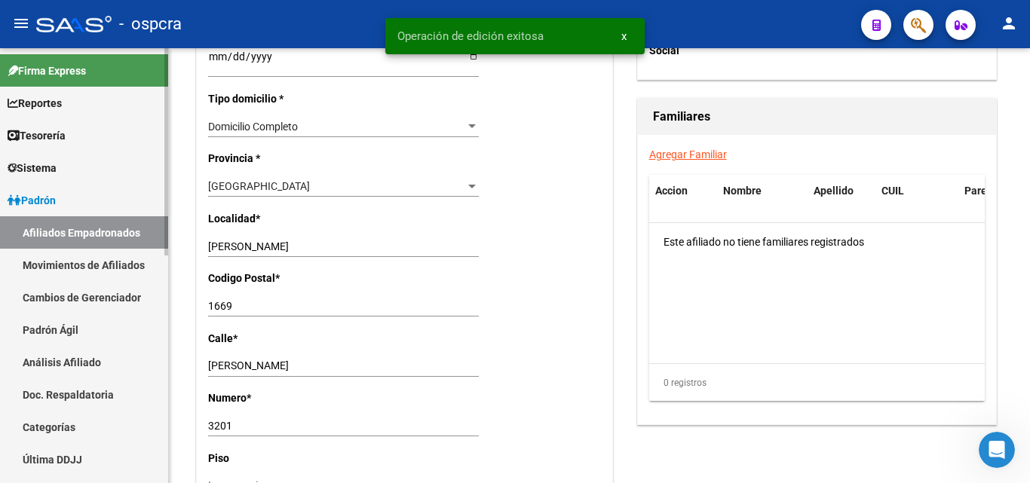
click at [77, 227] on link "Afiliados Empadronados" at bounding box center [84, 232] width 168 height 32
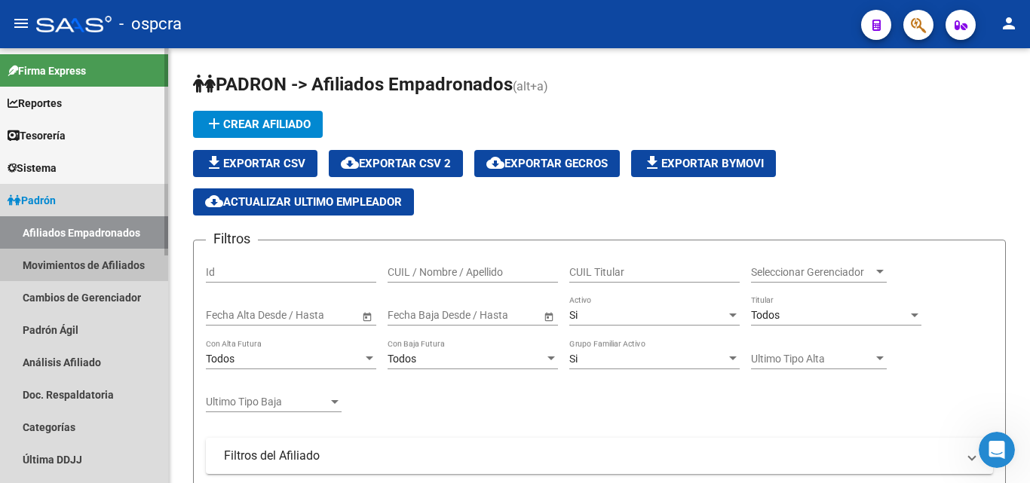
click at [73, 267] on link "Movimientos de Afiliados" at bounding box center [84, 265] width 168 height 32
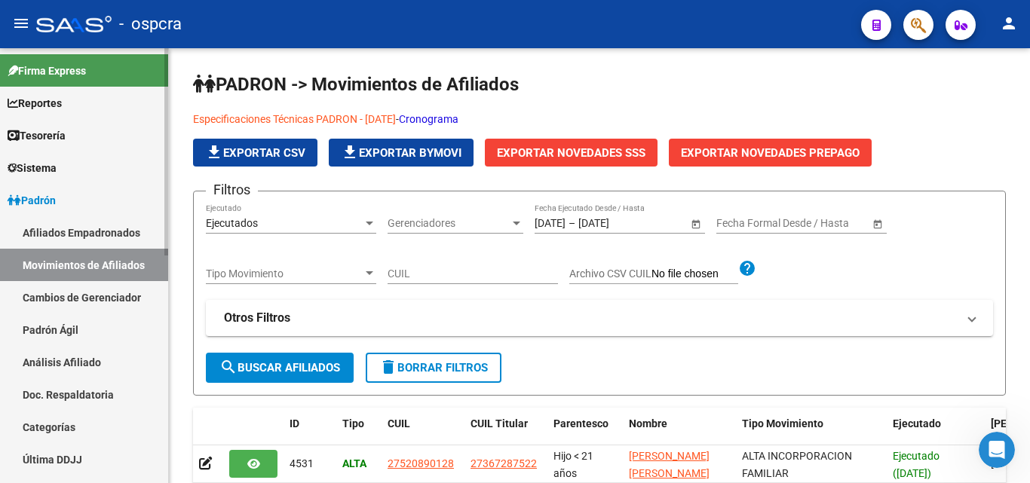
click at [71, 242] on link "Afiliados Empadronados" at bounding box center [84, 232] width 168 height 32
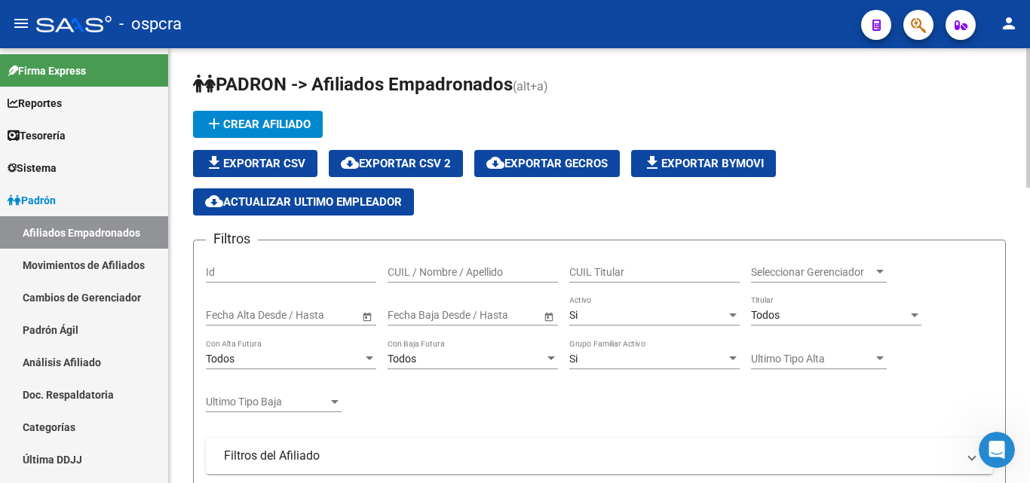
click at [425, 161] on span "cloud_download Exportar CSV 2" at bounding box center [396, 164] width 110 height 14
click at [633, 93] on h1 "PADRON -> Afiliados Empadronados (alt+a)" at bounding box center [599, 85] width 813 height 26
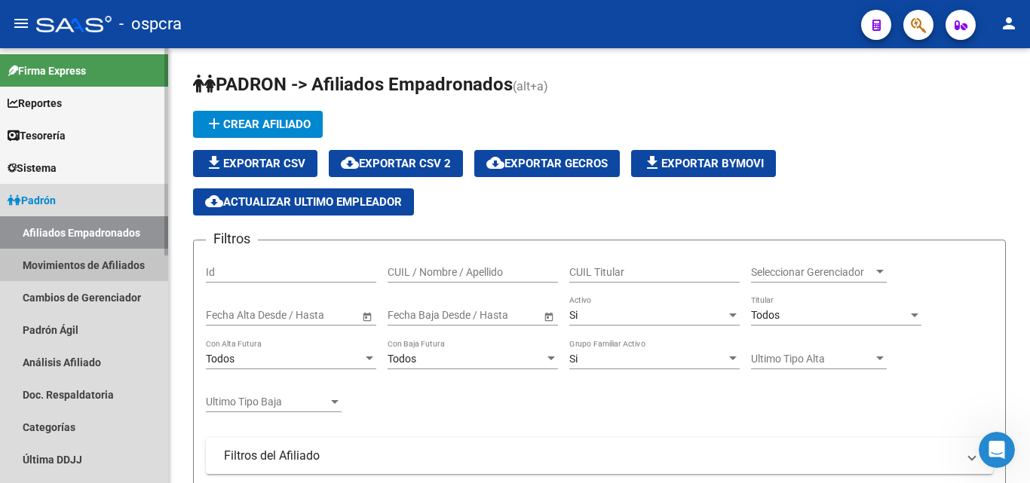
click at [106, 260] on link "Movimientos de Afiliados" at bounding box center [84, 265] width 168 height 32
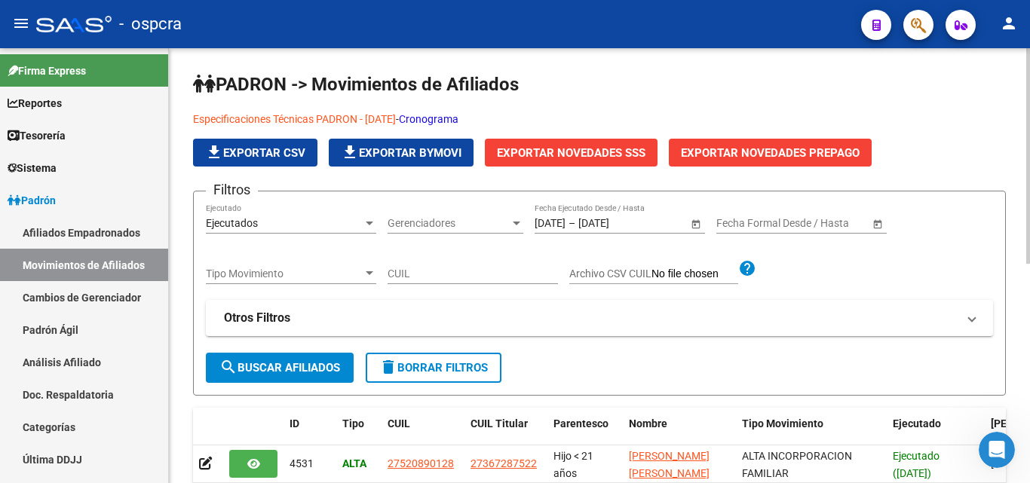
click at [587, 146] on span "Exportar Novedades SSS" at bounding box center [571, 153] width 149 height 14
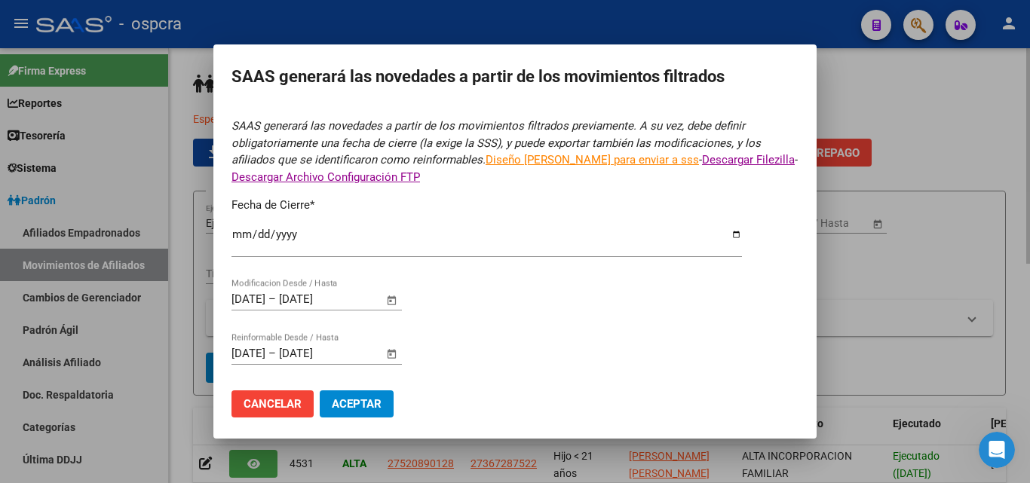
type input "[DATE]"
click at [378, 403] on span "Aceptar" at bounding box center [357, 404] width 50 height 14
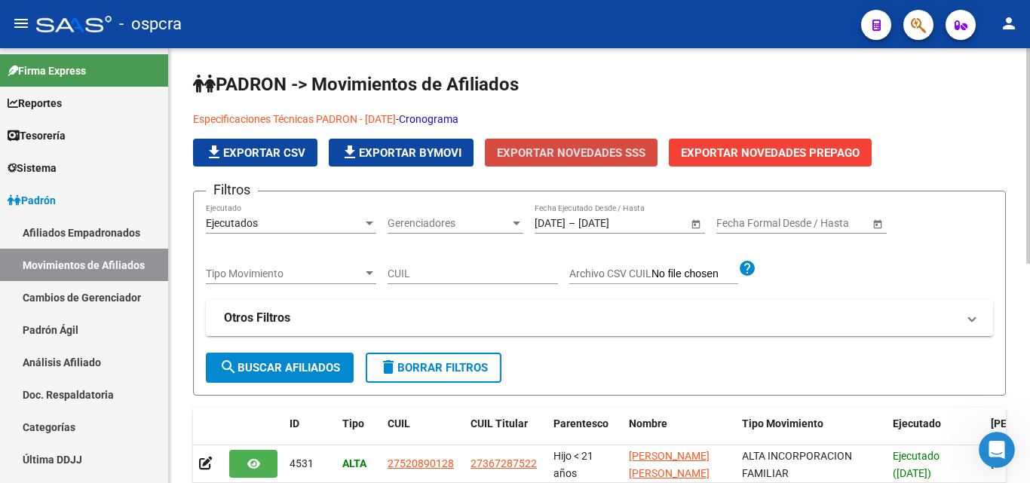
click at [592, 147] on span "Exportar Novedades SSS" at bounding box center [571, 153] width 149 height 14
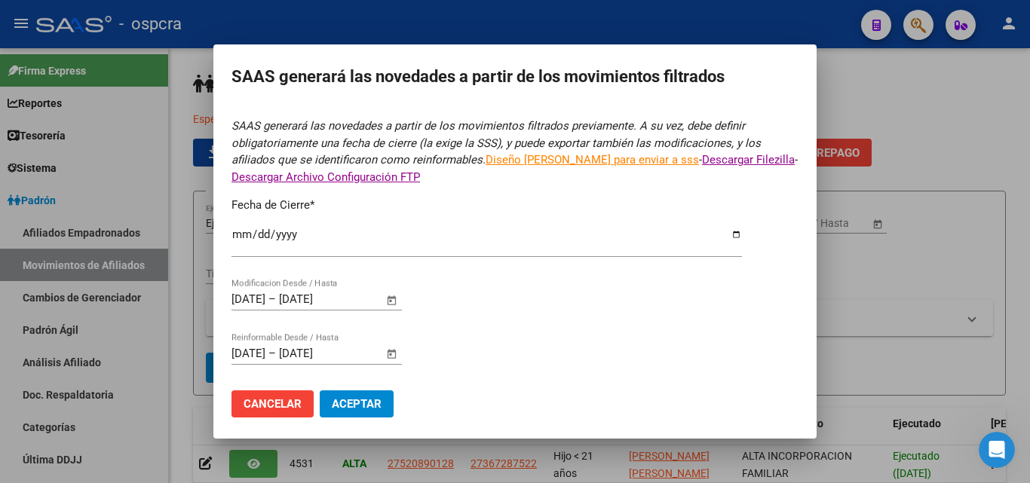
click at [727, 234] on input "[DATE]" at bounding box center [486, 240] width 510 height 24
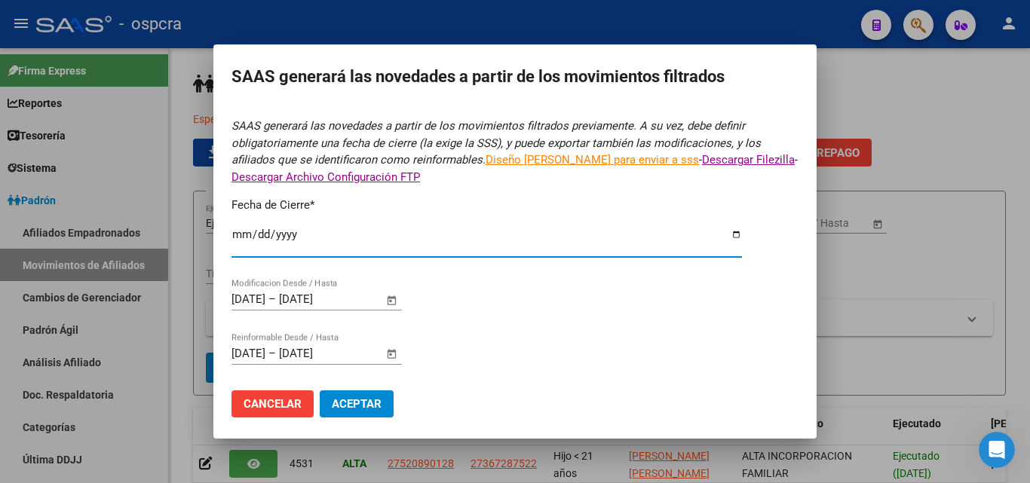
type input "[DATE]"
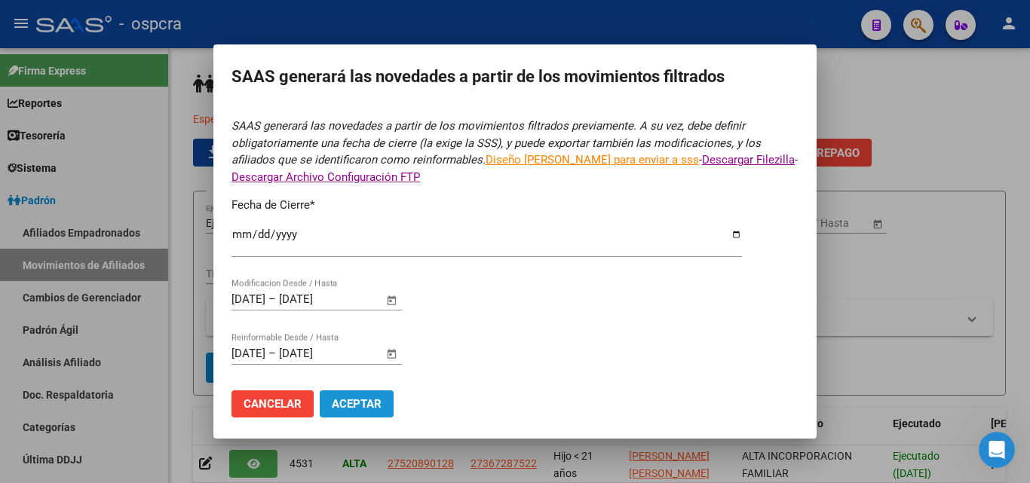
click at [354, 400] on span "Aceptar" at bounding box center [357, 404] width 50 height 14
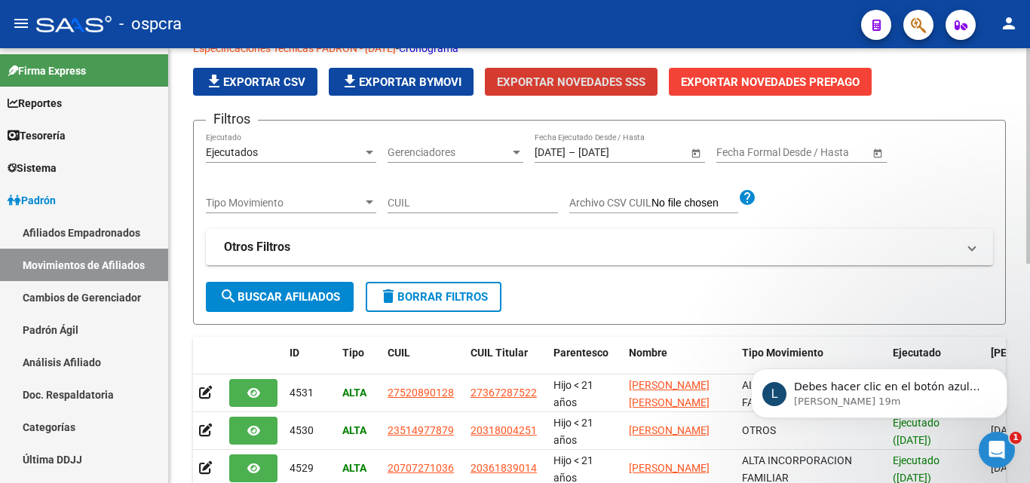
scroll to position [75, 0]
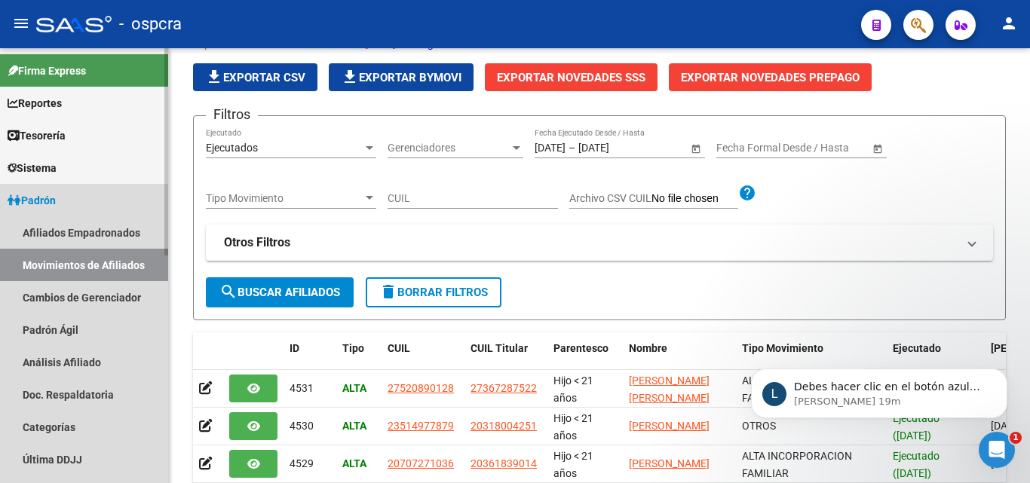
click at [67, 265] on link "Movimientos de Afiliados" at bounding box center [84, 265] width 168 height 32
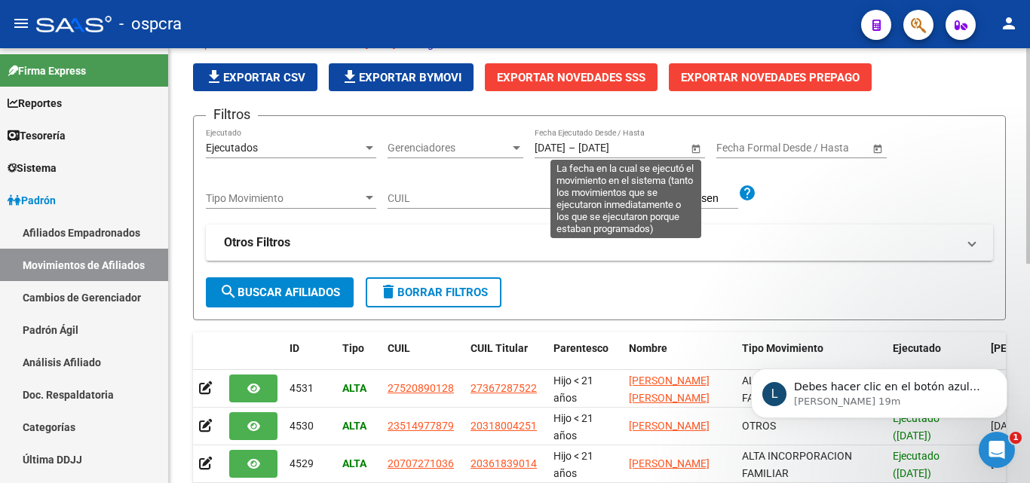
click at [693, 145] on span "Open calendar" at bounding box center [696, 148] width 36 height 36
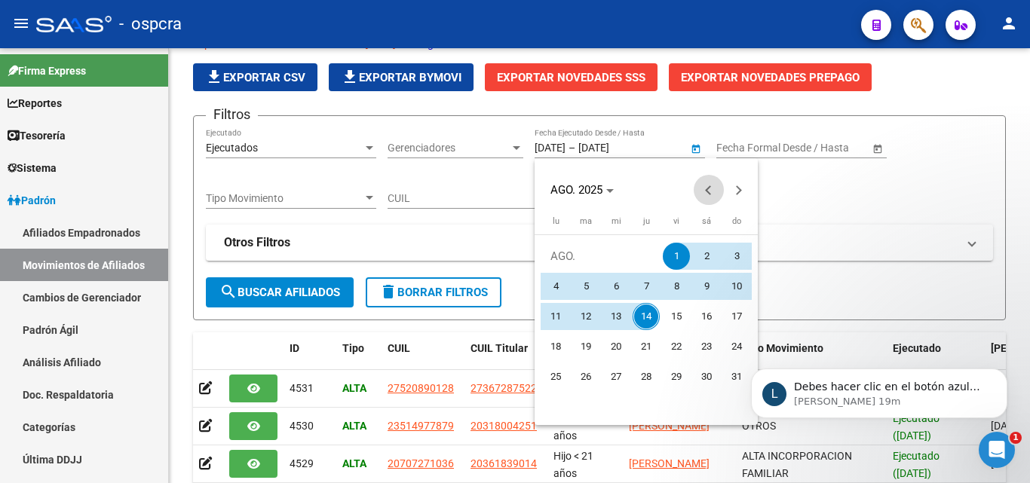
click at [710, 190] on button "Previous month" at bounding box center [709, 190] width 30 height 30
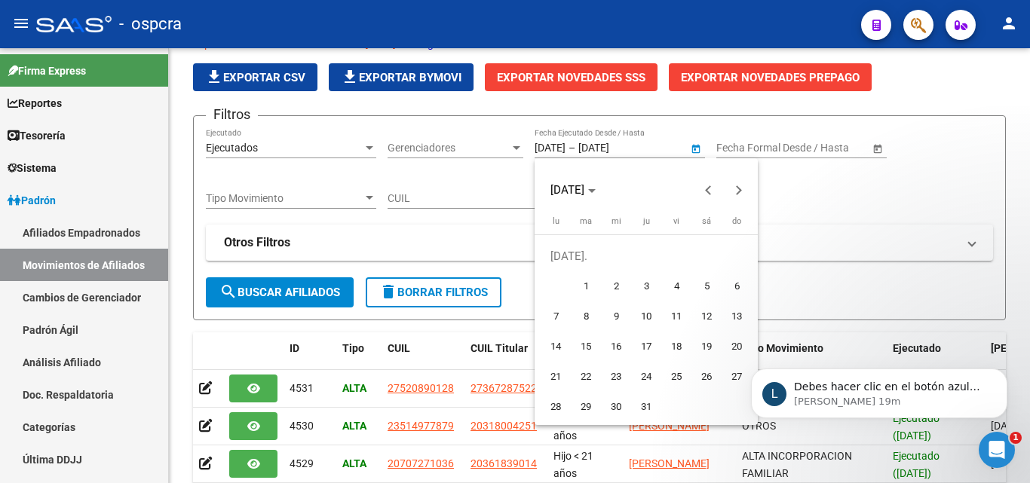
click at [704, 314] on span "12" at bounding box center [706, 316] width 27 height 27
type input "[DATE]"
click at [828, 209] on div at bounding box center [515, 241] width 1030 height 483
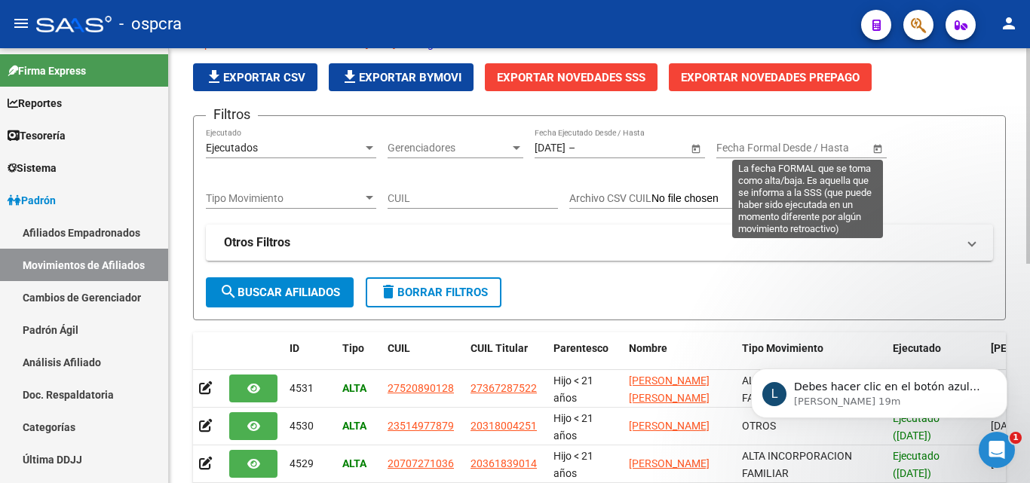
click at [877, 146] on span "Open calendar" at bounding box center [877, 148] width 36 height 36
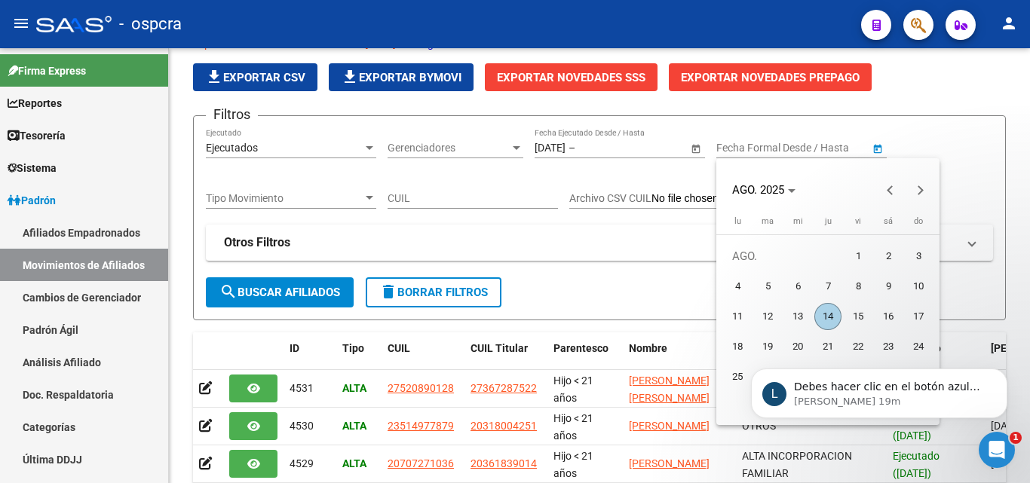
click at [828, 320] on span "14" at bounding box center [827, 316] width 27 height 27
type input "[DATE]"
click at [289, 293] on div at bounding box center [515, 241] width 1030 height 483
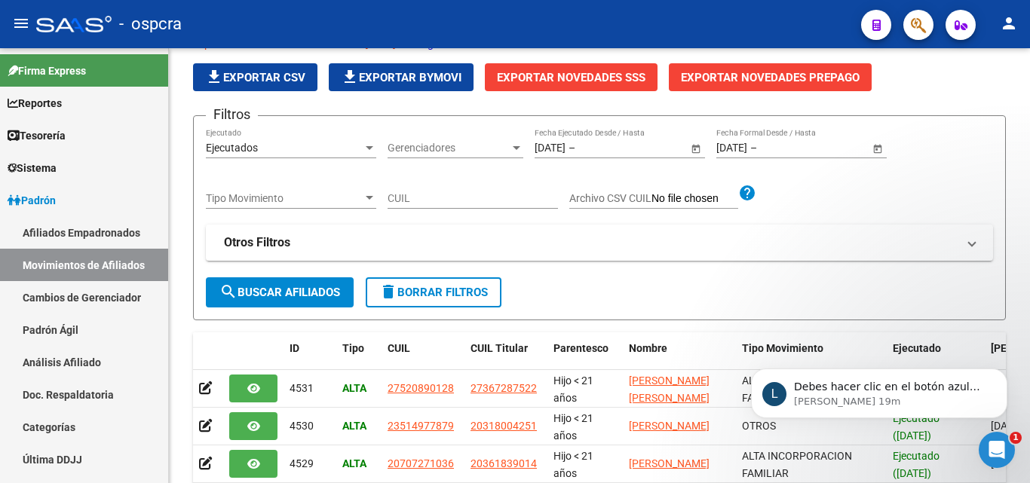
click at [289, 293] on span "search Buscar Afiliados" at bounding box center [279, 293] width 121 height 14
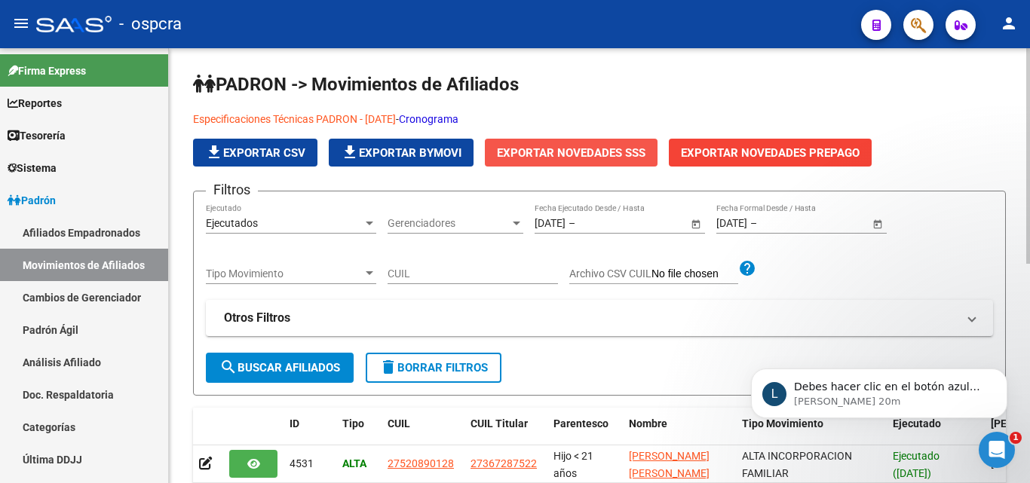
click at [590, 154] on span "Exportar Novedades SSS" at bounding box center [571, 153] width 149 height 14
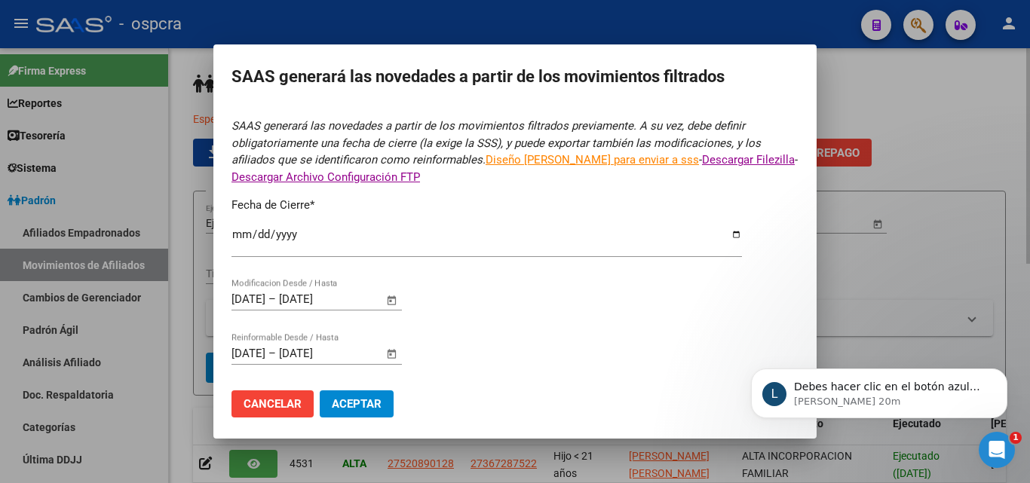
type input "[DATE]"
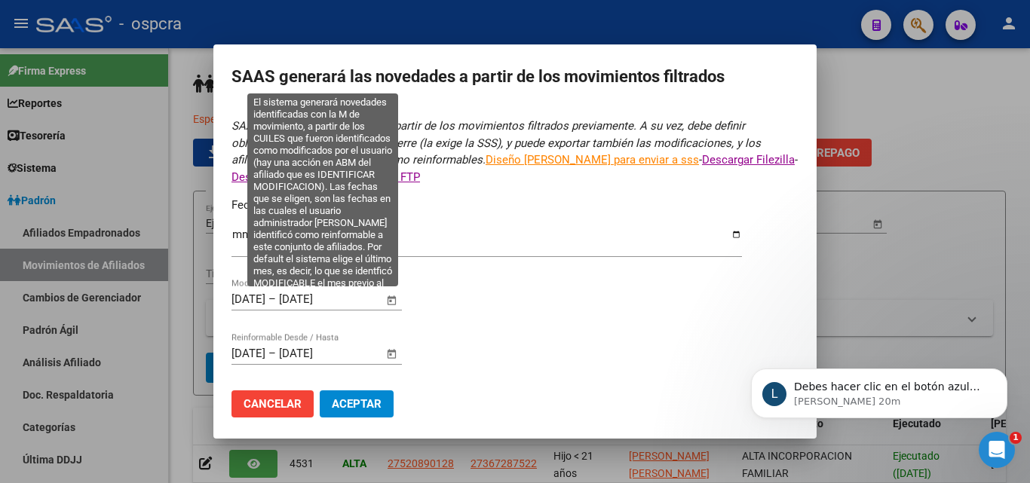
click at [392, 301] on span "Open calendar" at bounding box center [392, 300] width 36 height 36
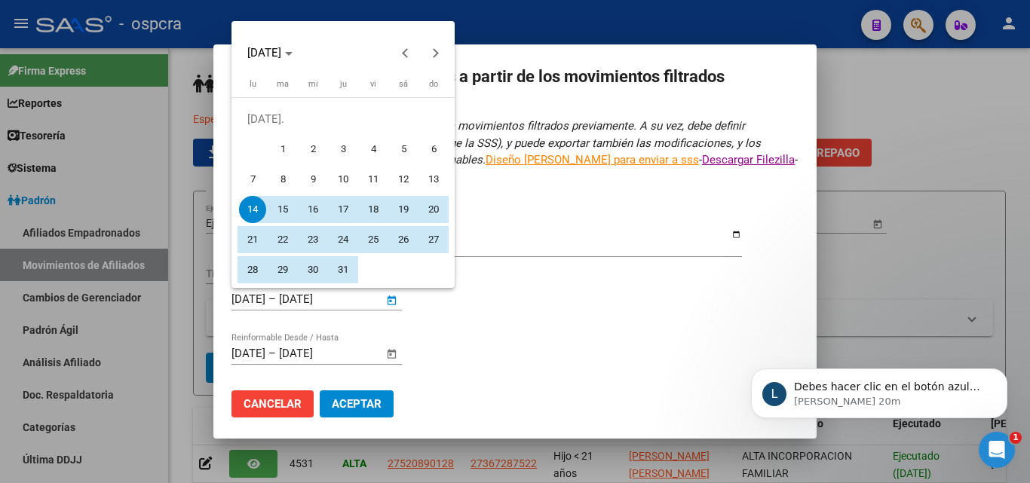
click at [399, 185] on span "12" at bounding box center [403, 179] width 27 height 27
type input "[DATE]"
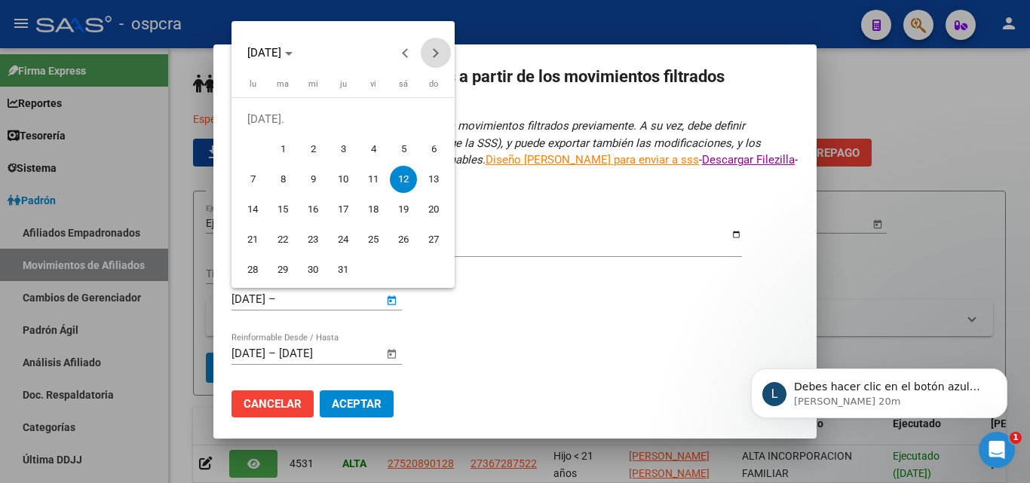
click at [437, 55] on span "Next month" at bounding box center [436, 53] width 30 height 30
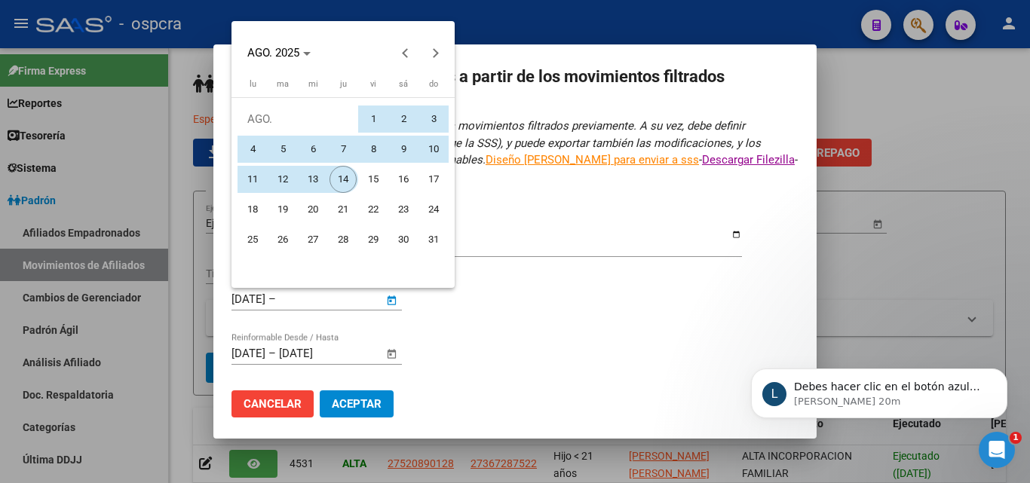
click at [338, 177] on span "14" at bounding box center [342, 179] width 27 height 27
type input "[DATE]"
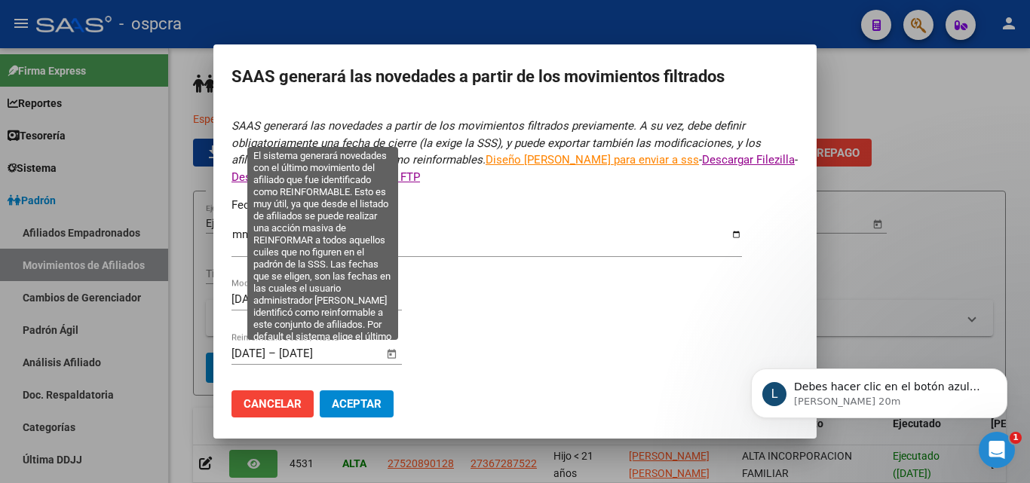
click at [389, 354] on span "Open calendar" at bounding box center [392, 354] width 36 height 36
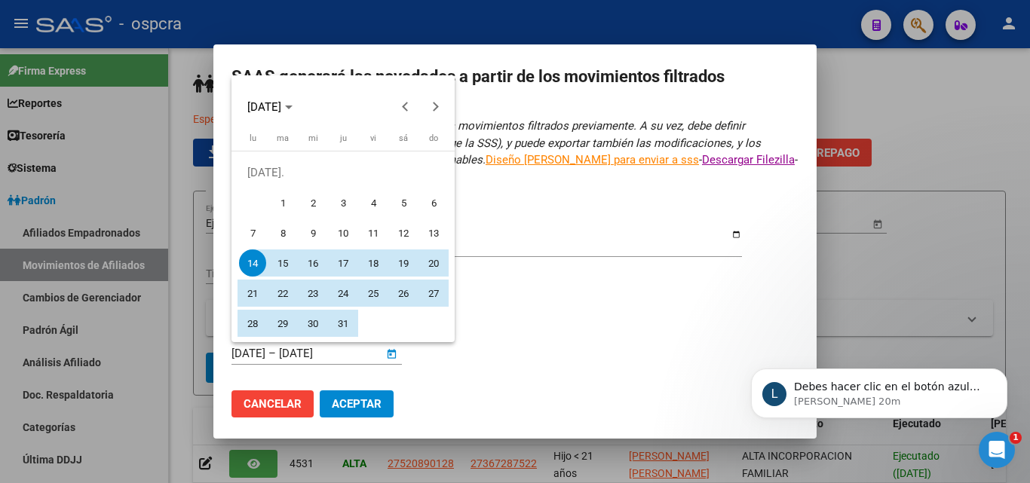
click at [403, 239] on span "12" at bounding box center [403, 232] width 27 height 27
type input "[DATE]"
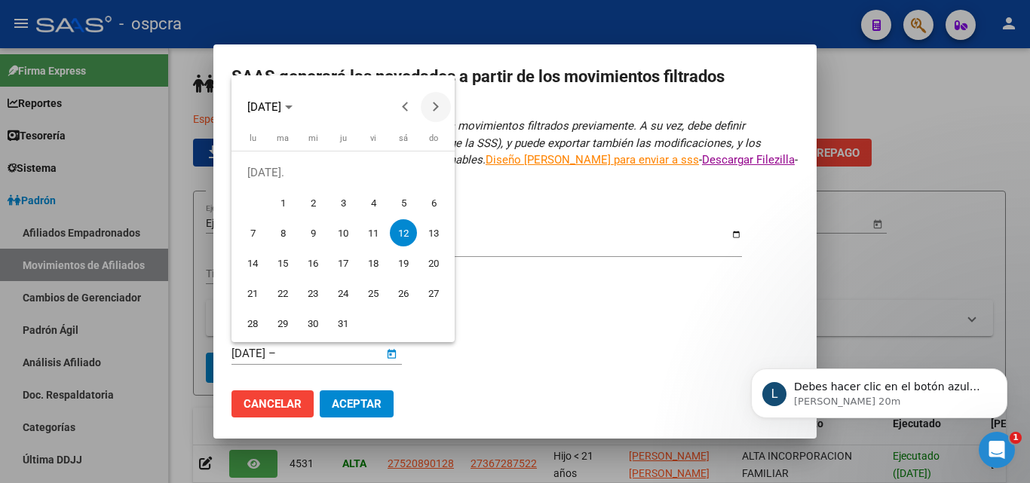
click at [433, 112] on button "Next month" at bounding box center [436, 107] width 30 height 30
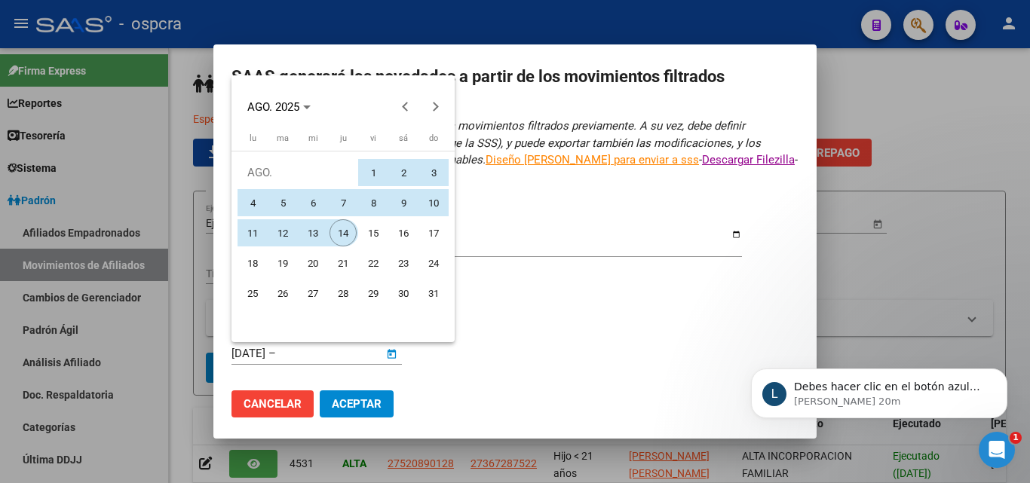
click at [346, 231] on span "14" at bounding box center [342, 232] width 27 height 27
type input "[DATE]"
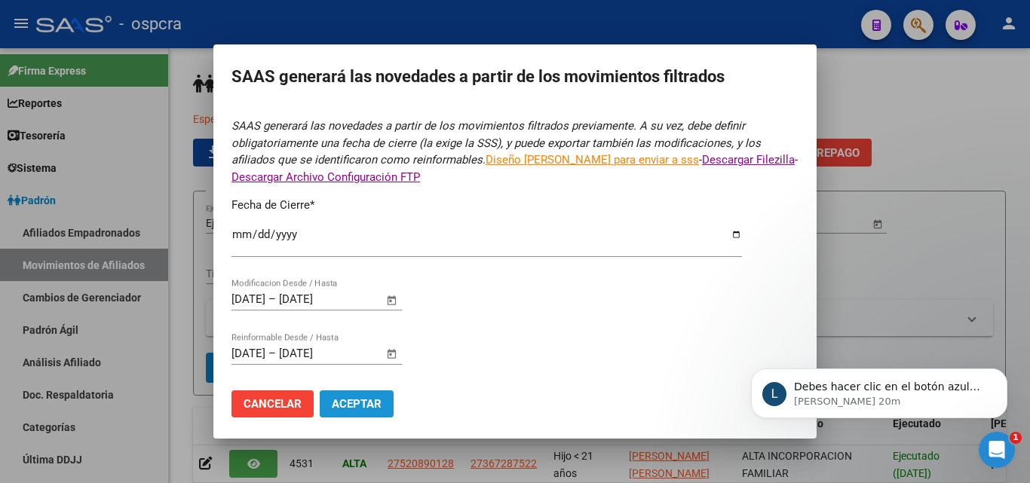
click at [362, 403] on span "Aceptar" at bounding box center [357, 404] width 50 height 14
